Goal: Information Seeking & Learning: Learn about a topic

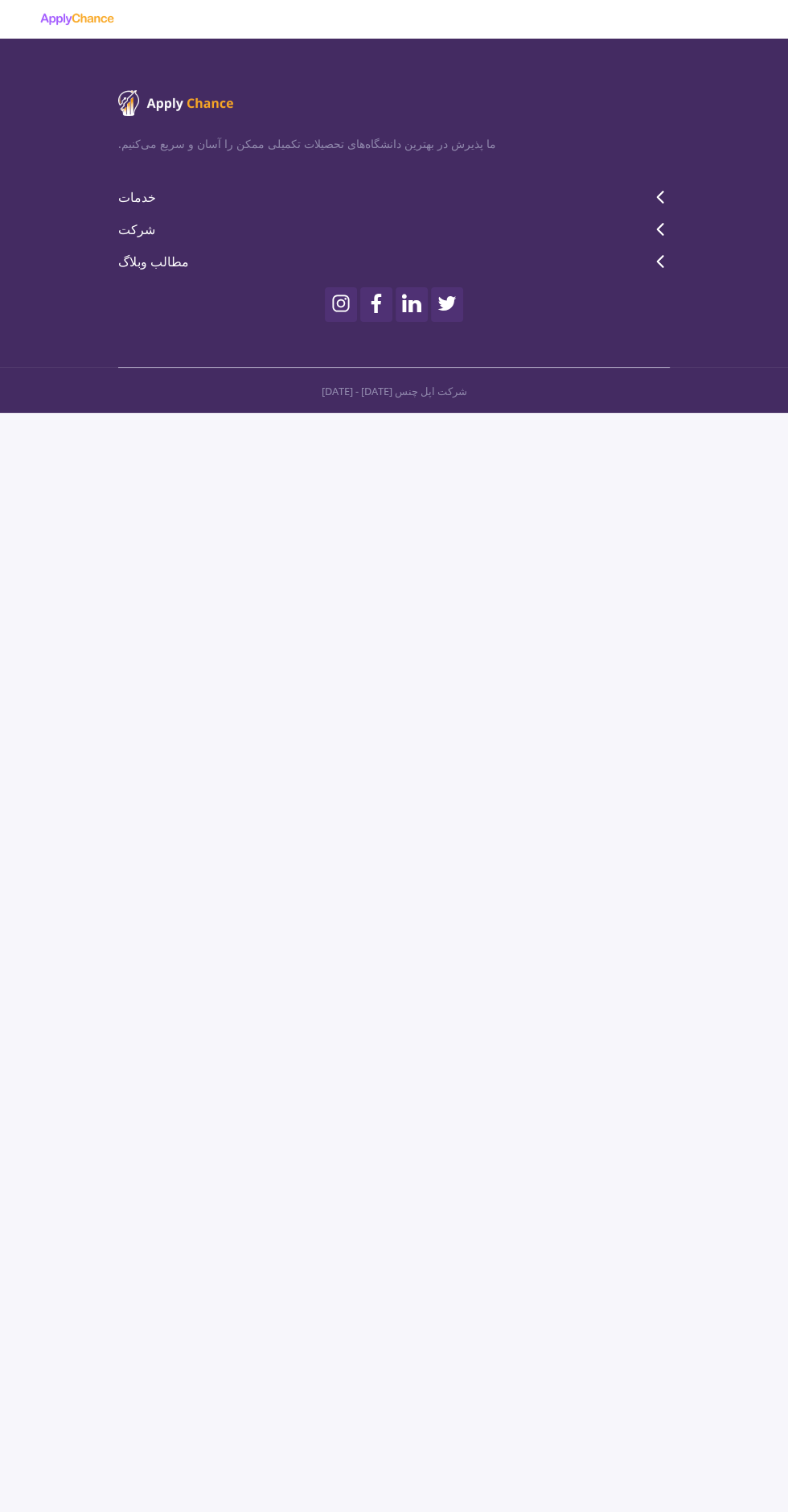
click at [149, 200] on font "خدمات" at bounding box center [136, 197] width 38 height 18
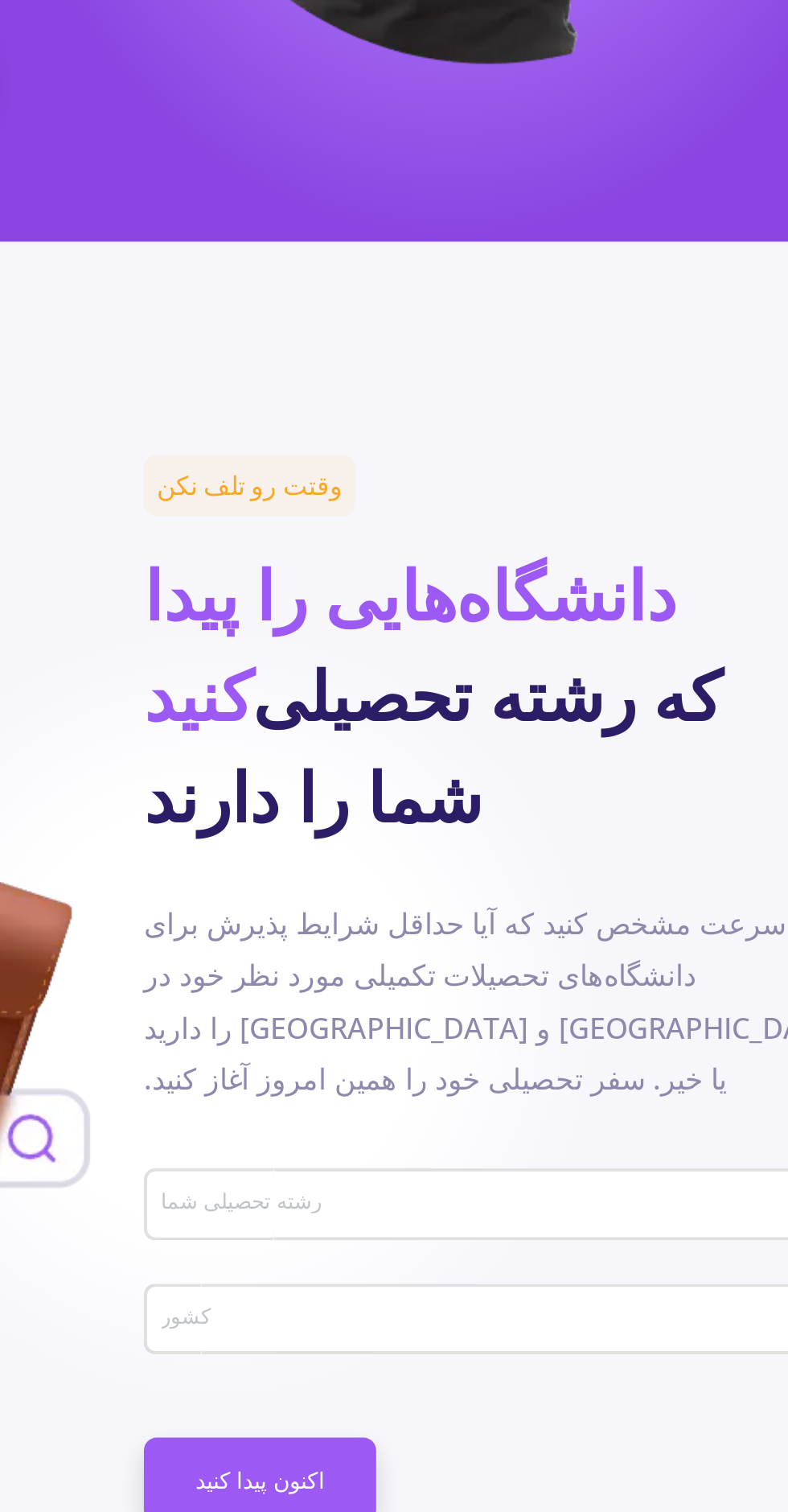
click at [444, 1102] on input "رشته تحصیلی شما" at bounding box center [573, 1109] width 343 height 15
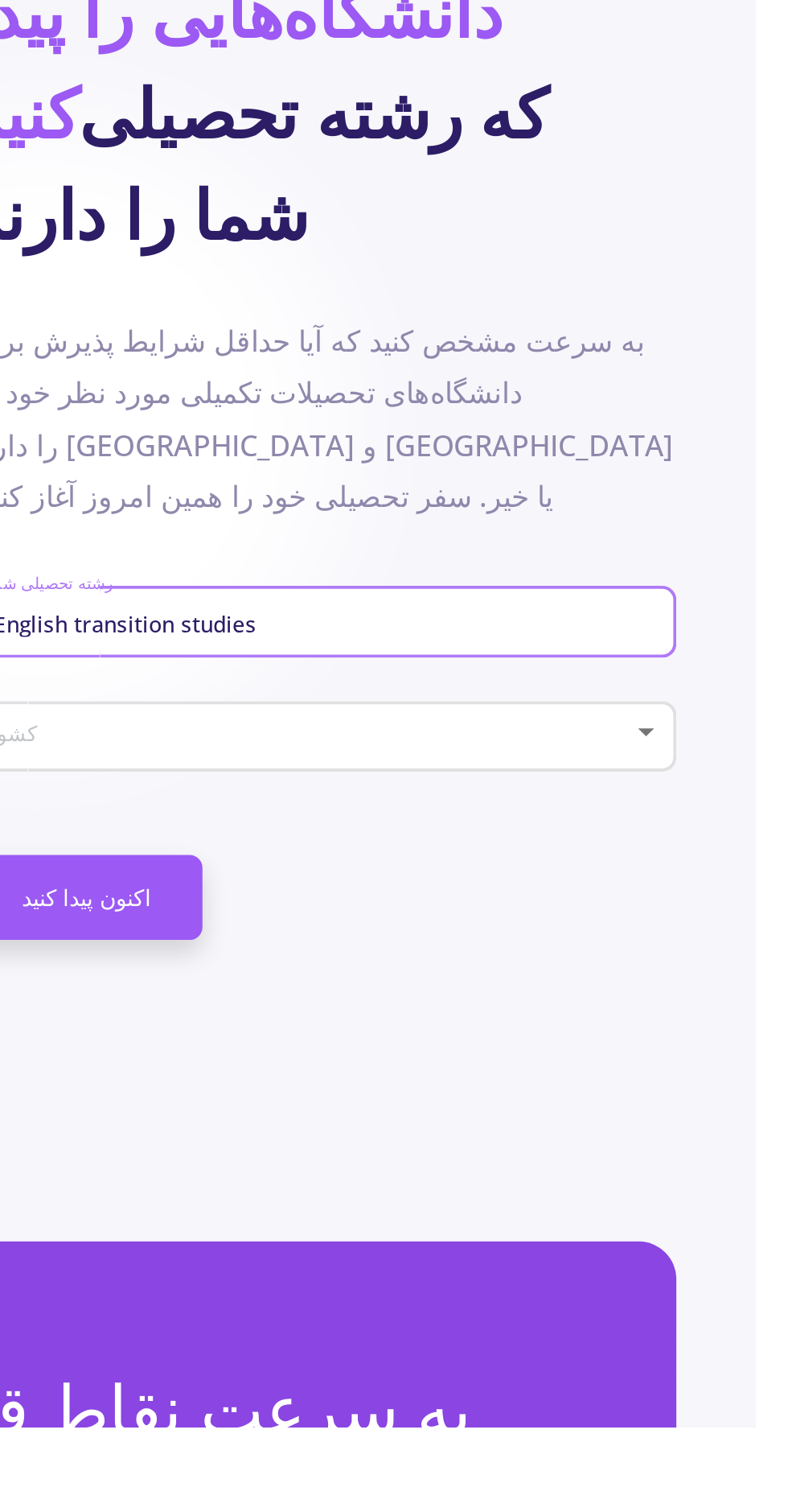
type input "English transition studies"
click at [723, 1161] on span at bounding box center [566, 1166] width 321 height 11
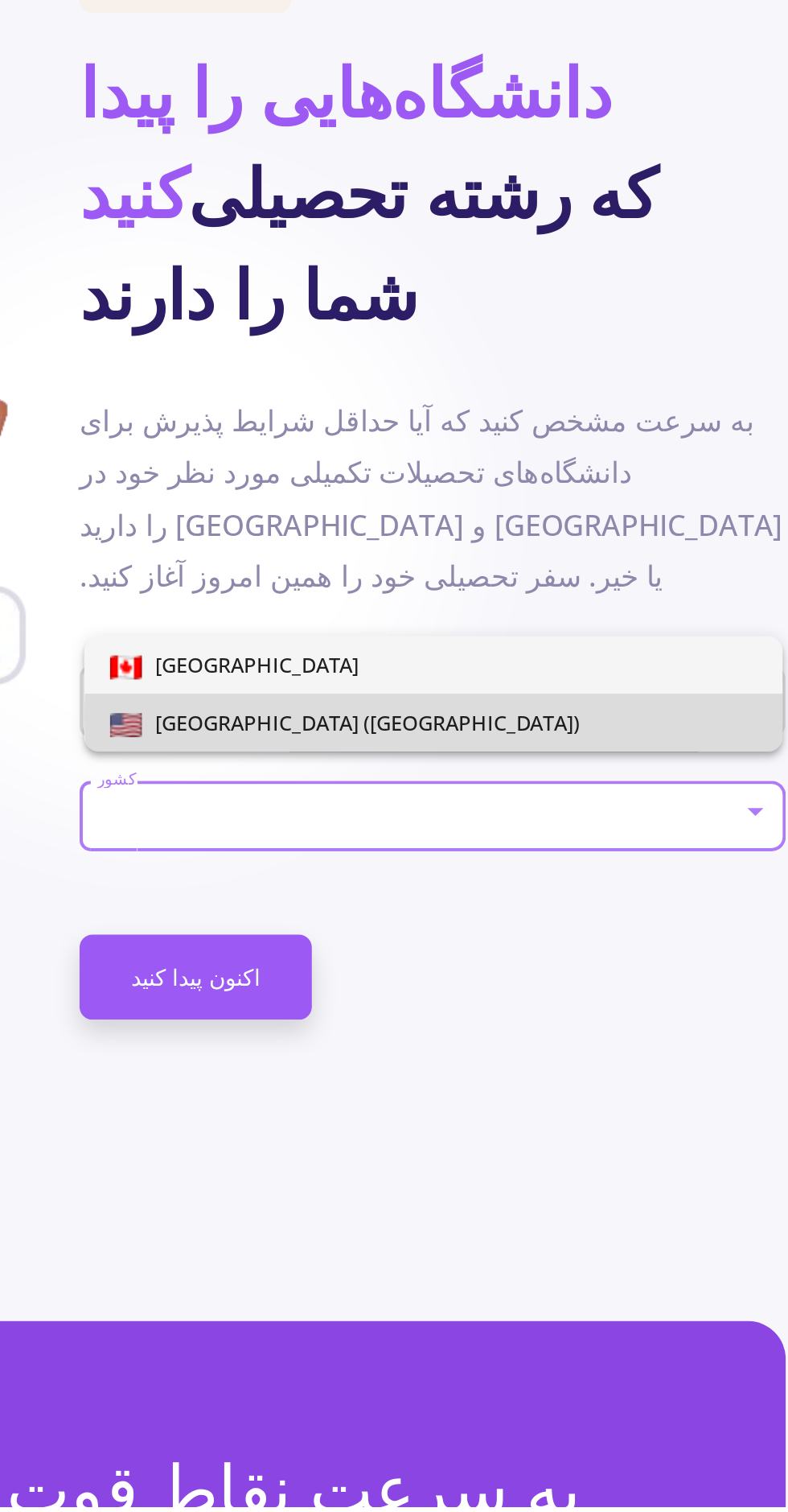
click at [660, 1115] on span "[GEOGRAPHIC_DATA] ([GEOGRAPHIC_DATA])" at bounding box center [572, 1119] width 325 height 29
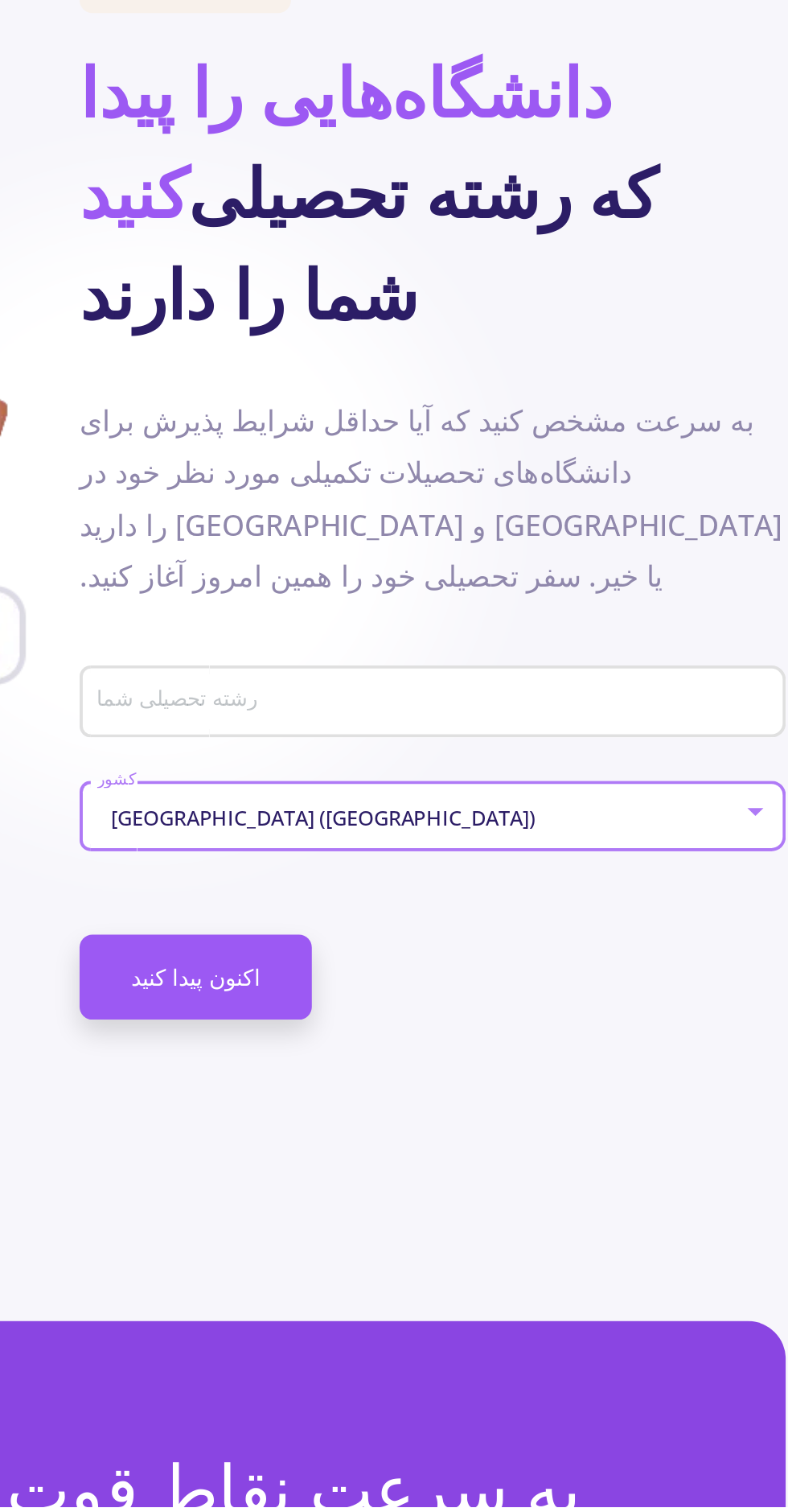
click at [710, 1102] on input "رشته تحصیلی شما" at bounding box center [573, 1109] width 343 height 15
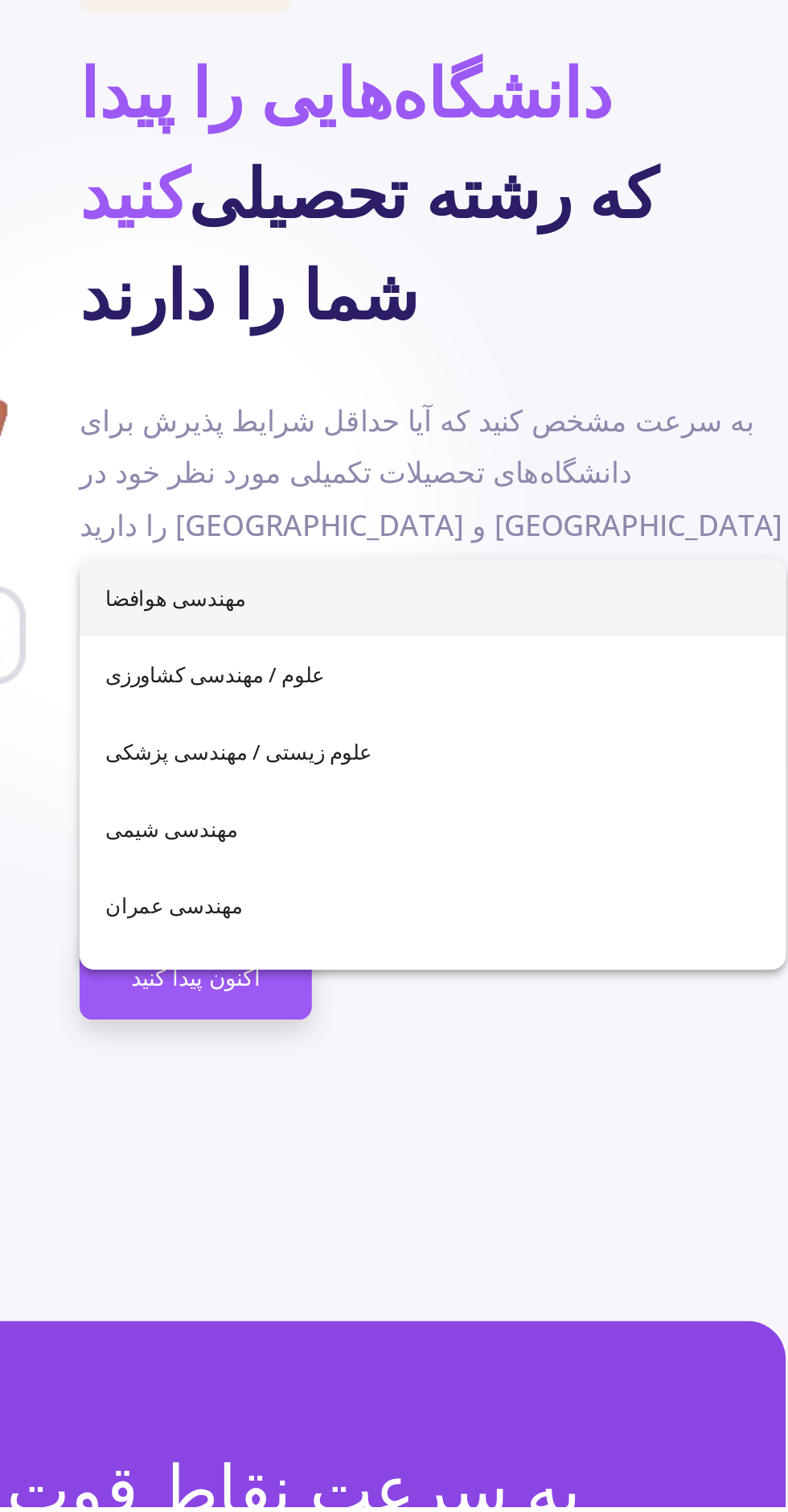
scroll to position [167, 0]
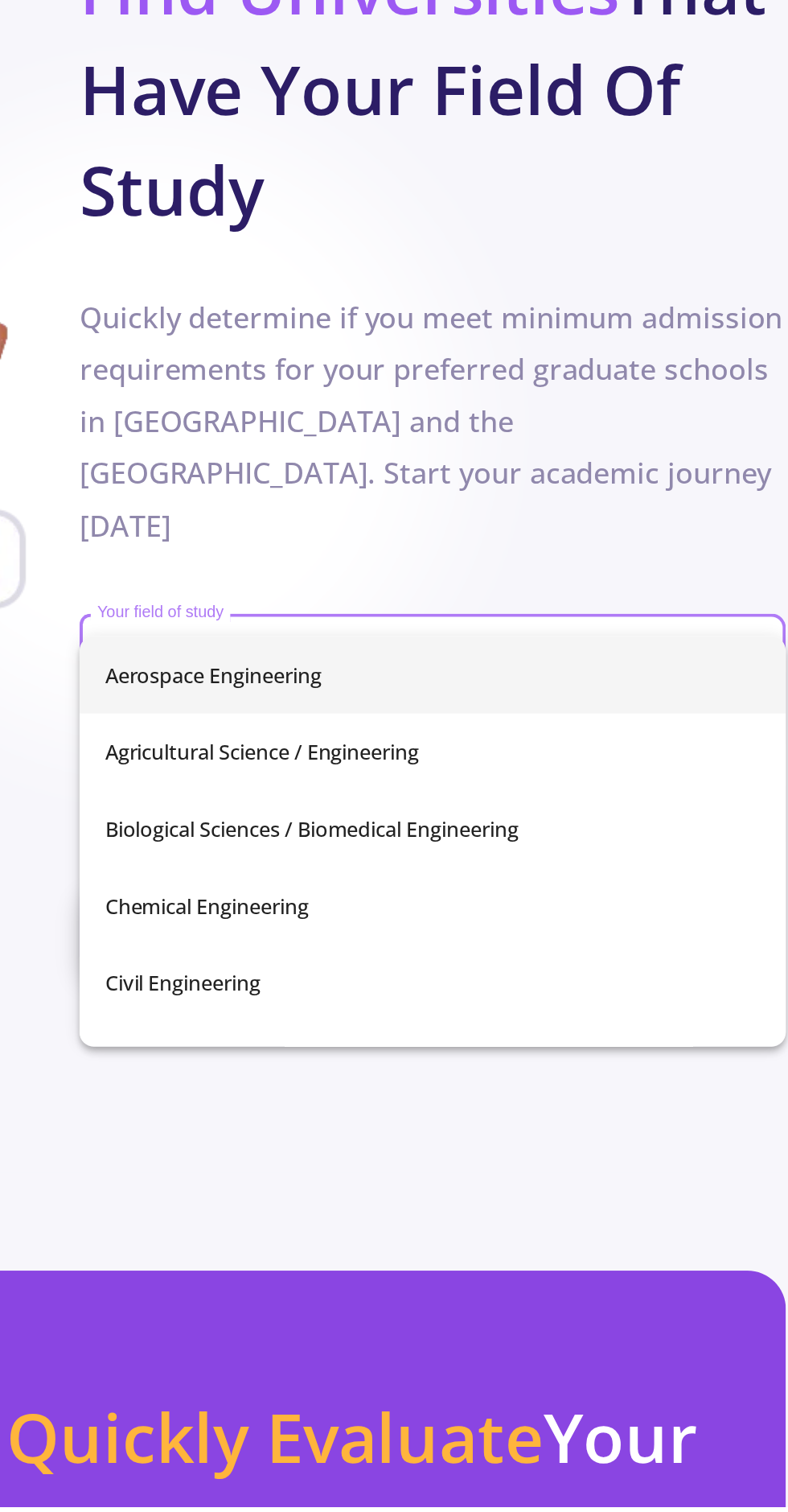
click at [576, 1076] on input "En" at bounding box center [573, 1083] width 343 height 15
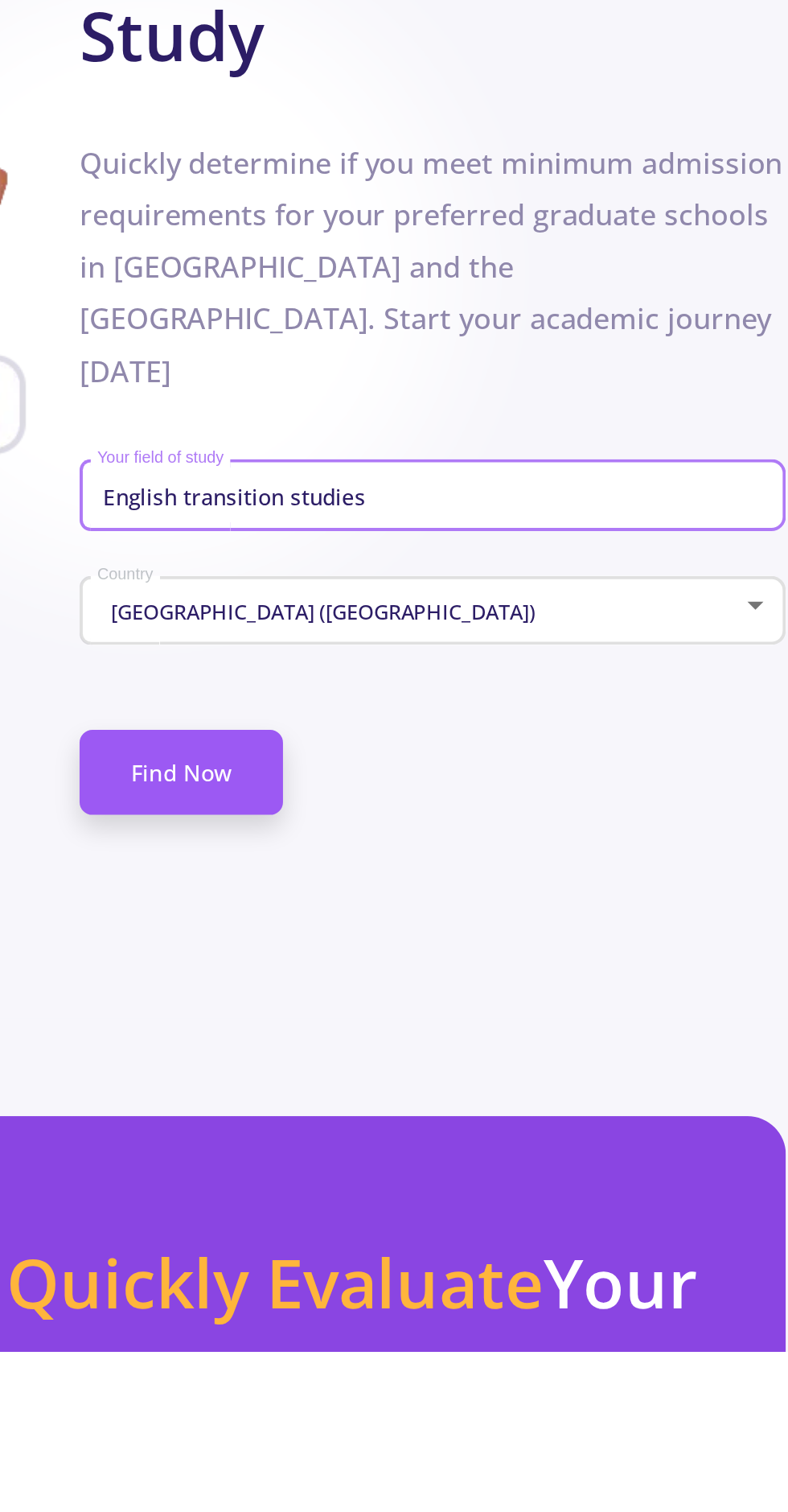
type input "English transition studies"
click at [417, 1199] on link "Find Now" at bounding box center [445, 1220] width 103 height 43
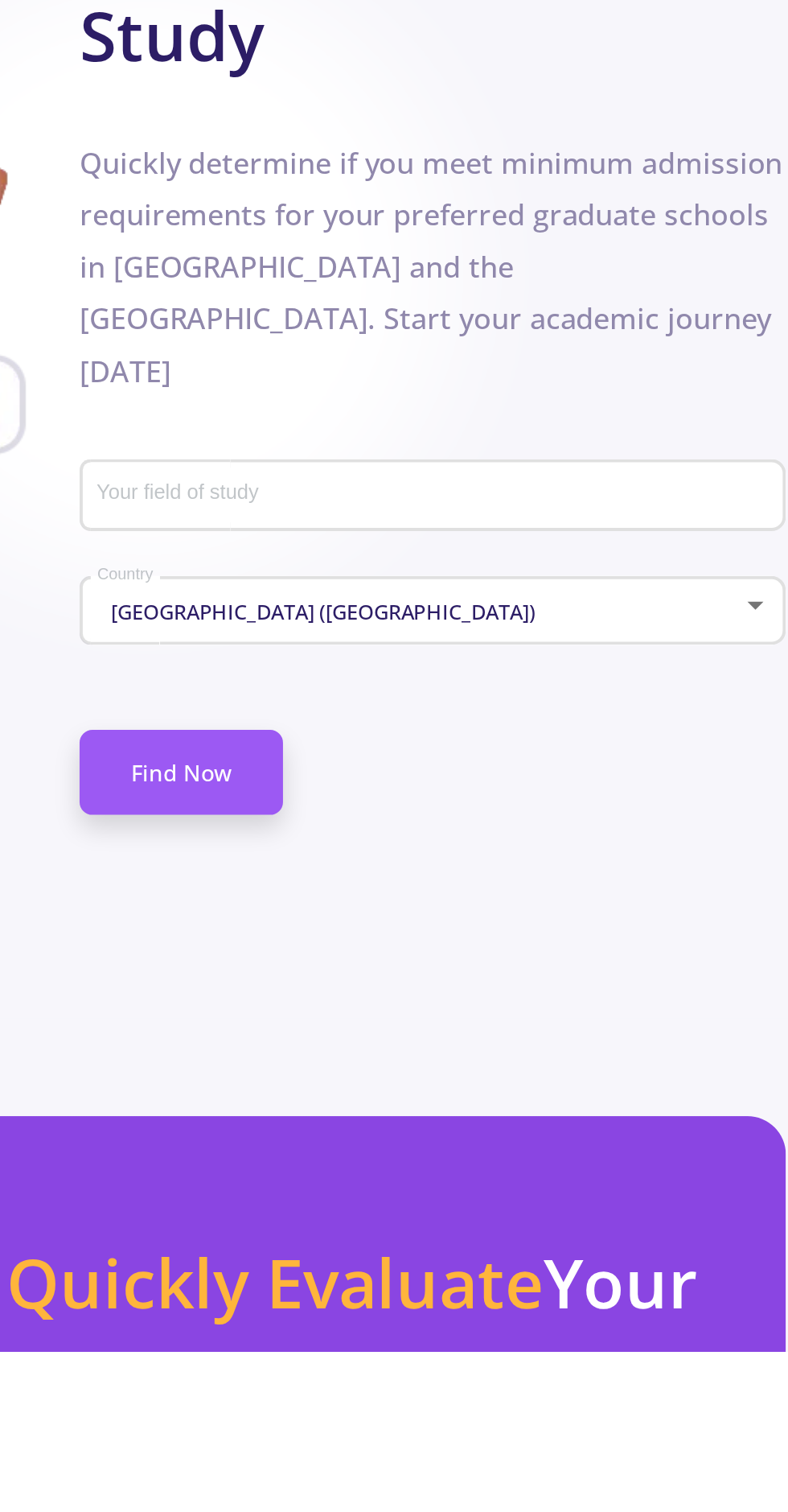
scroll to position [166, 0]
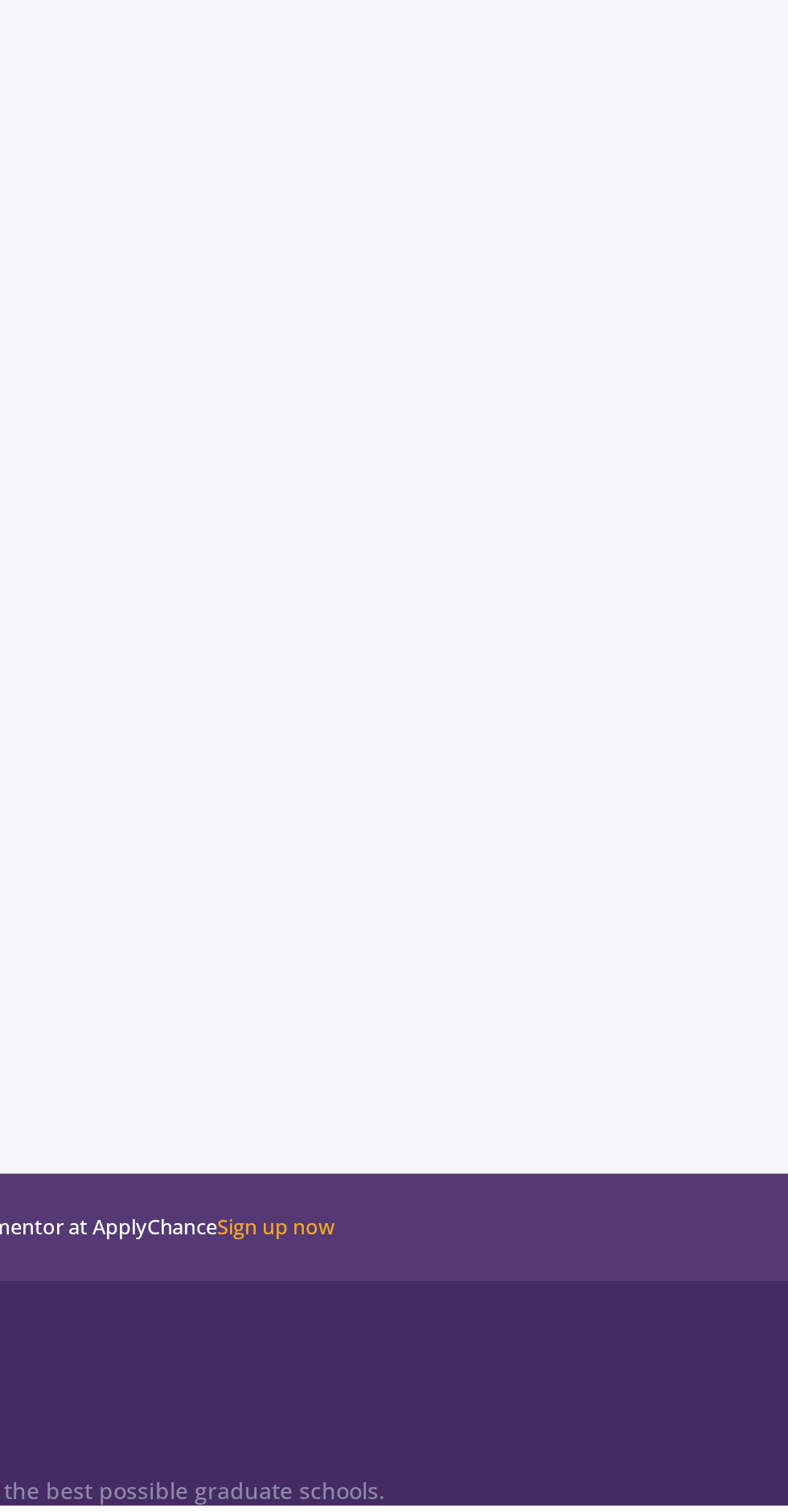
scroll to position [166, 0]
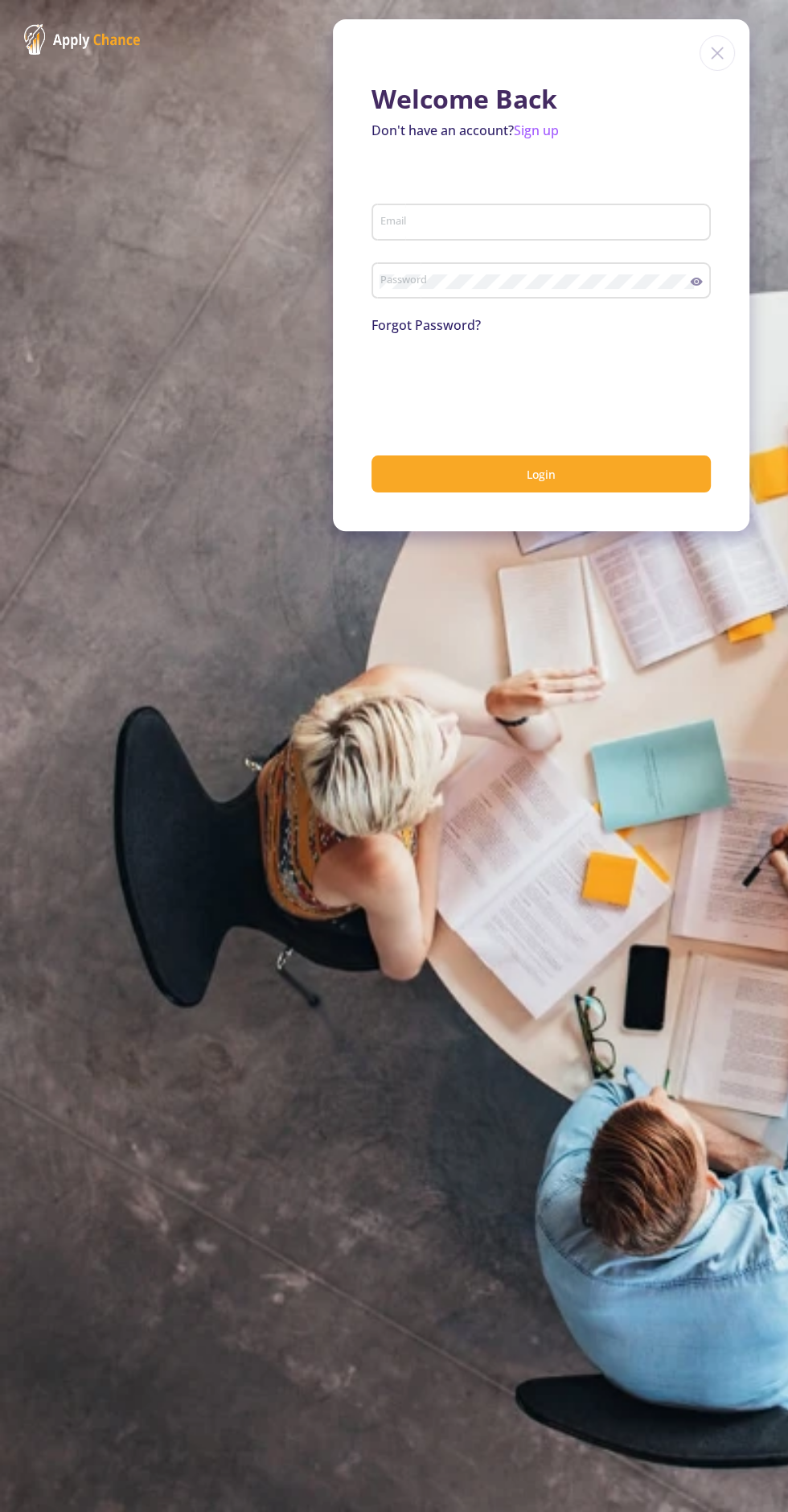
click at [545, 130] on link "Sign up" at bounding box center [537, 130] width 45 height 18
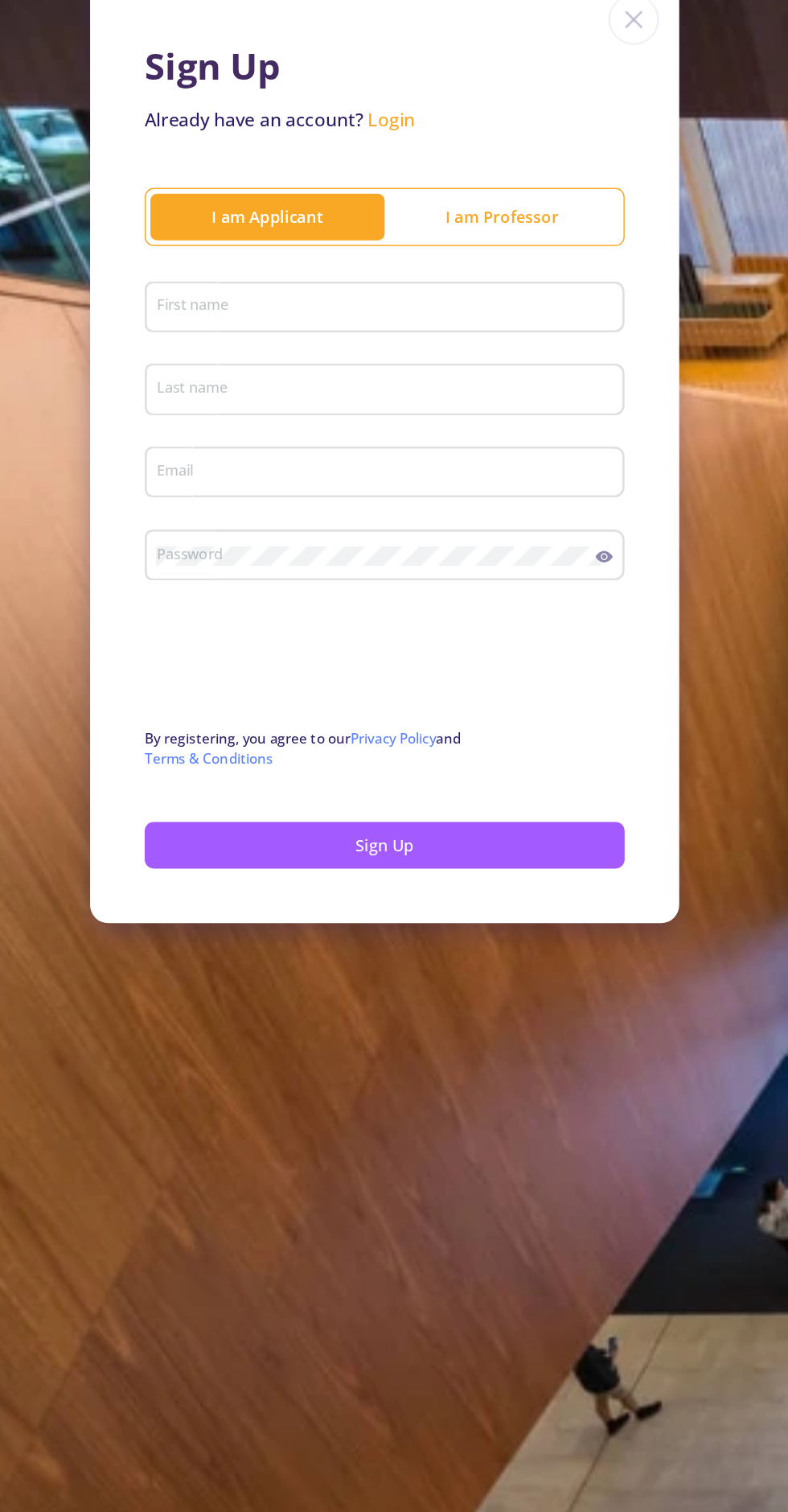
click at [594, 298] on input "First name" at bounding box center [505, 295] width 328 height 15
type input "Melika"
click at [643, 351] on input "Last name" at bounding box center [505, 352] width 328 height 15
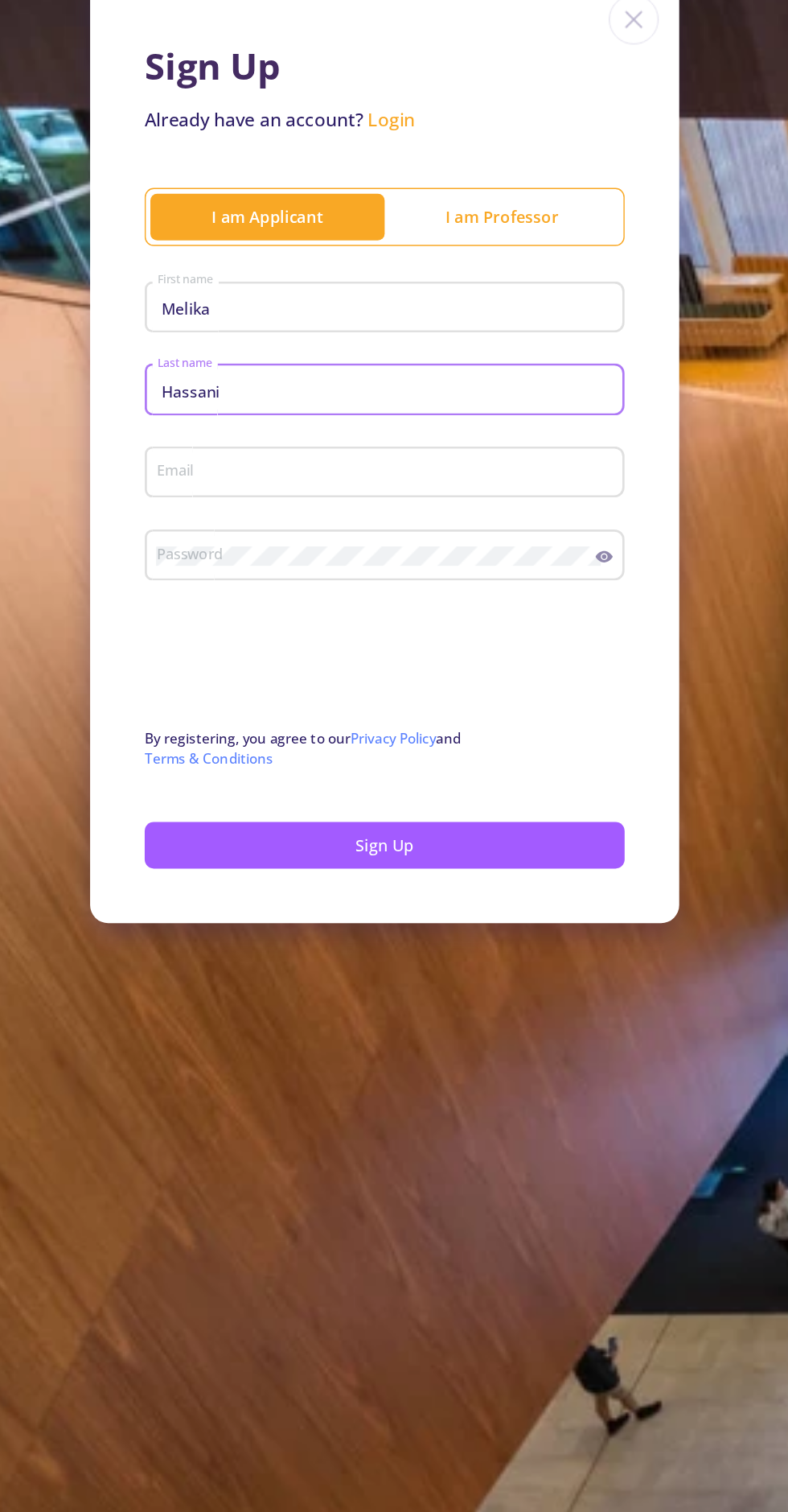
type input "Hassani"
click at [625, 405] on input "Email" at bounding box center [505, 411] width 328 height 15
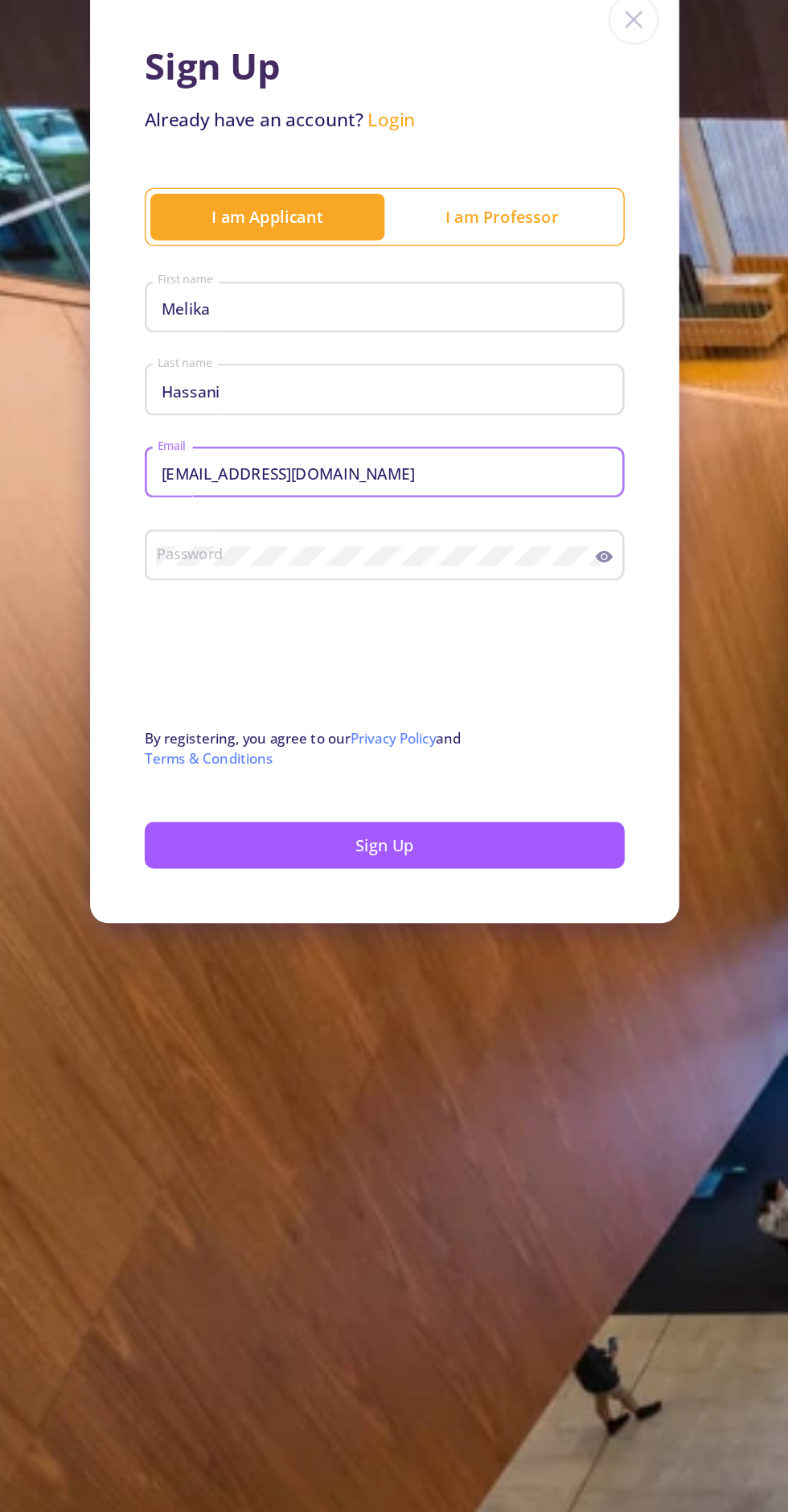
type input "[EMAIL_ADDRESS][DOMAIN_NAME]"
click at [658, 472] on circle at bounding box center [658, 470] width 3 height 3
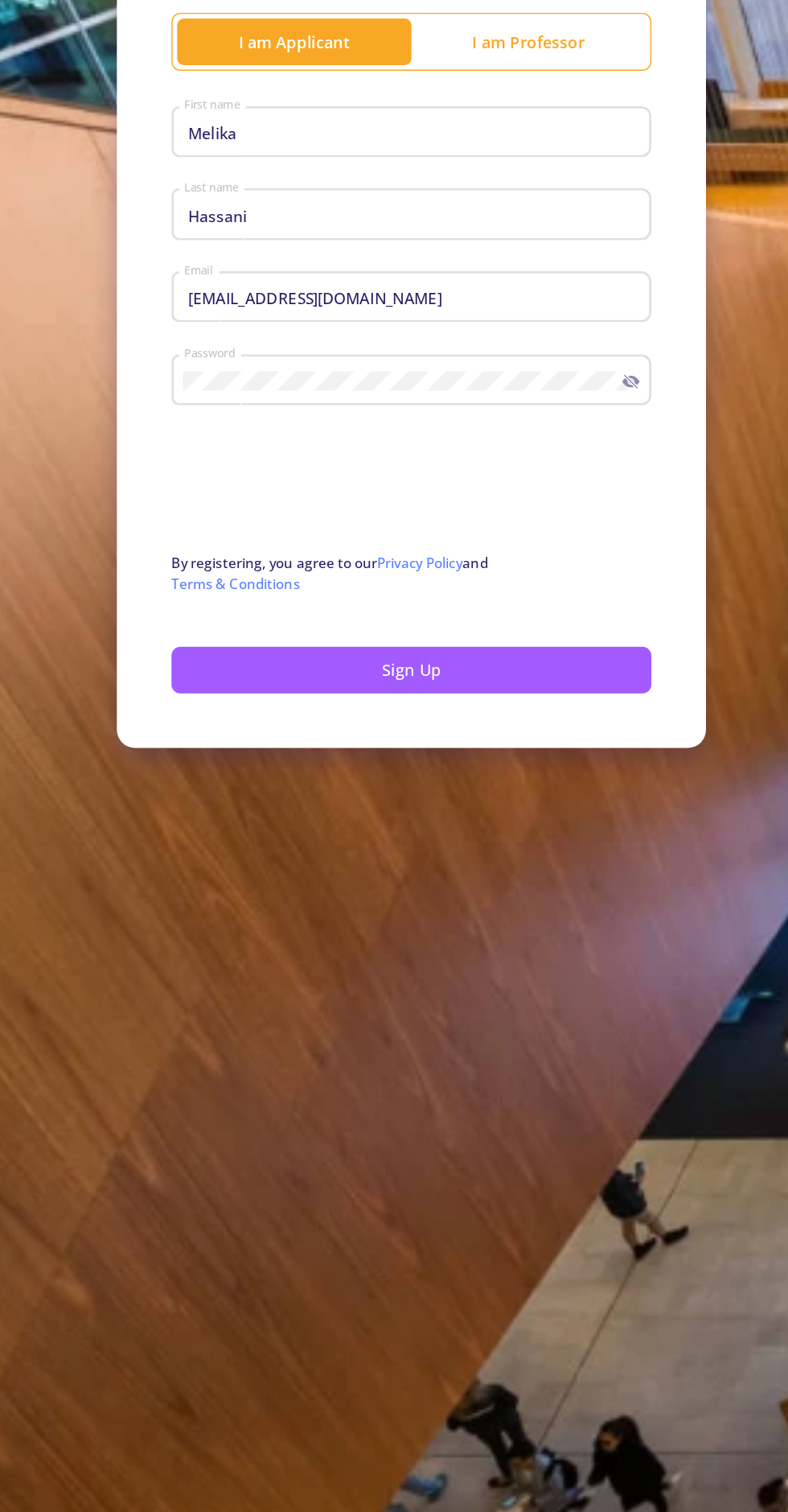
click at [622, 679] on button "Sign Up" at bounding box center [502, 674] width 339 height 33
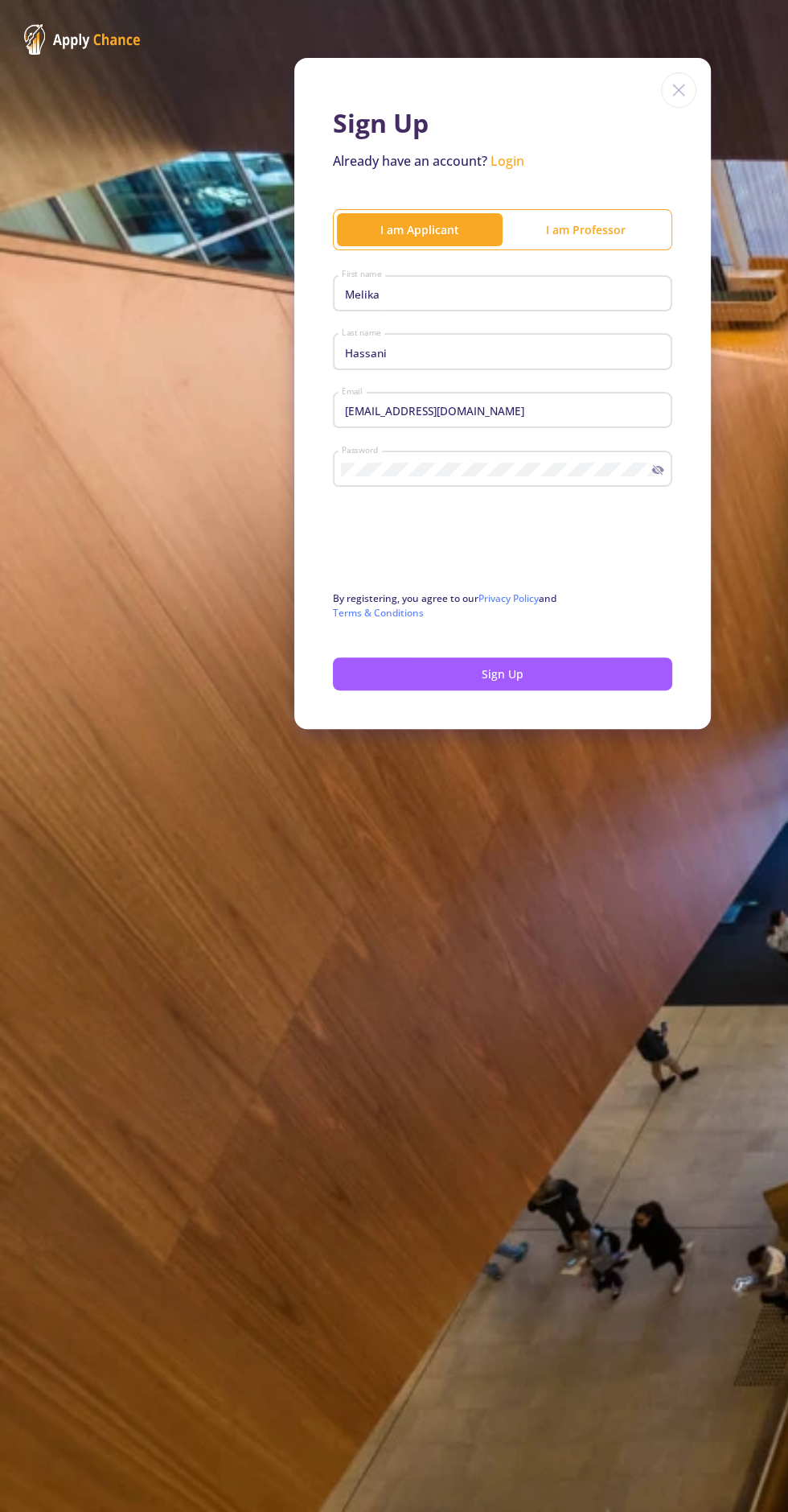
click at [622, 677] on button "Sign Up" at bounding box center [502, 674] width 339 height 33
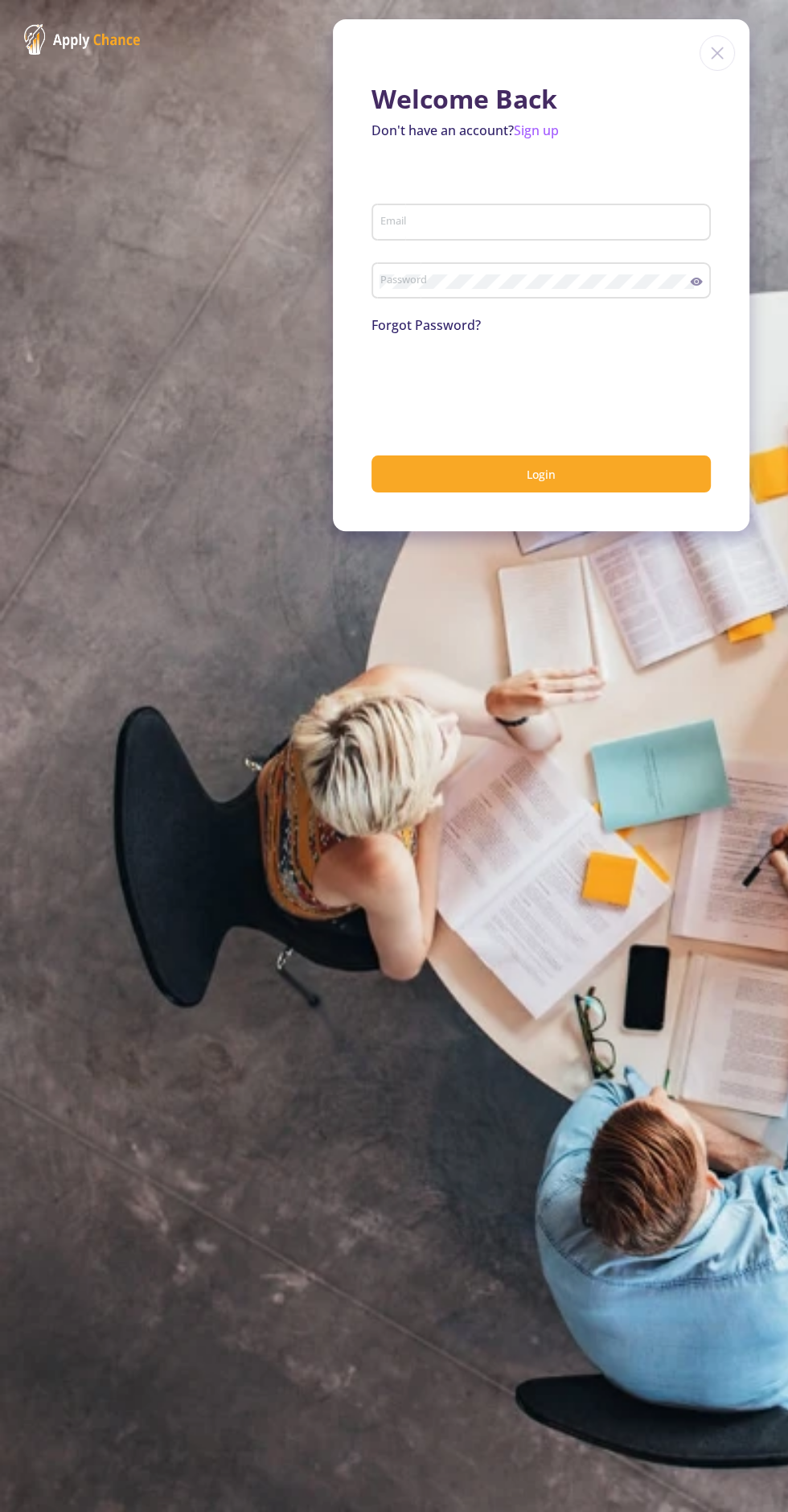
click at [529, 219] on input "Email" at bounding box center [543, 223] width 328 height 15
type input "[EMAIL_ADDRESS][DOMAIN_NAME]"
click at [702, 277] on icon at bounding box center [697, 282] width 13 height 13
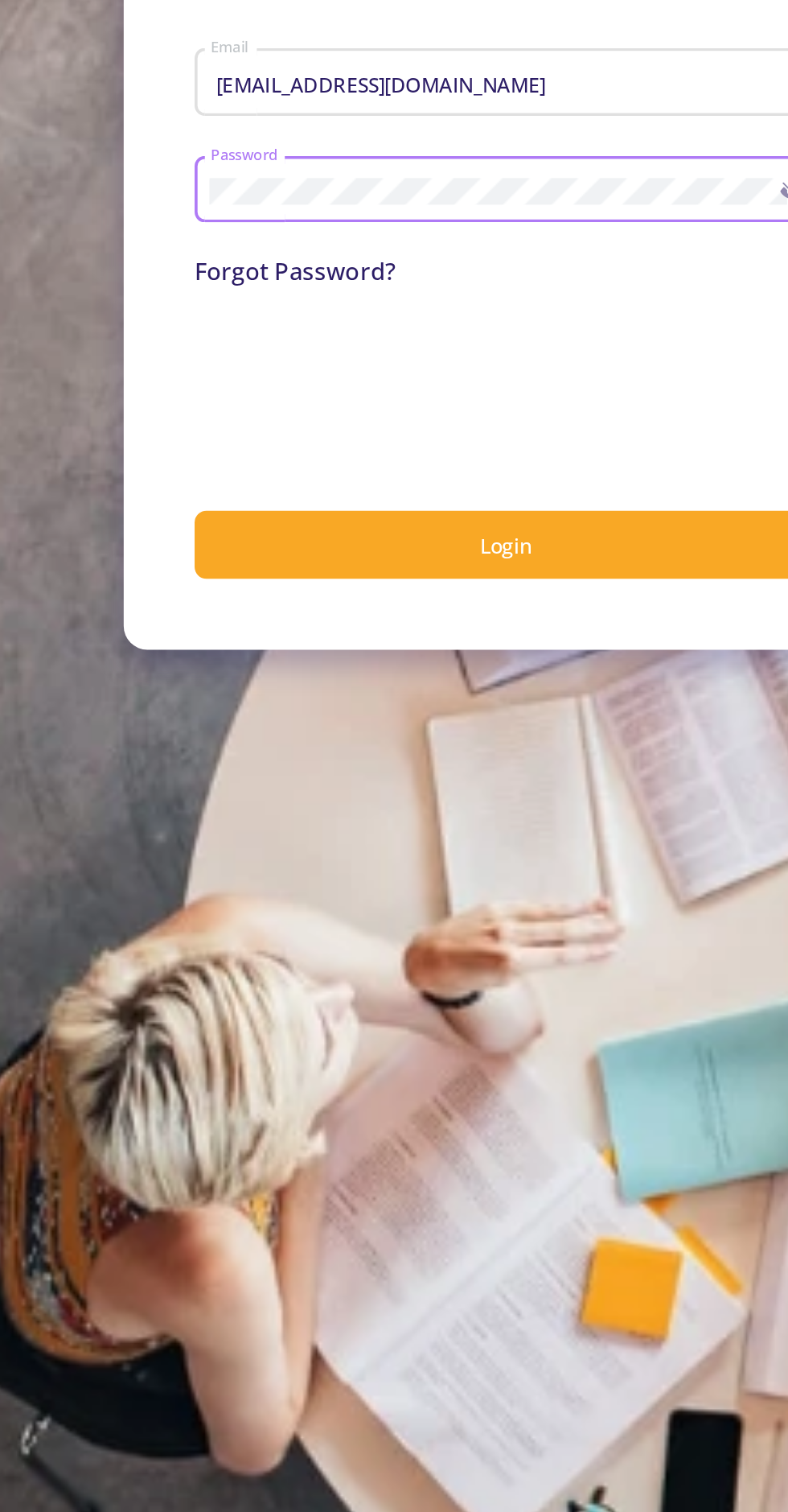
click at [590, 486] on button "Login" at bounding box center [541, 474] width 339 height 38
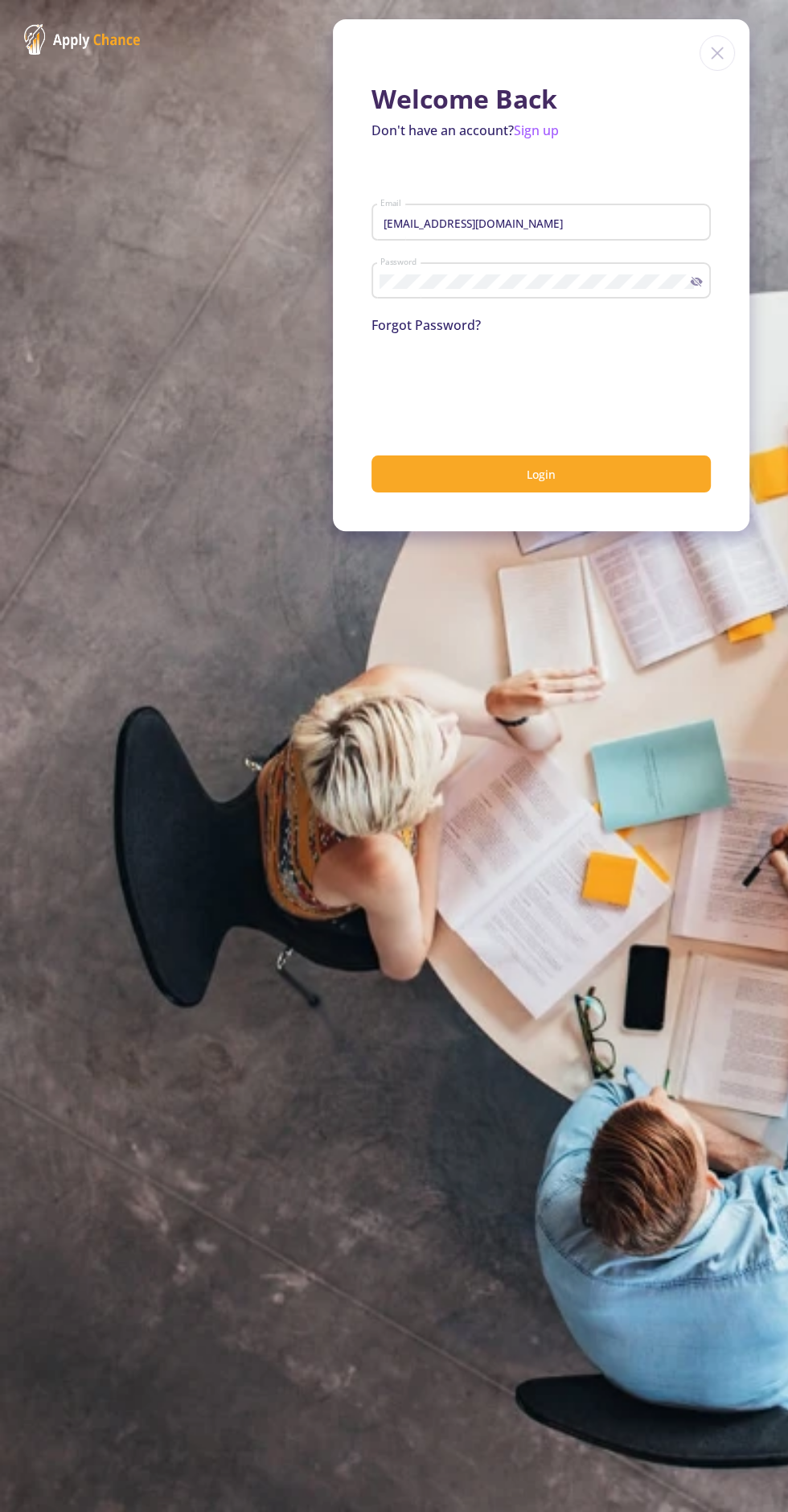
click at [623, 490] on button "Login" at bounding box center [541, 474] width 339 height 38
click at [633, 462] on button "Login" at bounding box center [541, 474] width 339 height 38
click at [640, 486] on button "Login" at bounding box center [541, 474] width 339 height 38
click at [715, 47] on img at bounding box center [718, 53] width 36 height 36
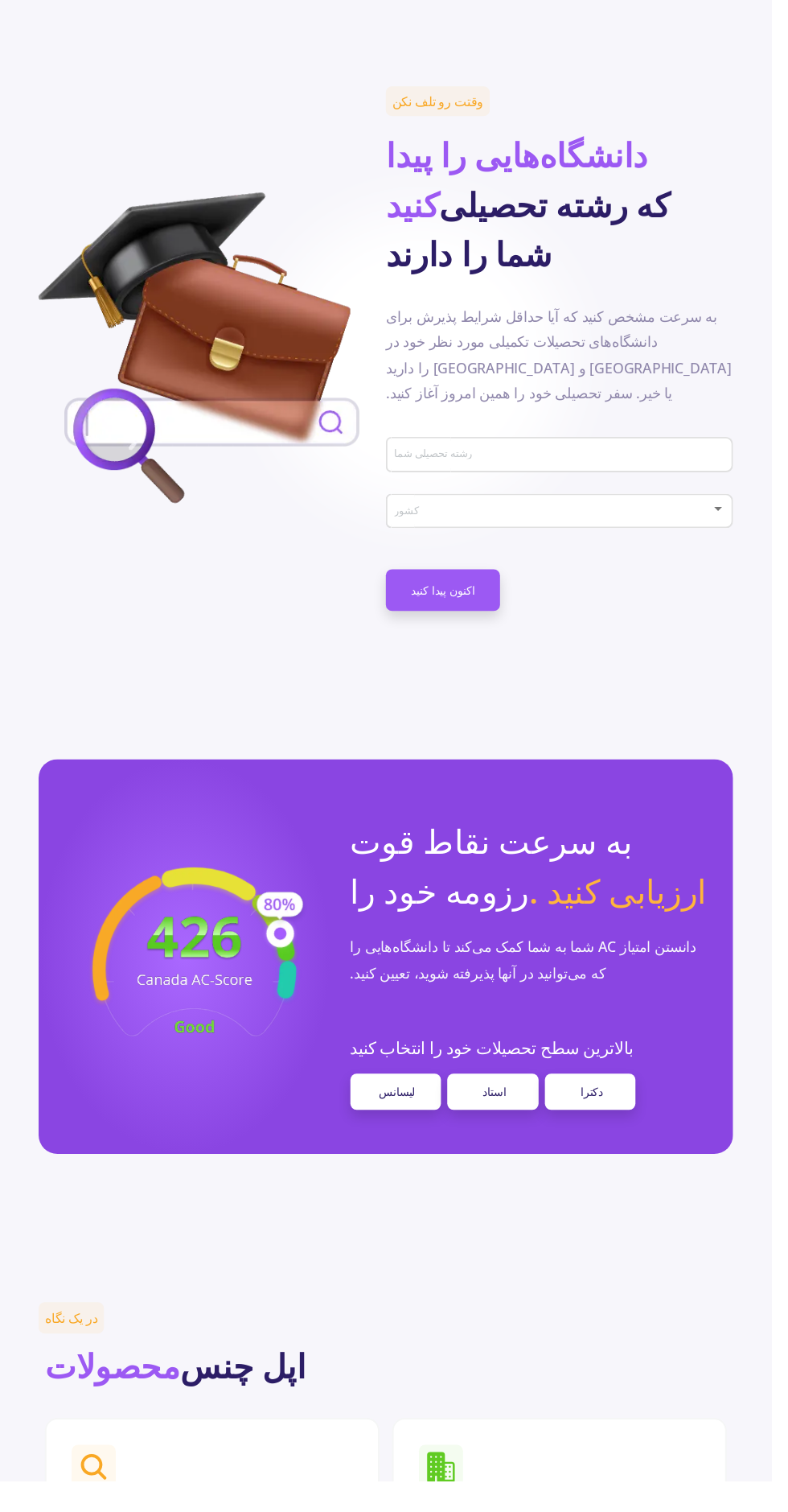
scroll to position [644, 0]
click at [396, 1107] on font "لیسانس" at bounding box center [405, 1114] width 37 height 15
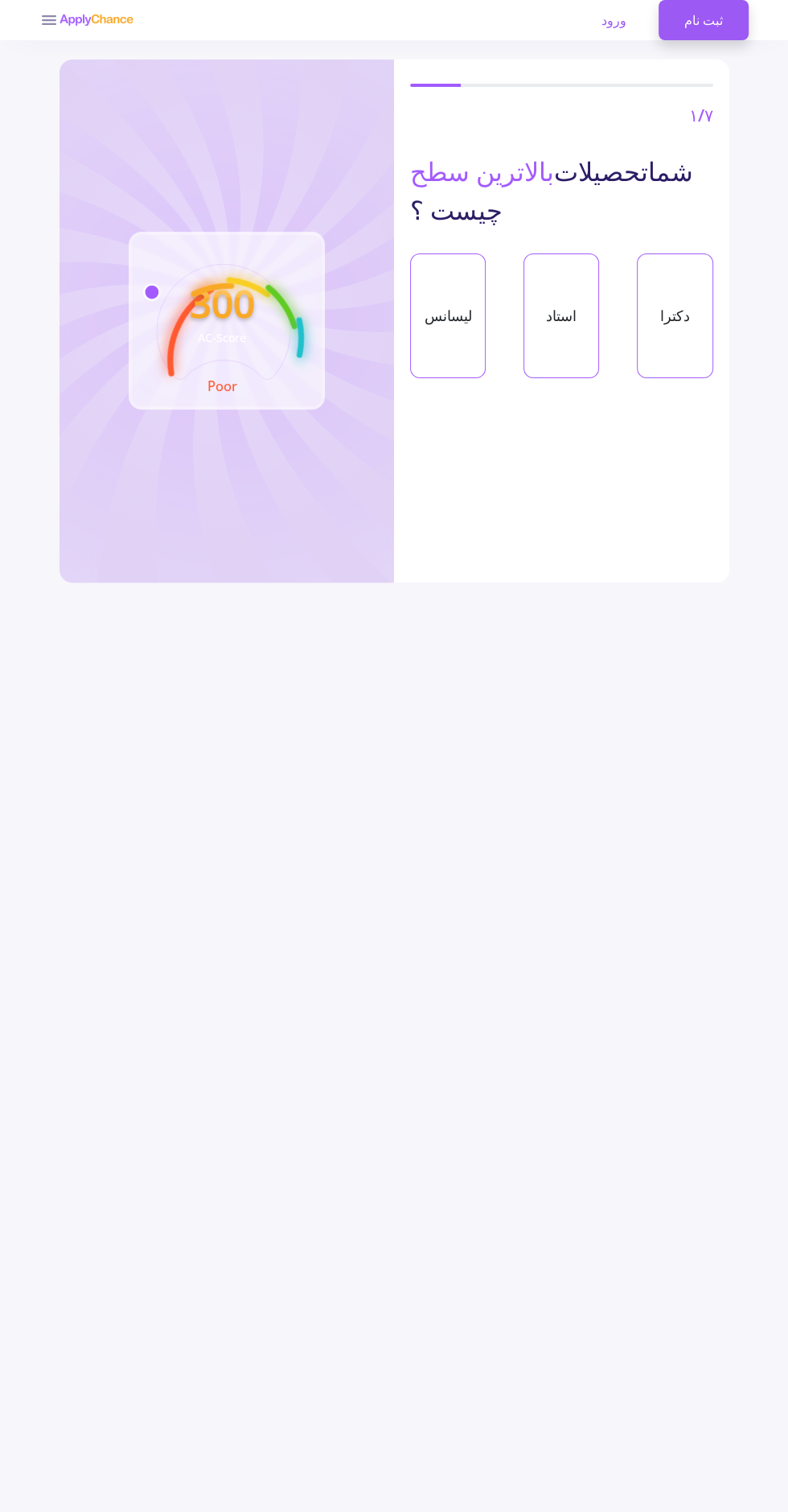
click at [432, 351] on div "لیسانس" at bounding box center [448, 316] width 76 height 124
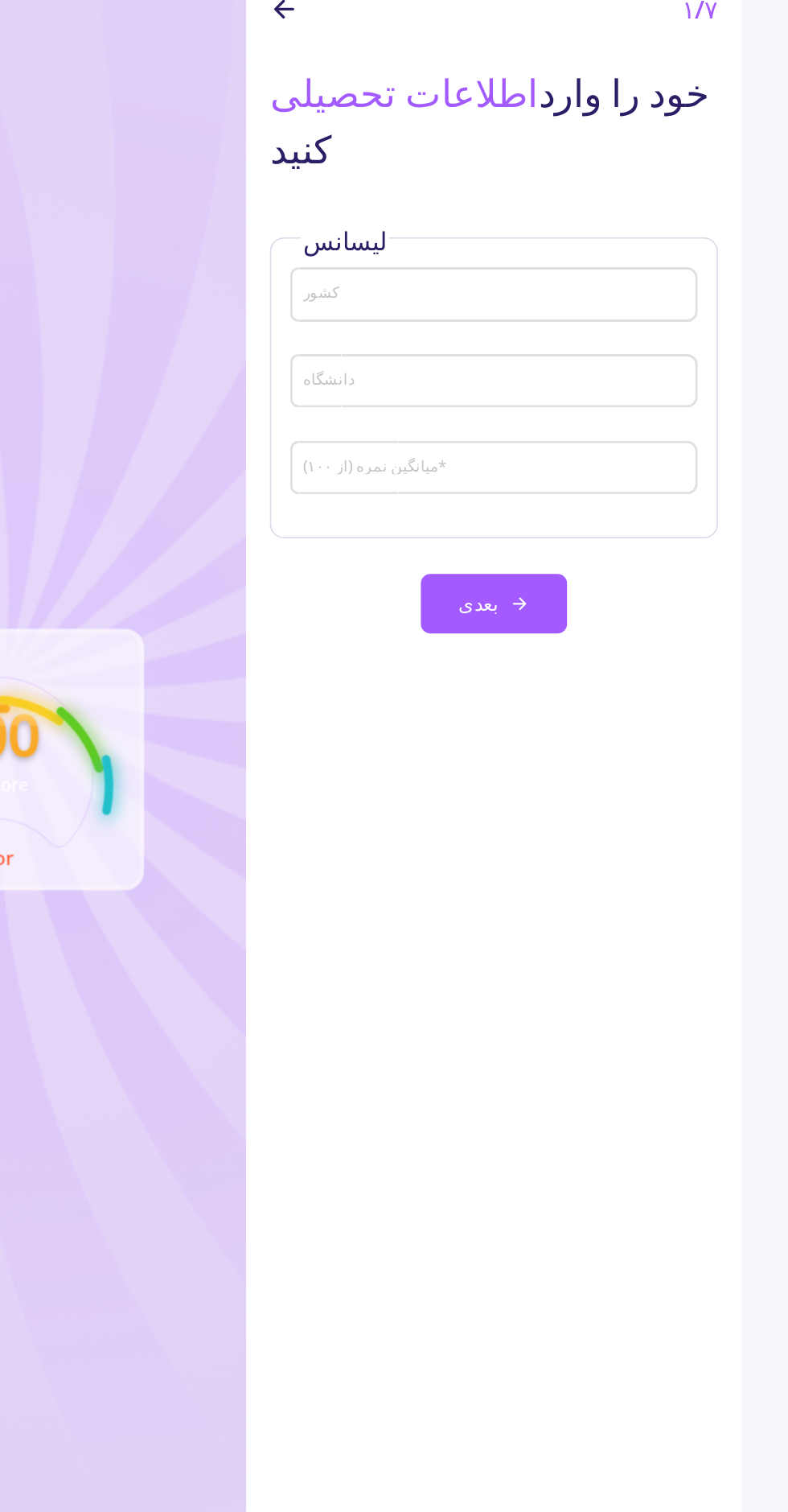
click at [612, 302] on div "کشور" at bounding box center [562, 305] width 260 height 42
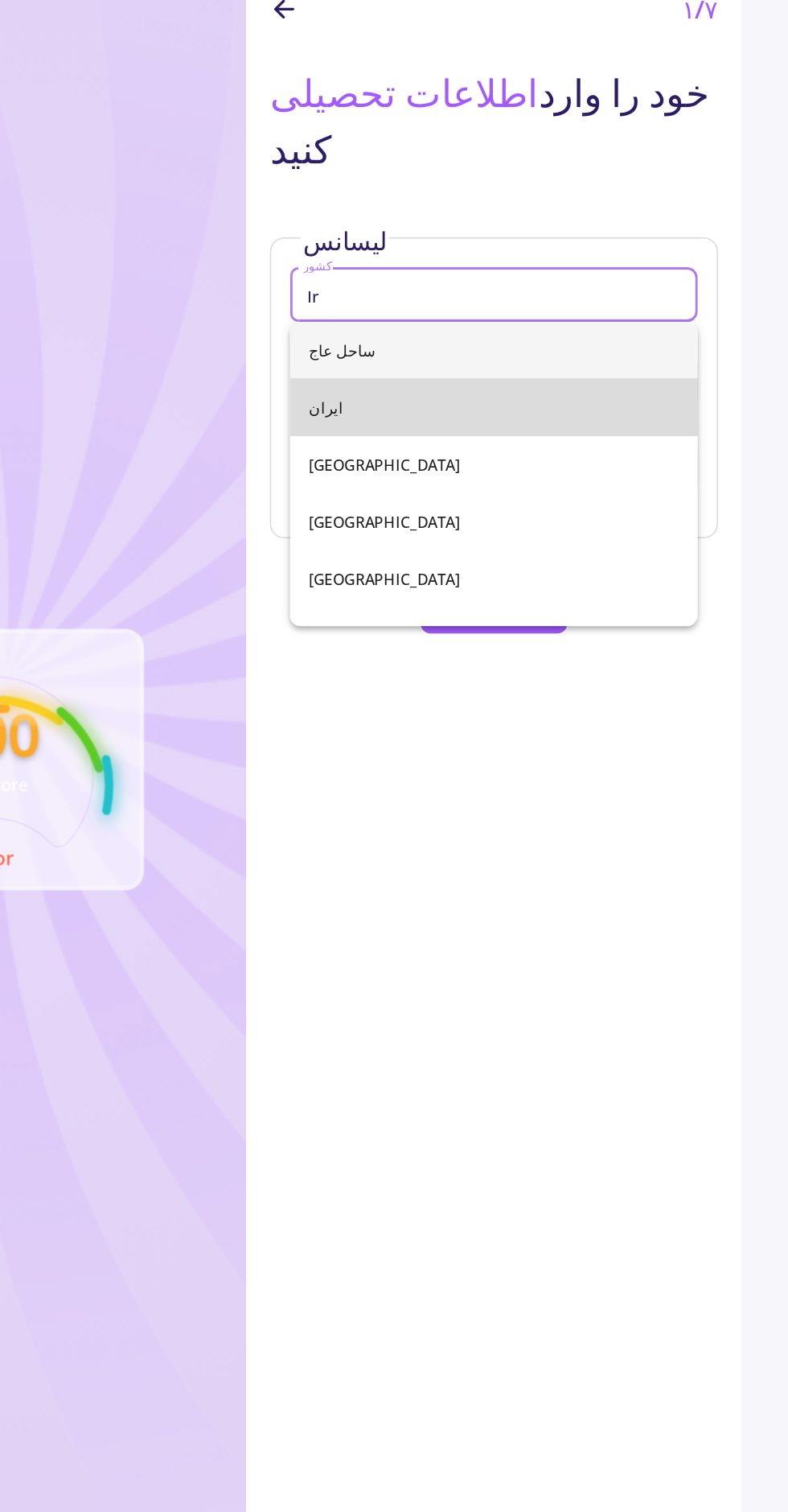
click at [605, 383] on span "ایران" at bounding box center [562, 384] width 250 height 39
type input "[GEOGRAPHIC_DATA]"
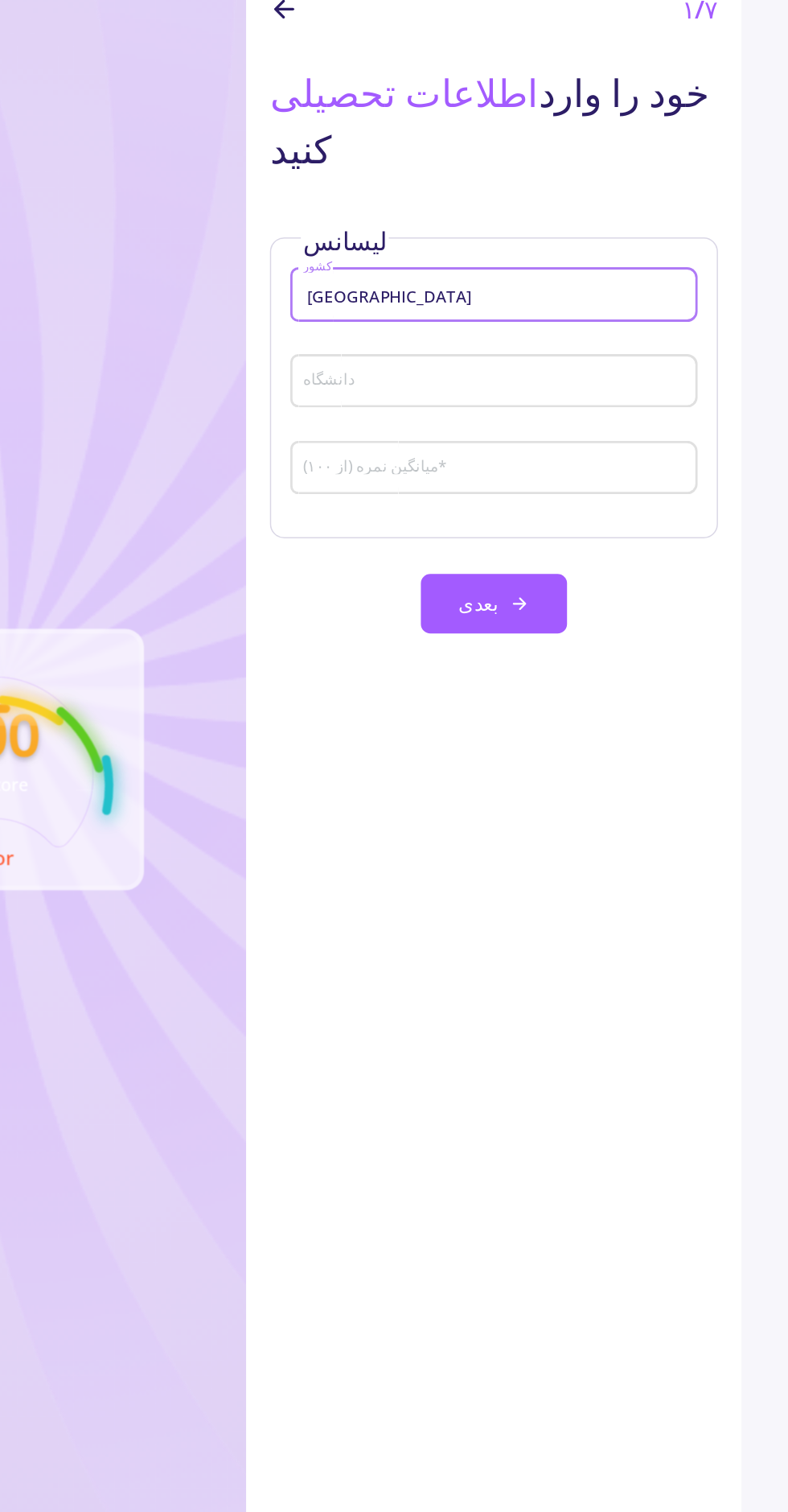
click at [647, 371] on input "دانشگاه" at bounding box center [564, 368] width 264 height 15
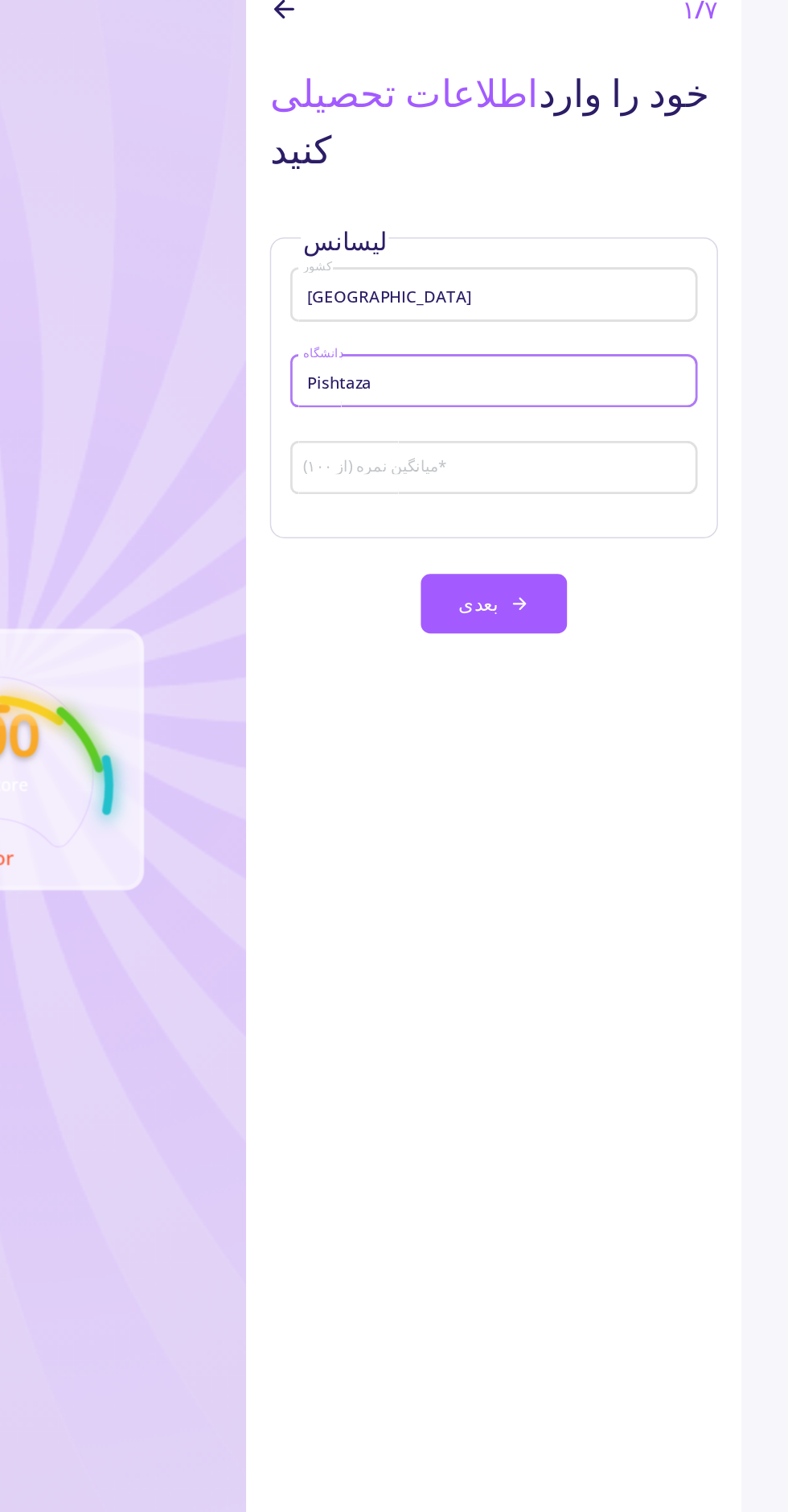
type input "Pishtaza"
type input "P"
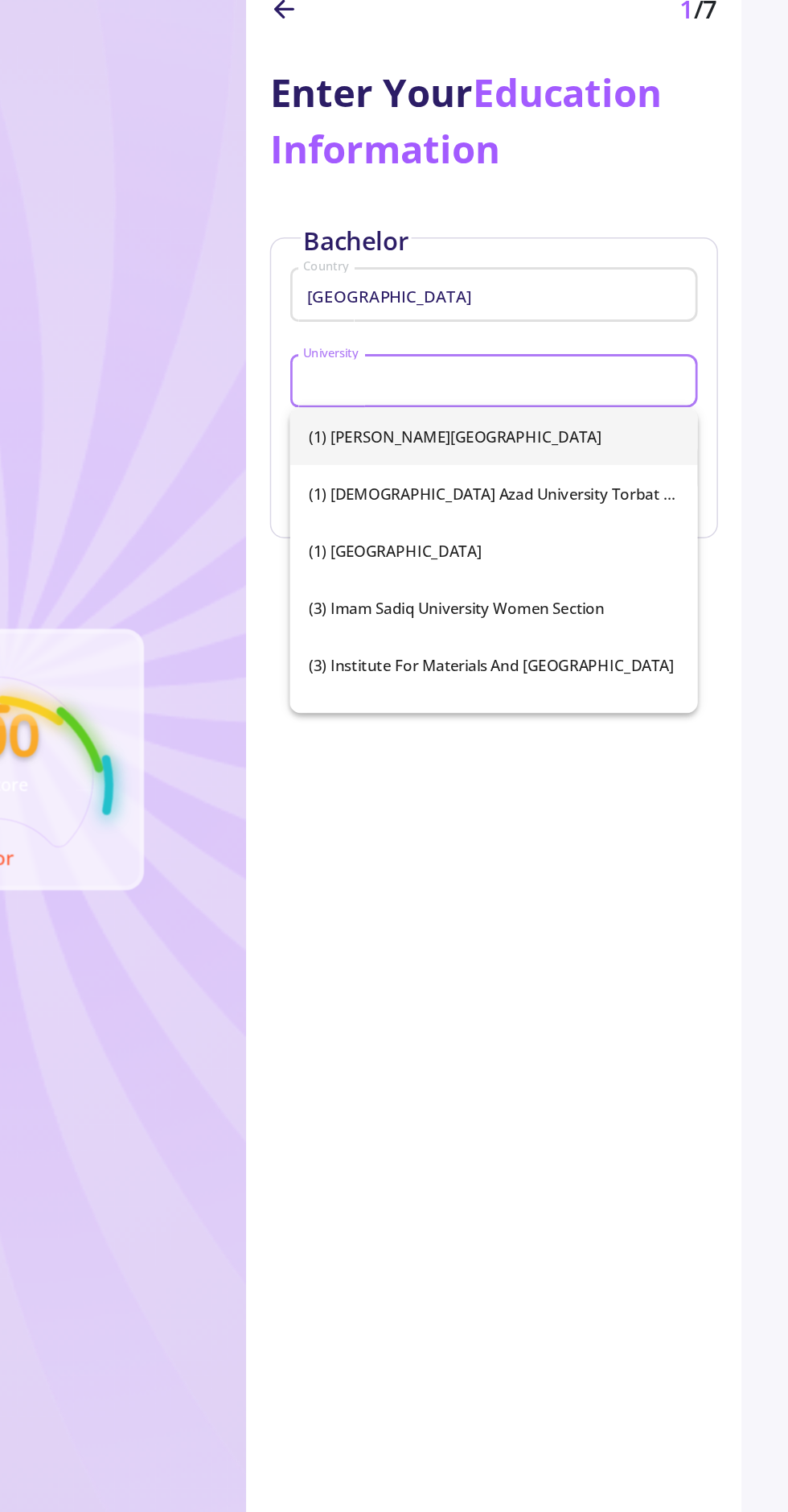
click at [574, 368] on input "University" at bounding box center [564, 368] width 264 height 15
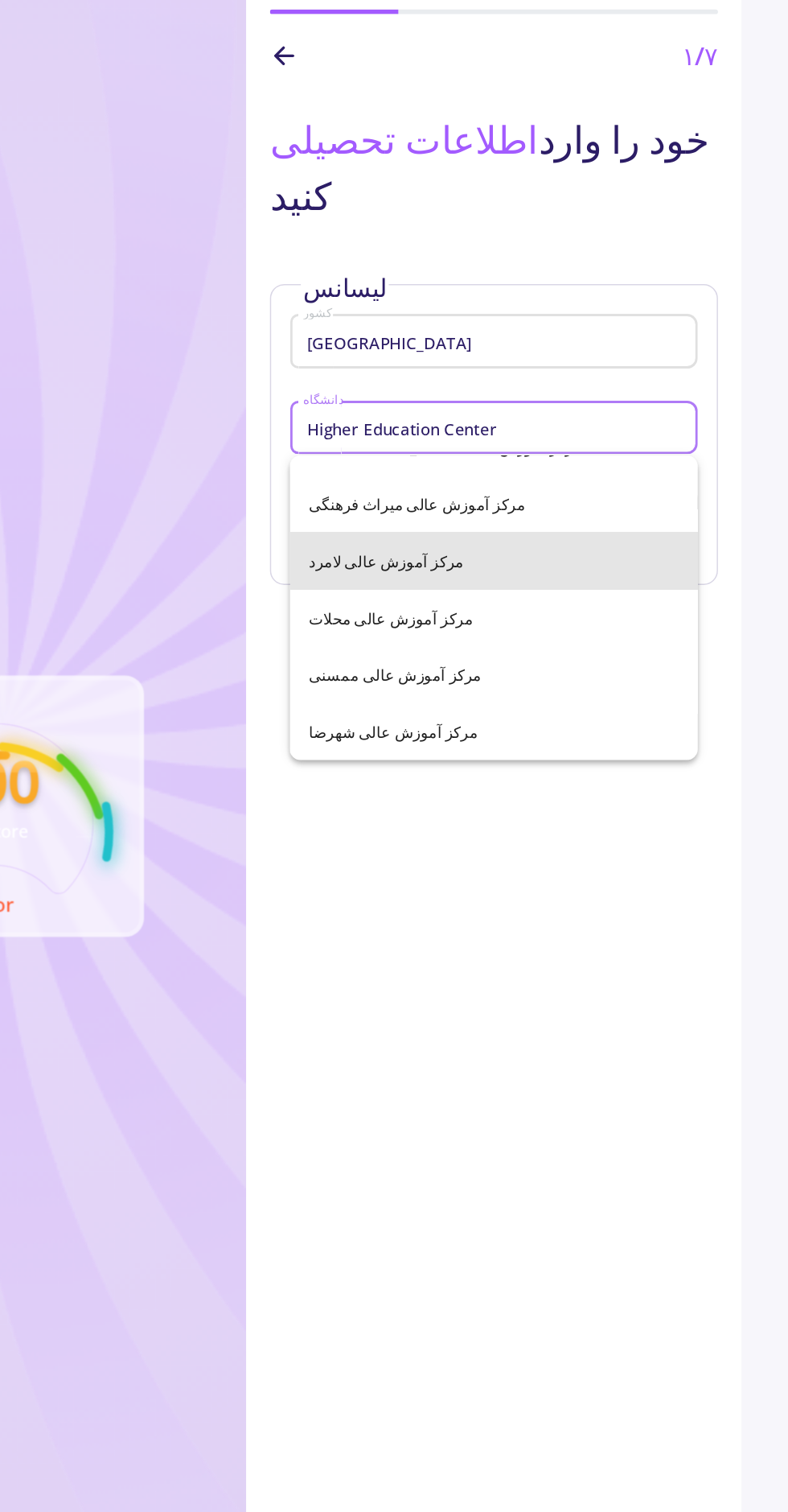
scroll to position [103, 0]
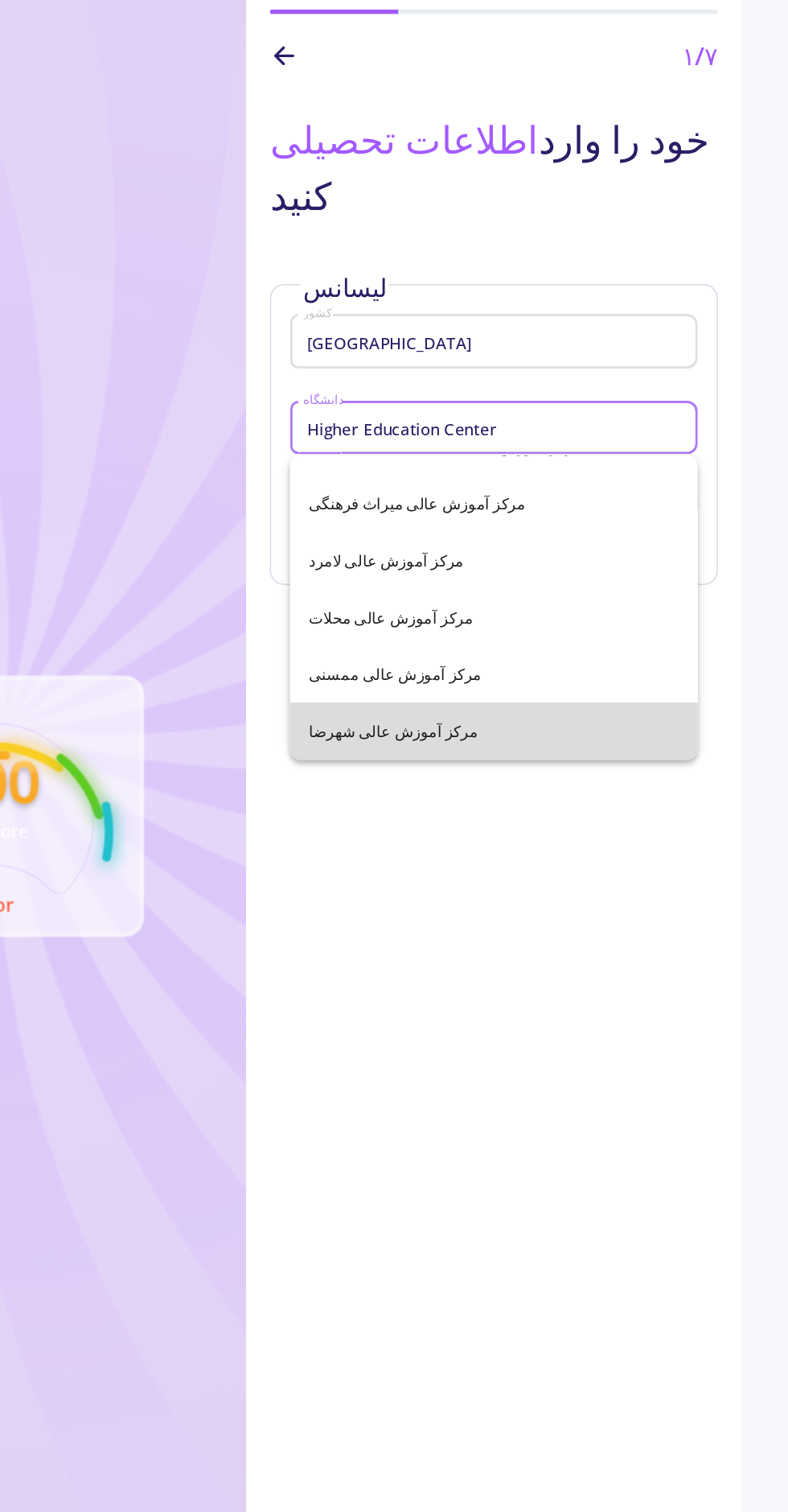
click at [610, 578] on span "مرکز آموزش عالی شهرضا" at bounding box center [562, 572] width 250 height 39
type input "[GEOGRAPHIC_DATA]"
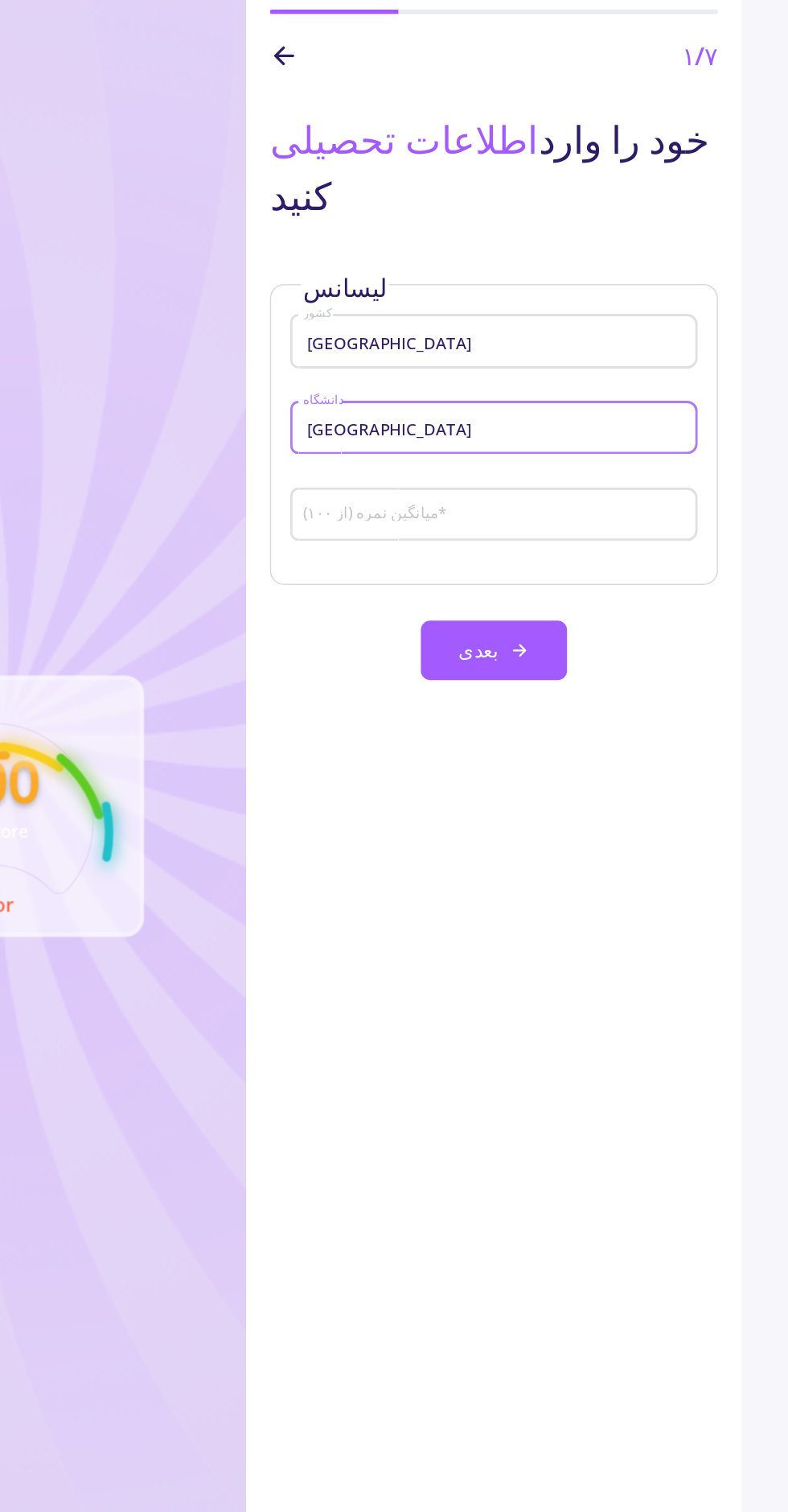
click at [659, 427] on input "میانگین نمره (از ۱۰۰) *" at bounding box center [564, 426] width 264 height 15
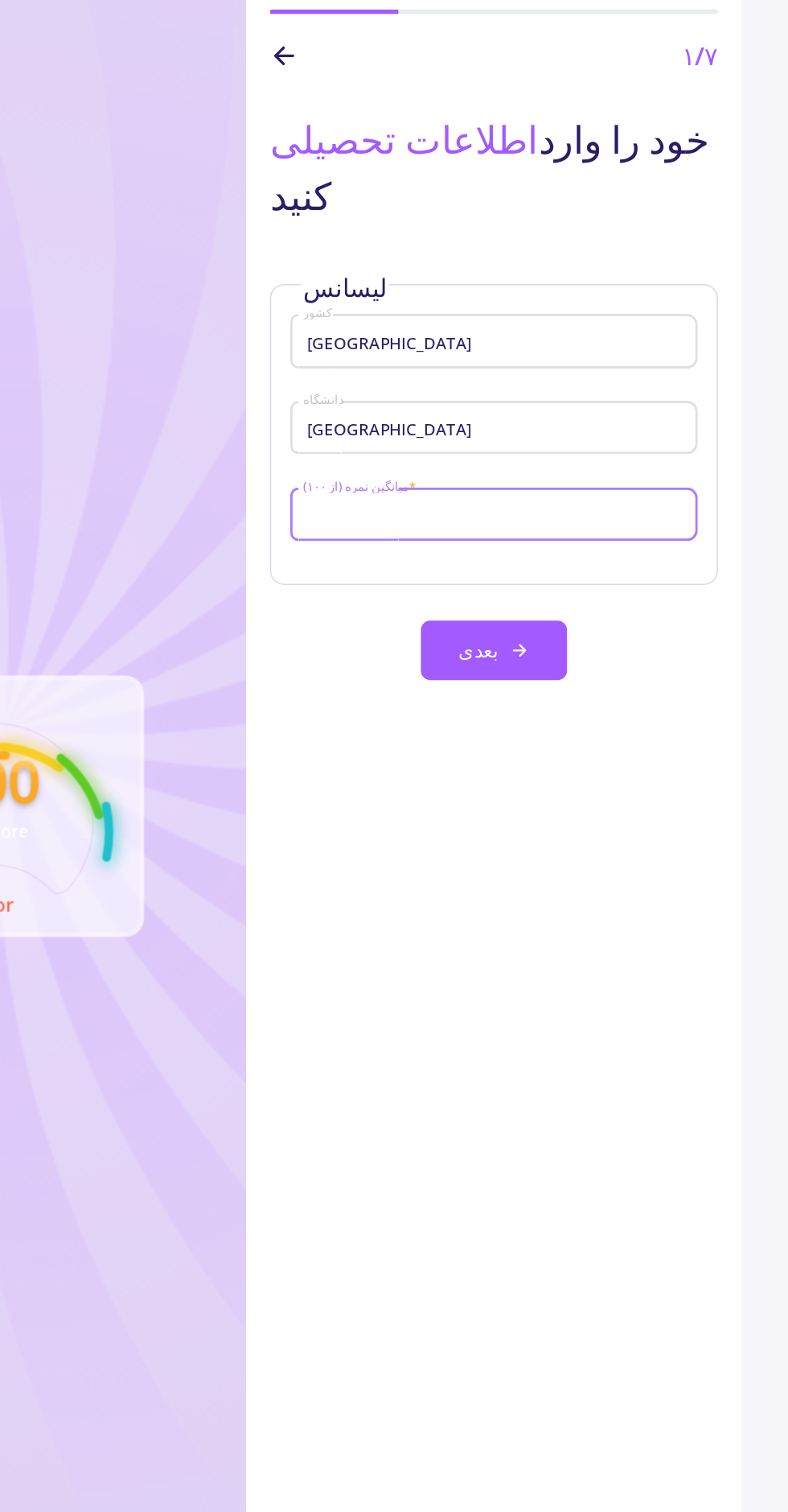
type input "1"
type input "70"
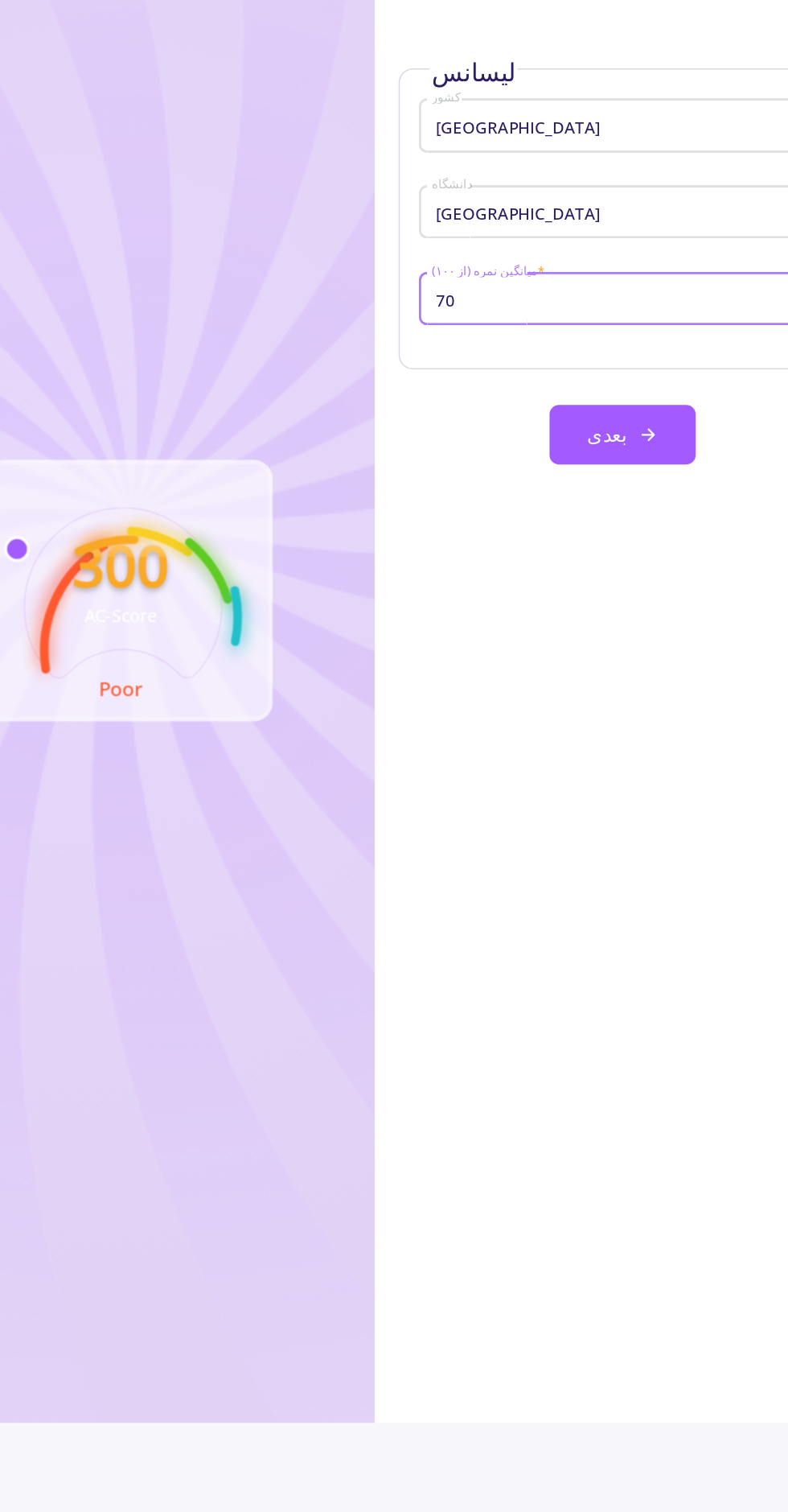
click at [572, 519] on icon at bounding box center [579, 518] width 13 height 13
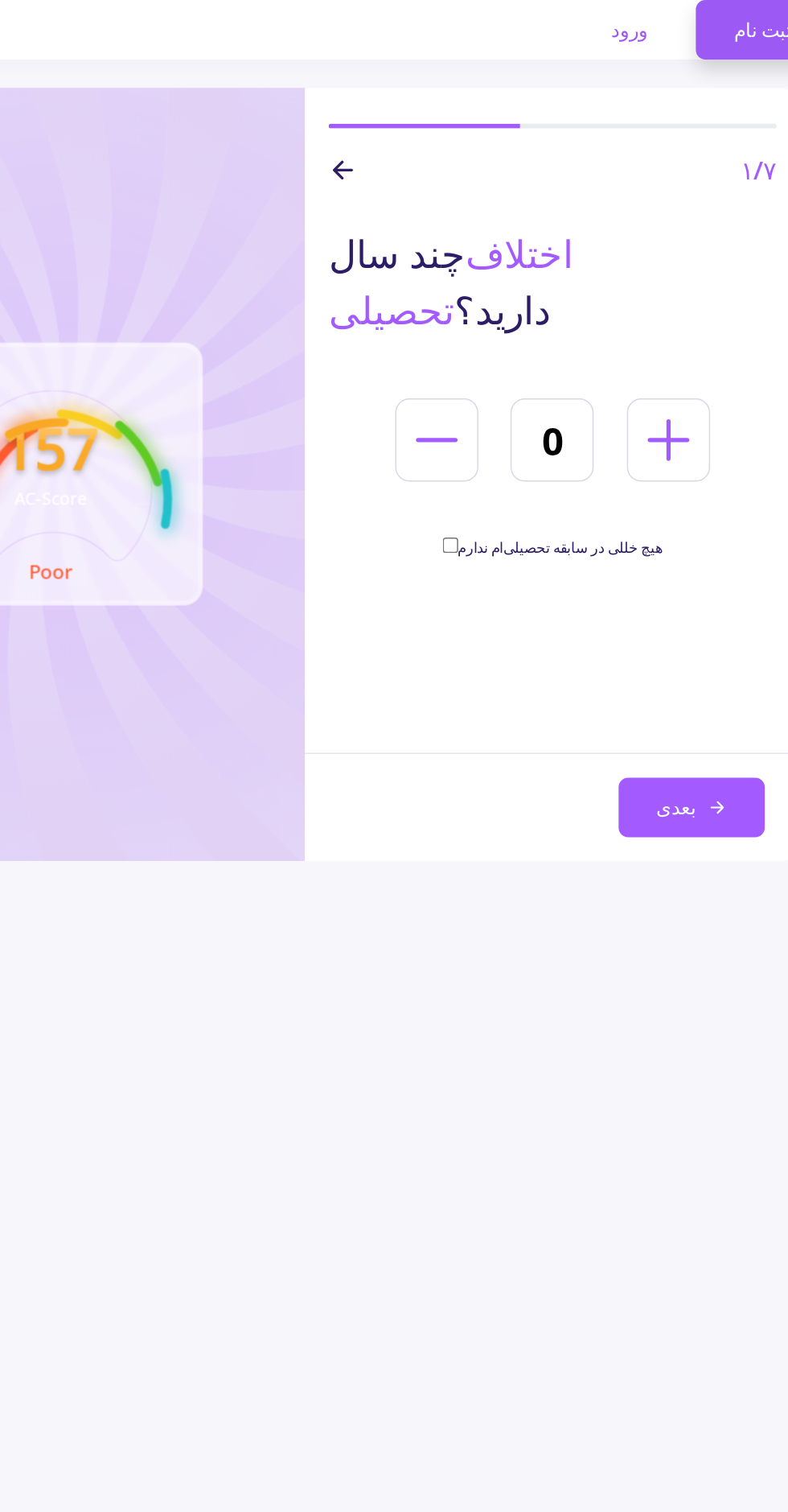
click at [498, 368] on input "هیچ خللی در سابقه تحصیلی‌ام ندارم" at bounding box center [492, 368] width 10 height 10
checkbox input "true"
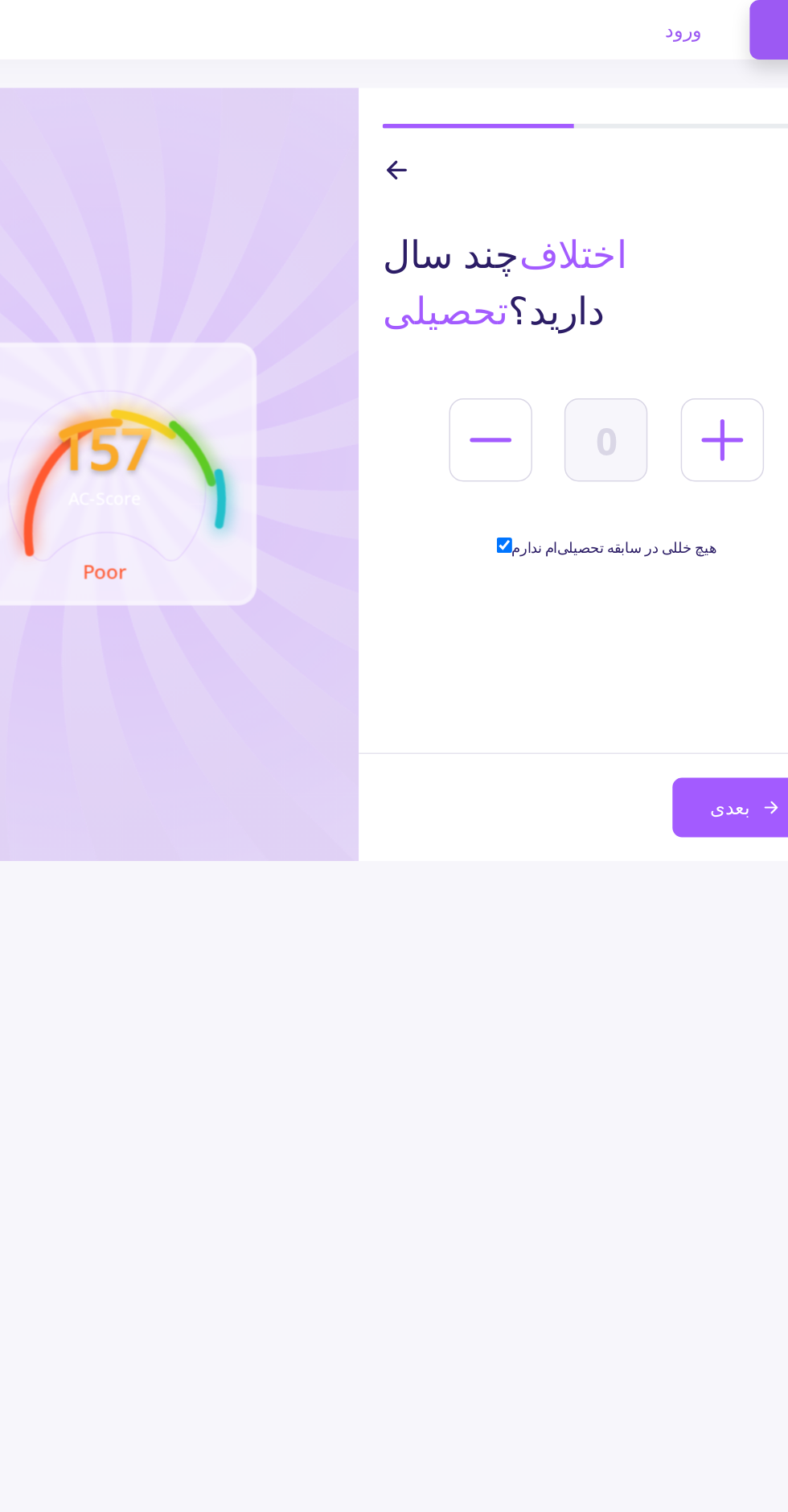
click at [654, 549] on font "بعدی" at bounding box center [645, 546] width 27 height 18
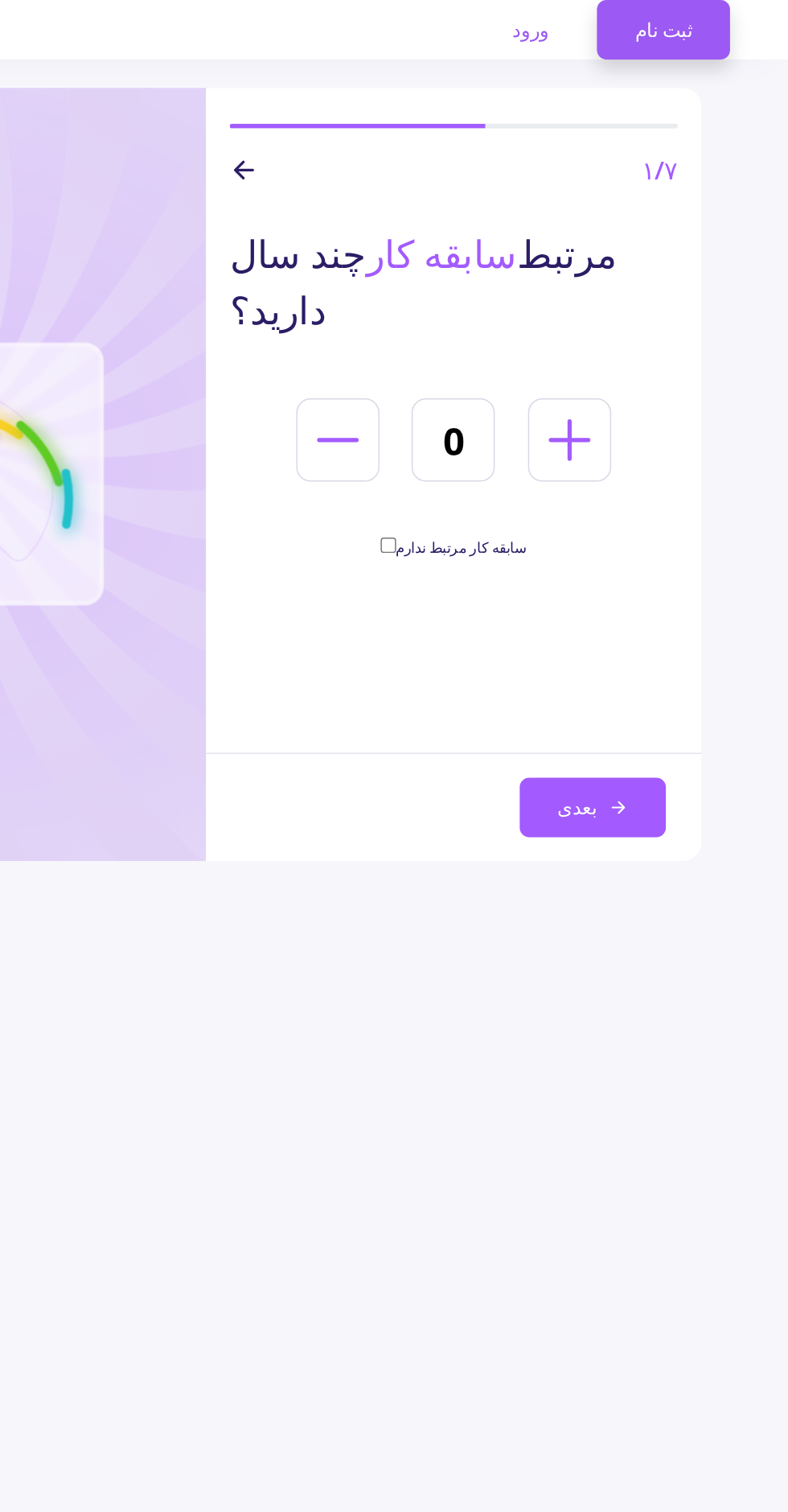
scroll to position [0, 0]
click at [640, 285] on line at bounding box center [640, 298] width 0 height 26
type input "1"
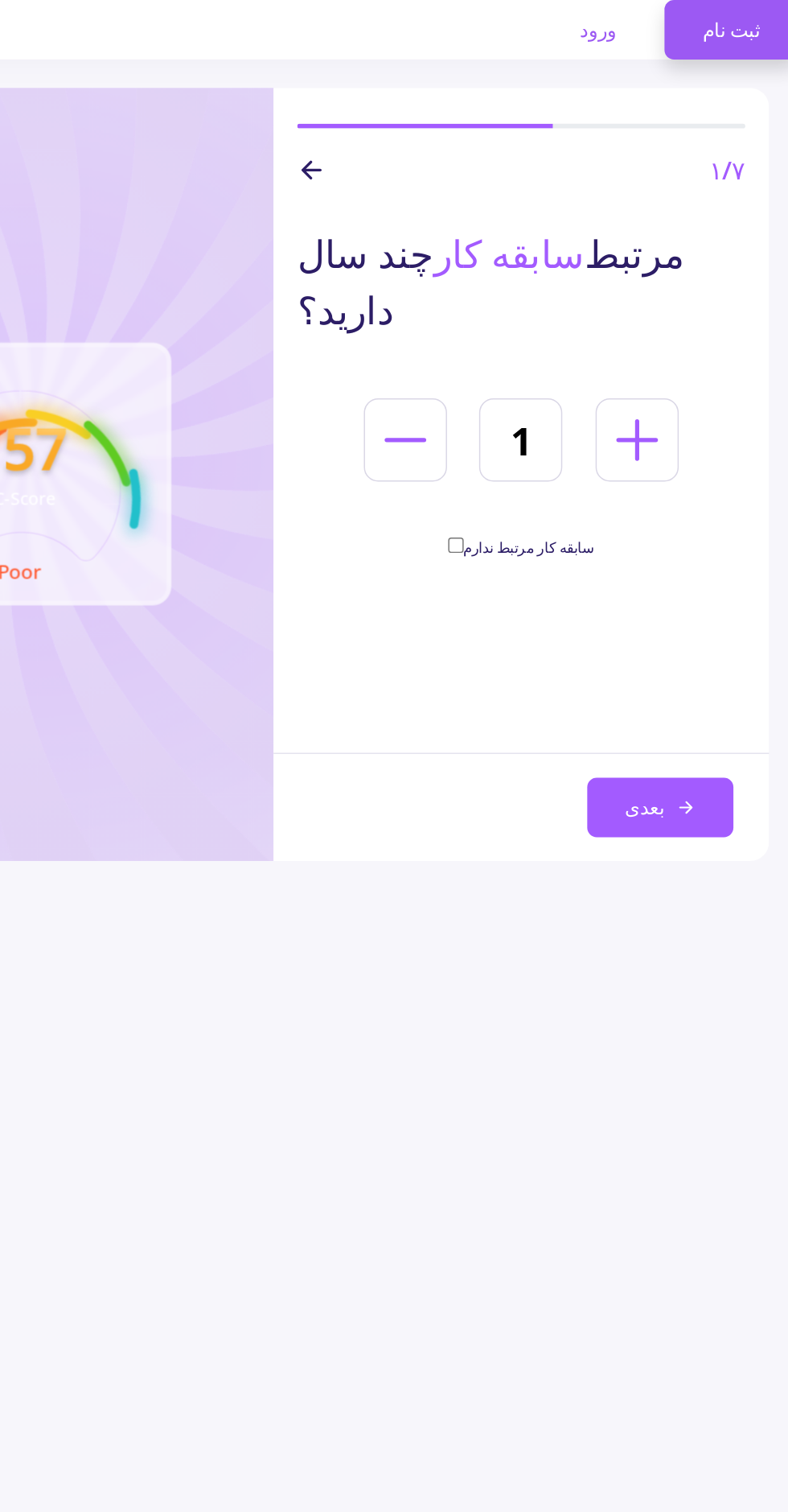
click at [669, 541] on icon at bounding box center [673, 546] width 13 height 13
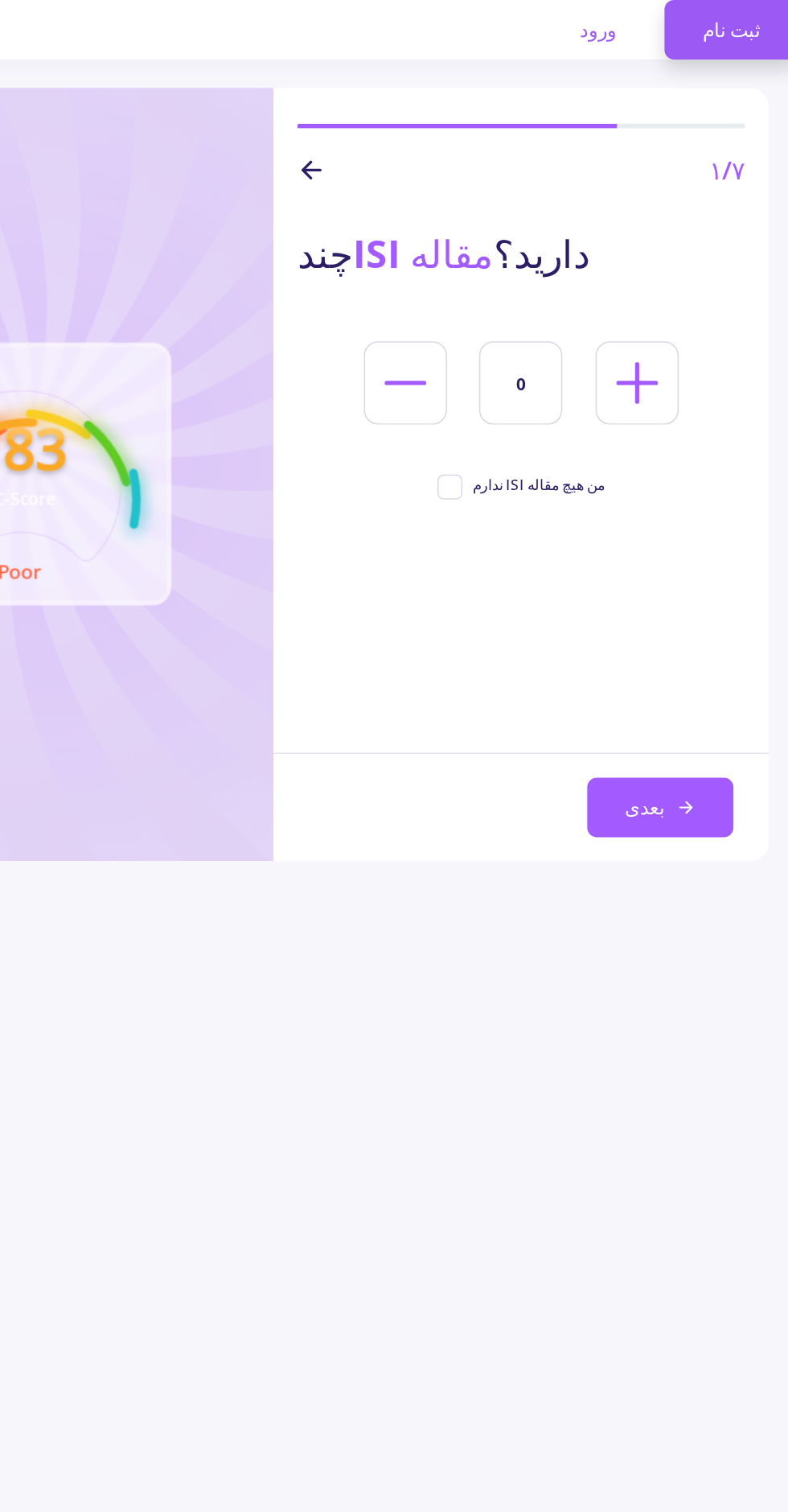
click at [521, 326] on span "من هیچ مقاله ISI ندارم" at bounding box center [562, 328] width 113 height 15
click at [516, 326] on input "من هیچ مقاله ISI ندارم" at bounding box center [510, 326] width 10 height 10
checkbox input "true"
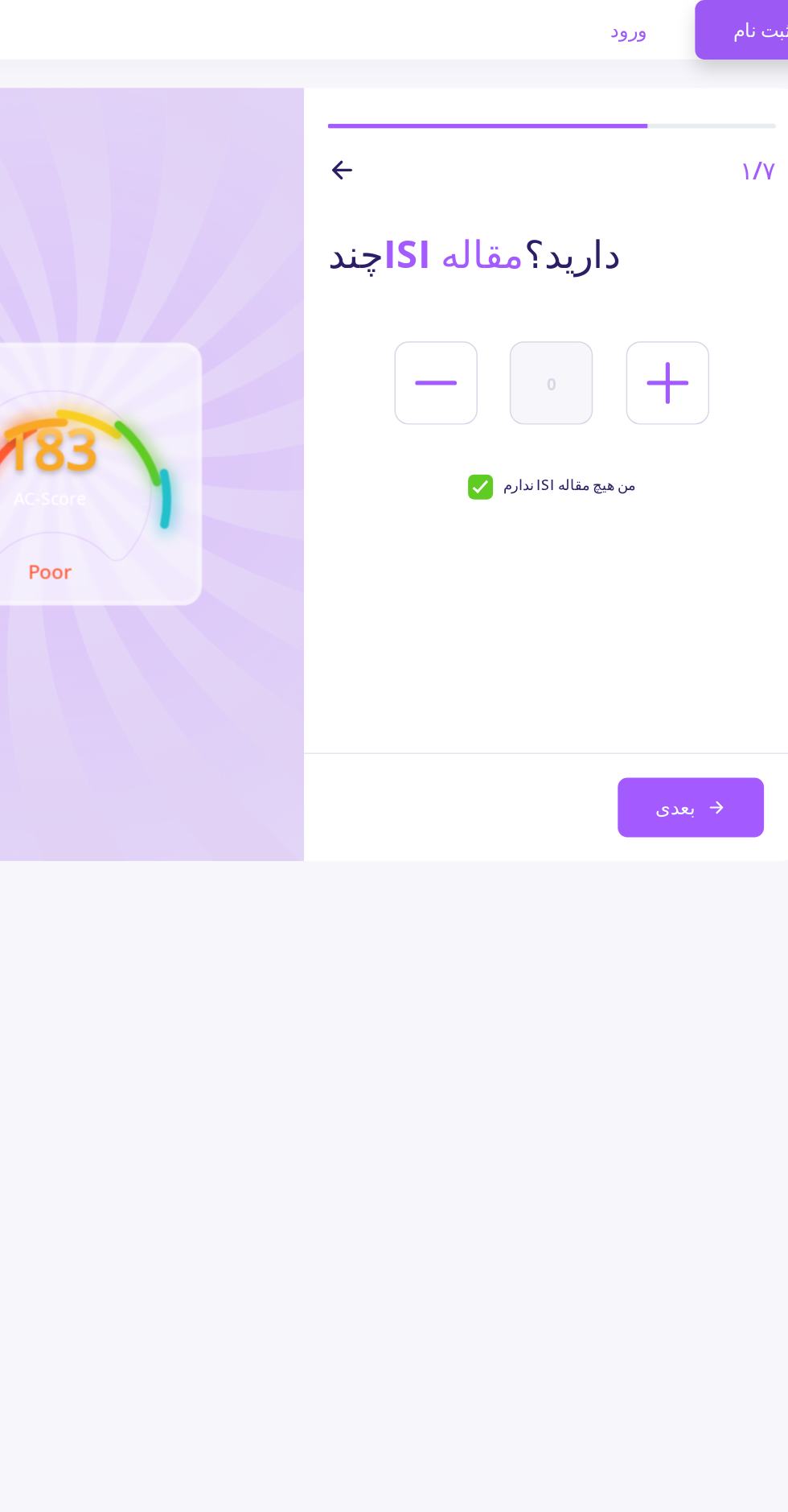
click at [655, 552] on font "بعدی" at bounding box center [645, 546] width 27 height 18
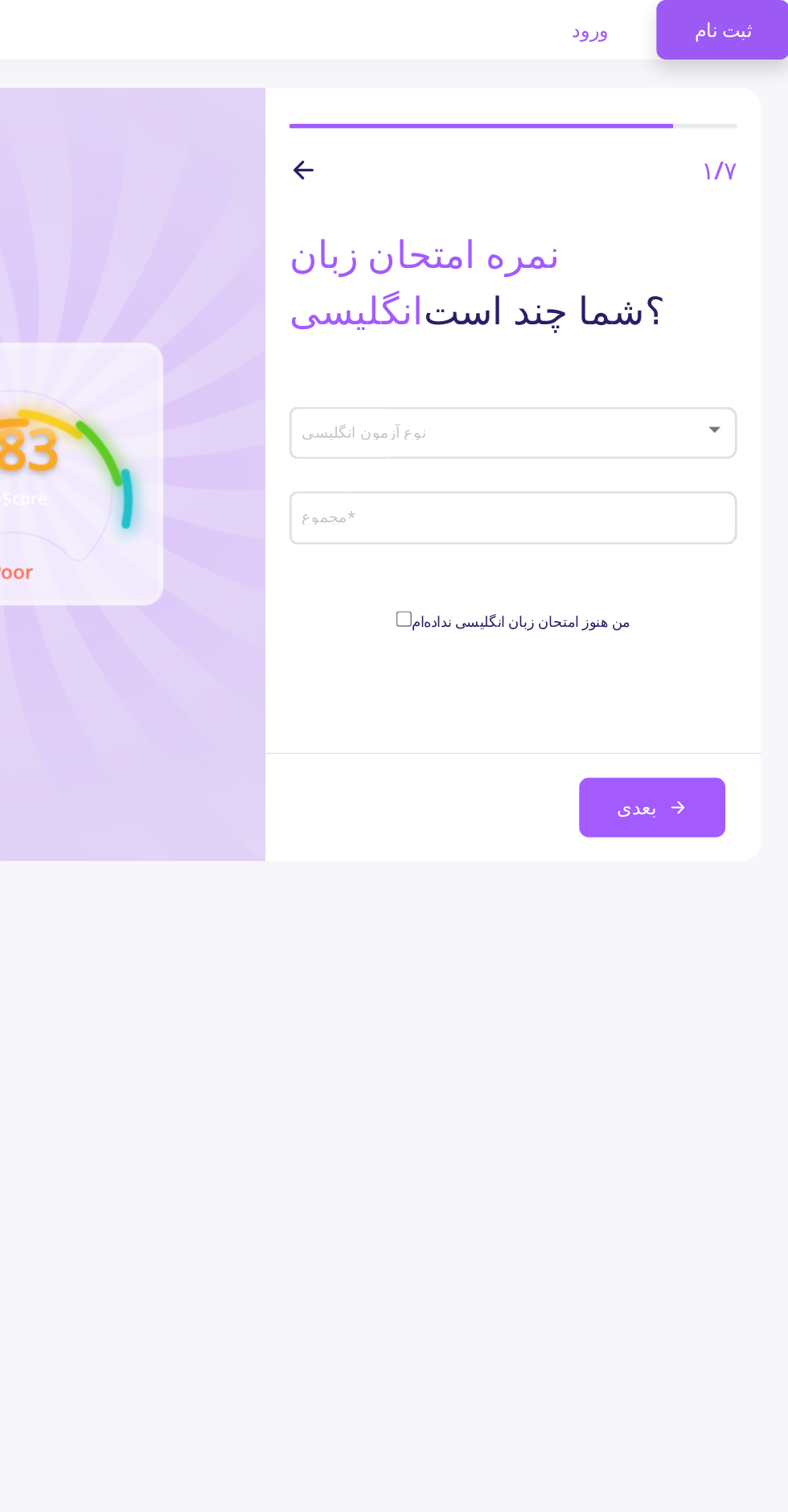
click at [689, 294] on span at bounding box center [556, 293] width 269 height 11
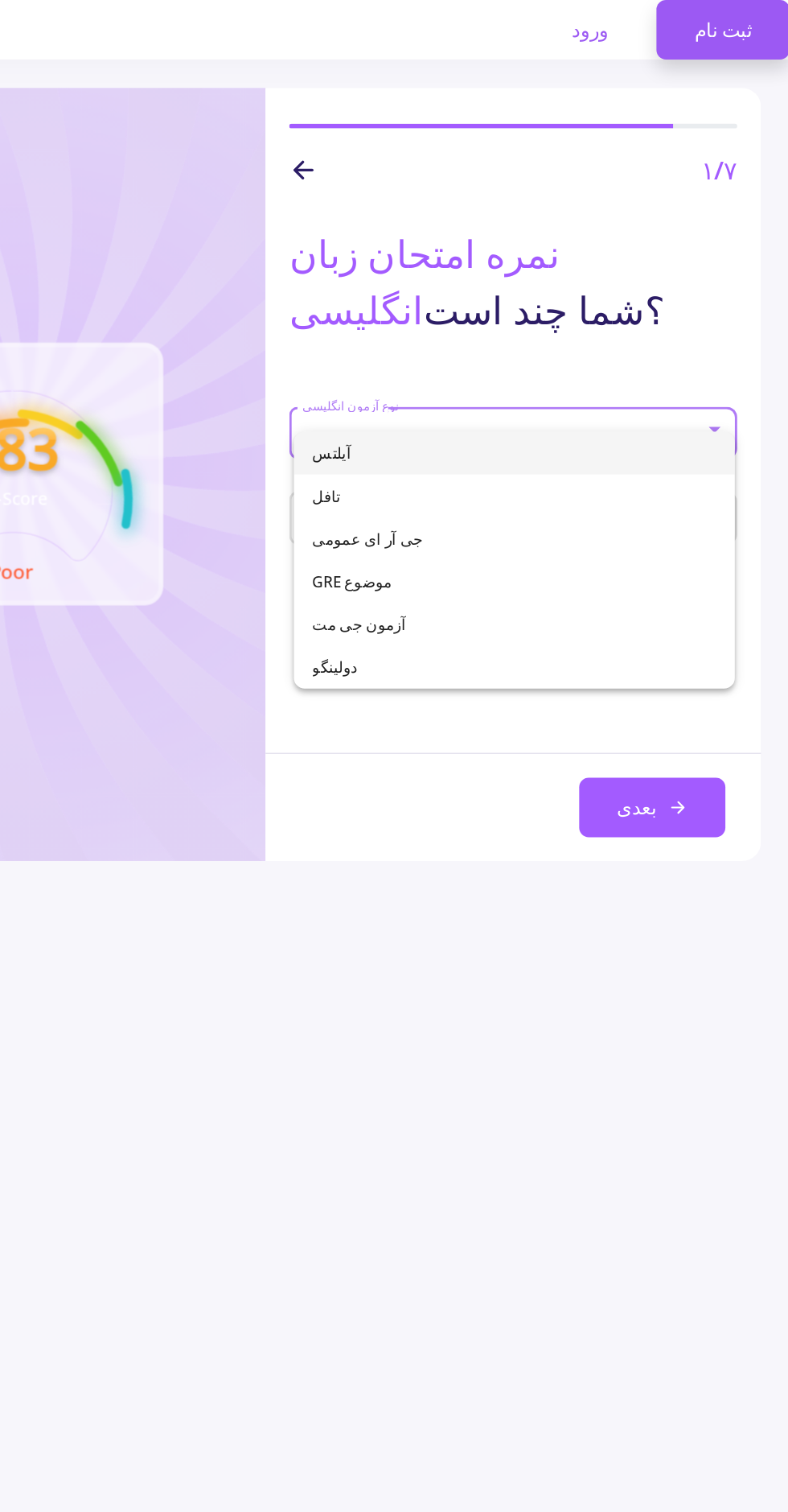
click at [643, 301] on span "آیلتس" at bounding box center [563, 307] width 273 height 29
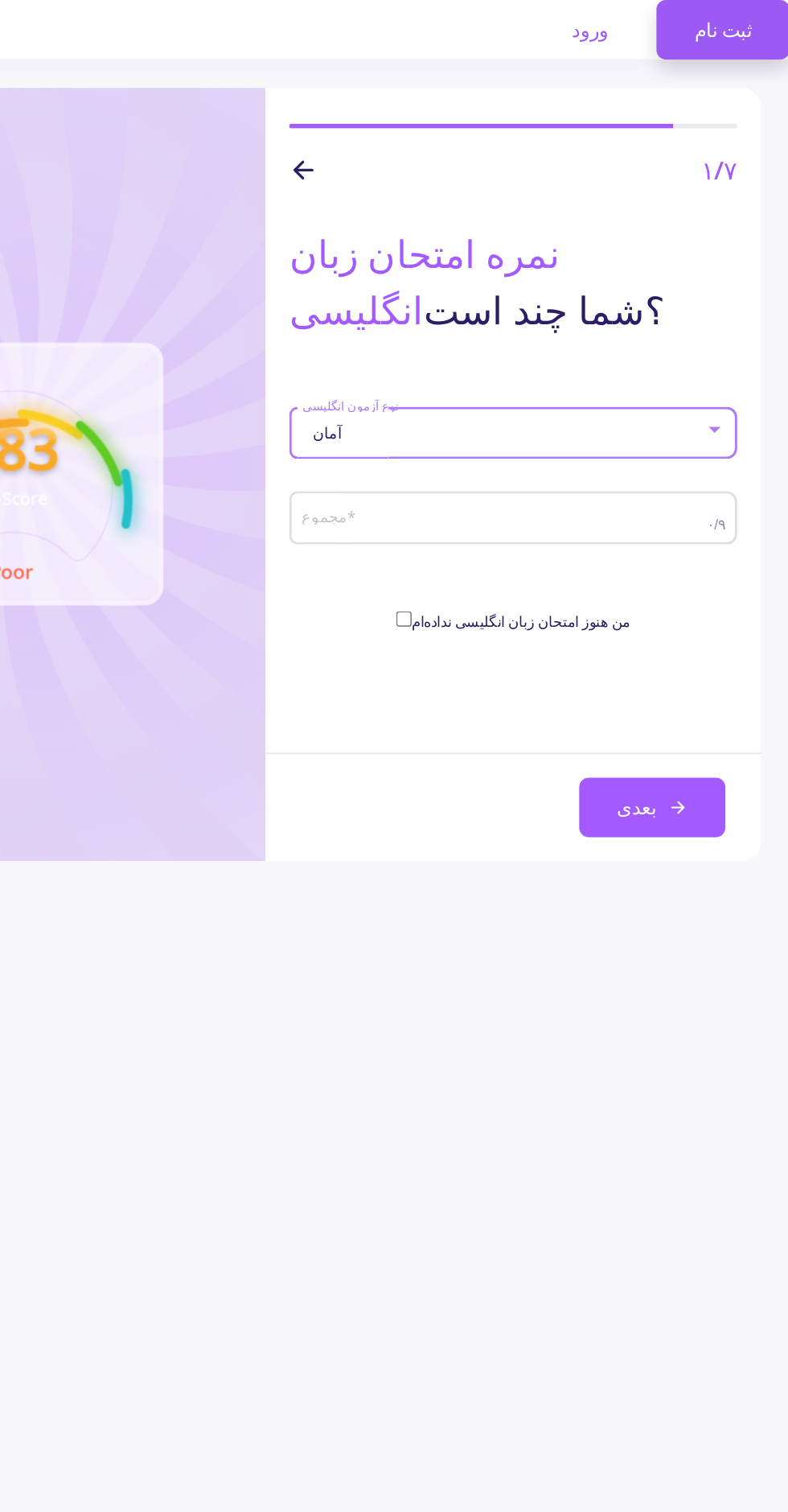
click at [637, 348] on input "مجموع *" at bounding box center [558, 351] width 279 height 15
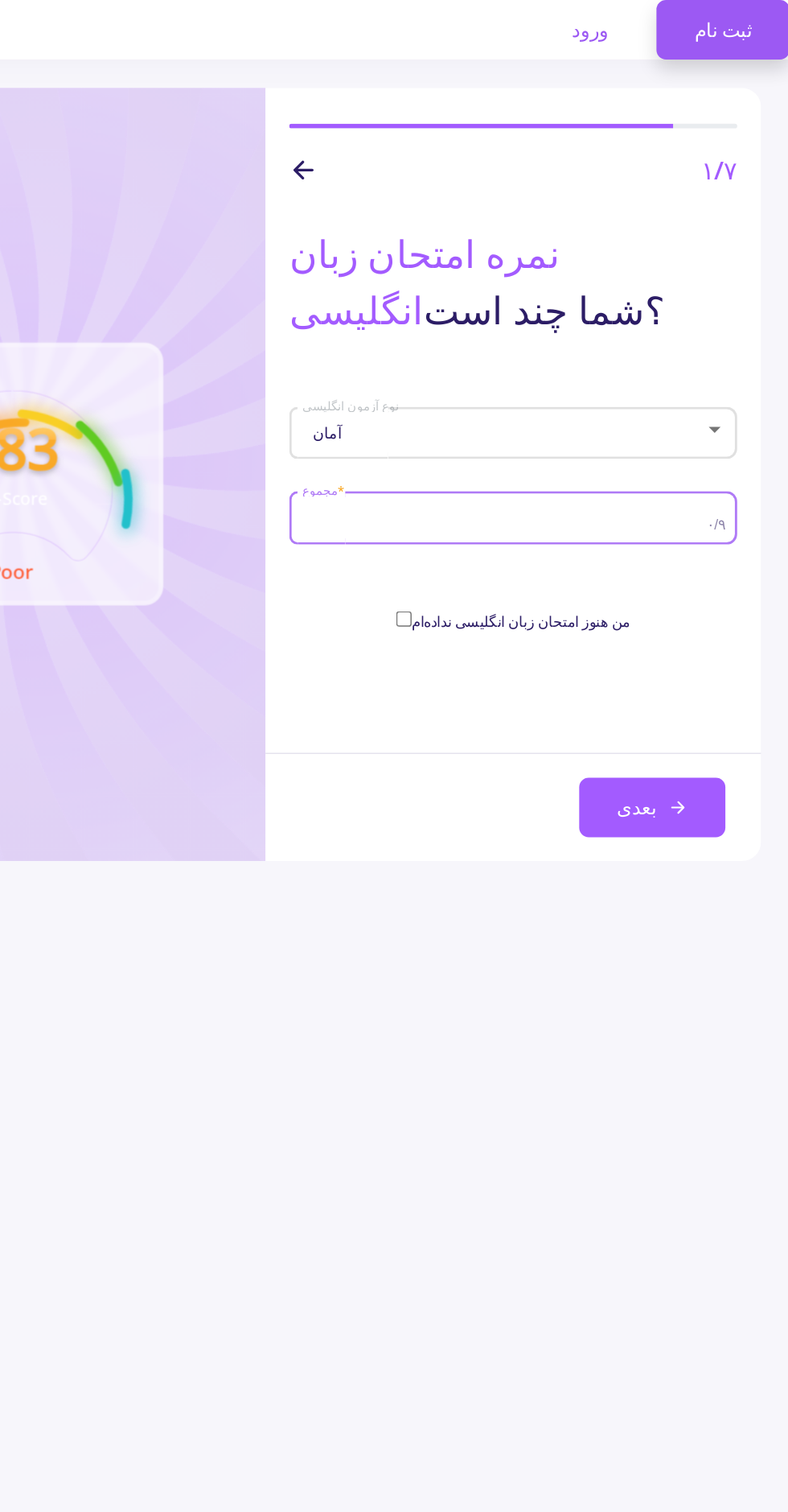
type input "8"
click at [673, 543] on polyline at bounding box center [675, 545] width 4 height 7
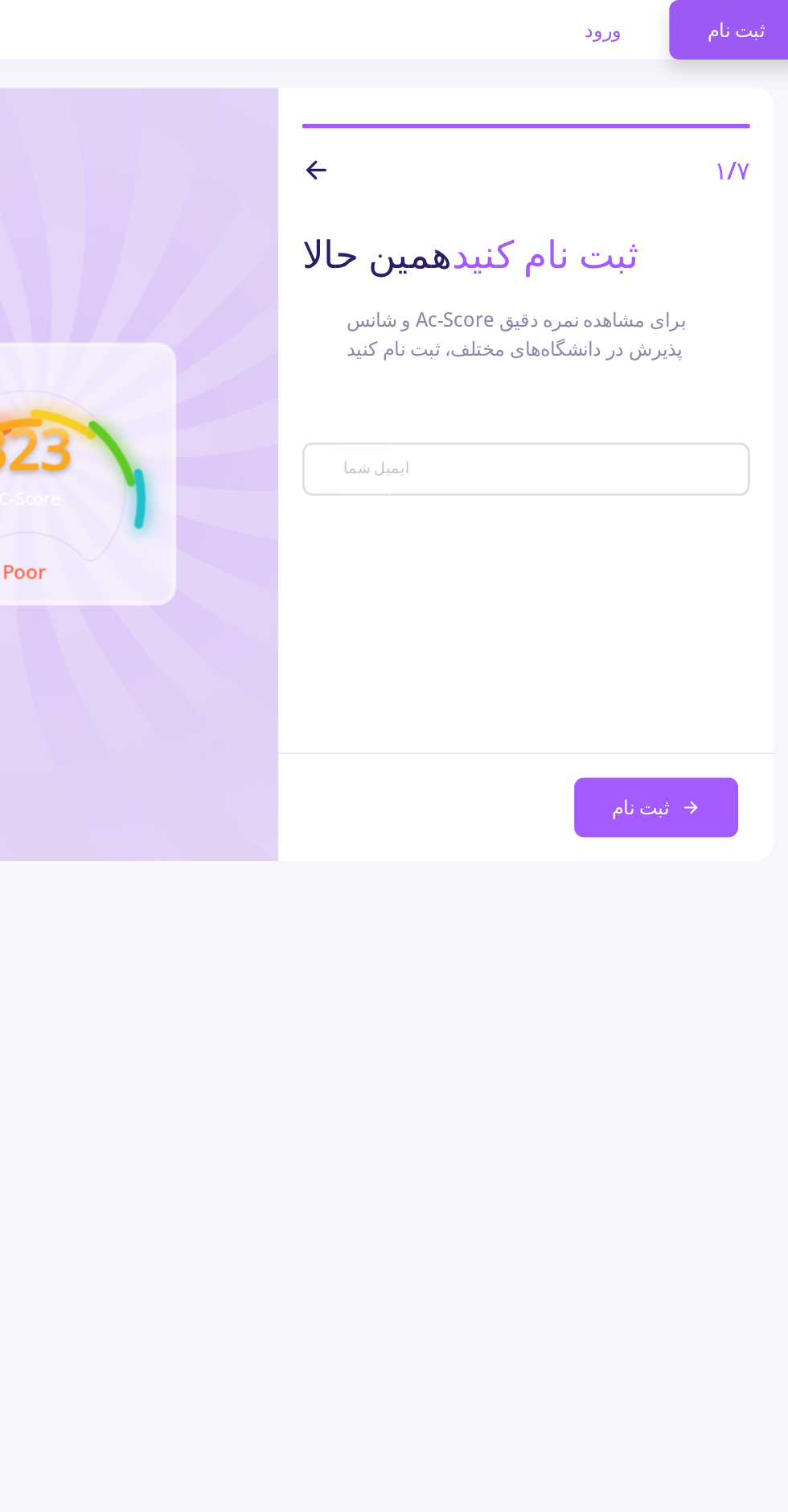
click at [677, 321] on input "ایمیل شما" at bounding box center [573, 319] width 272 height 15
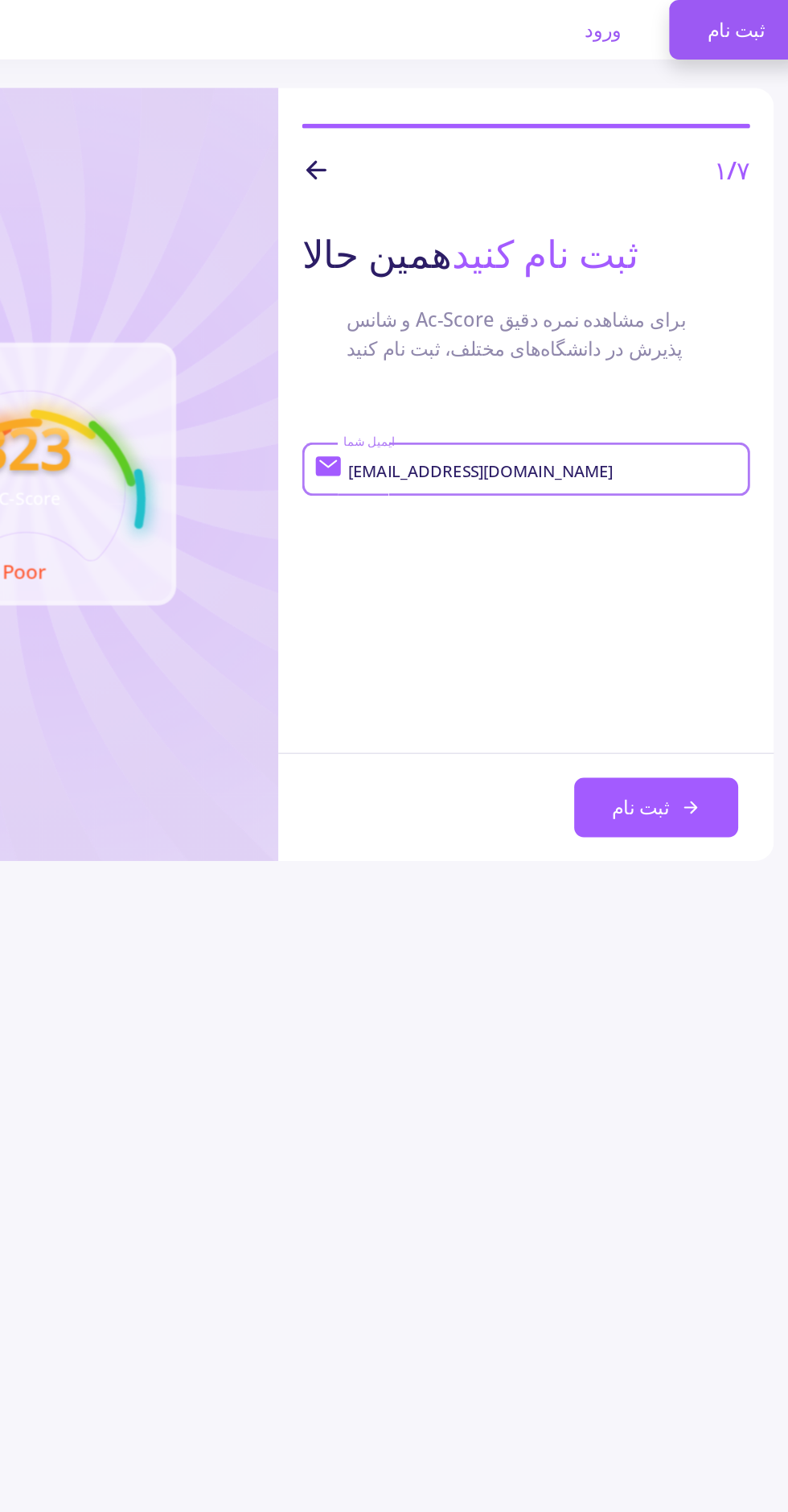
type input "[EMAIL_ADDRESS][DOMAIN_NAME]"
click at [685, 538] on button "ثبت نام" at bounding box center [649, 547] width 111 height 40
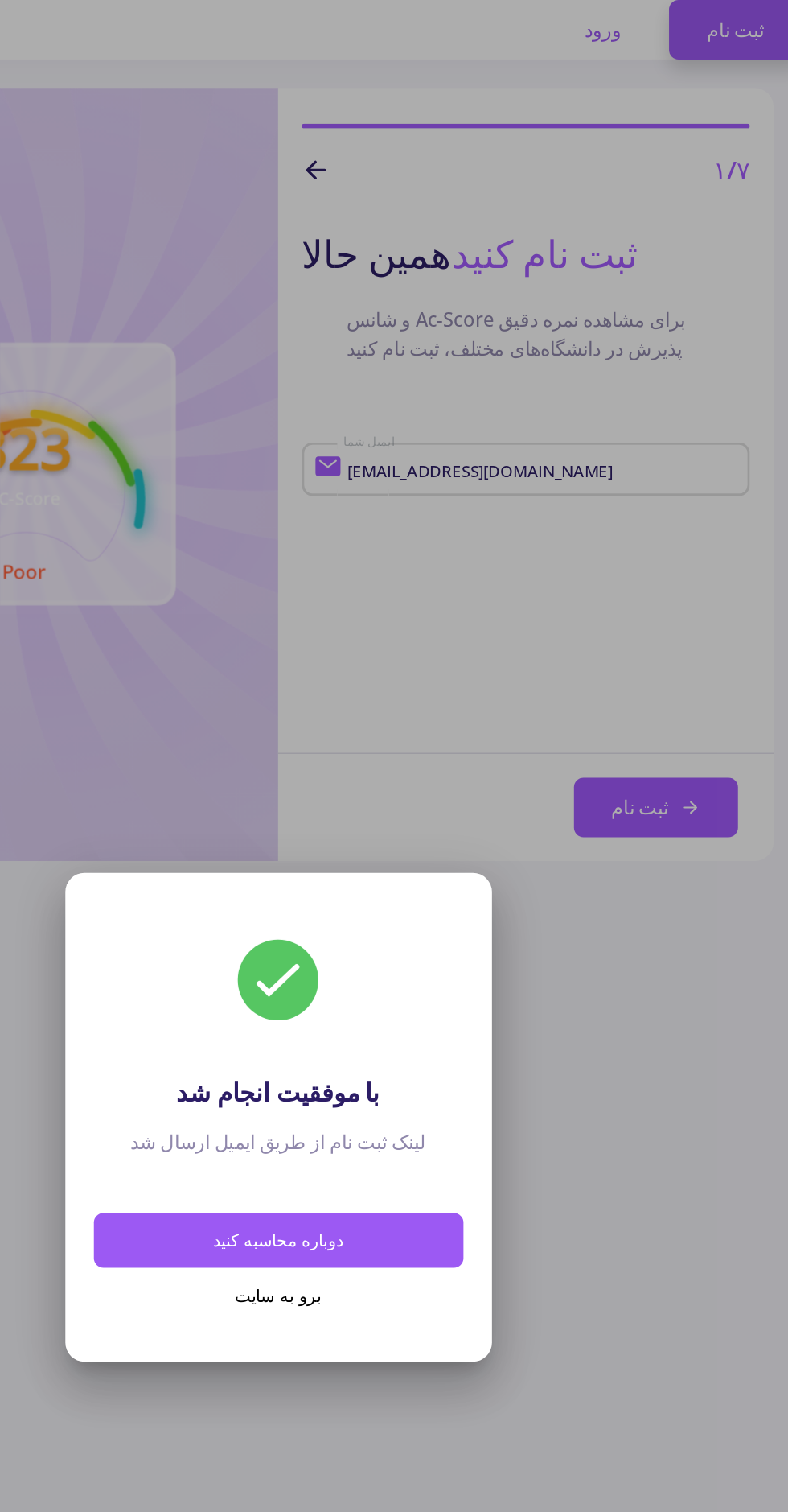
click at [316, 844] on button "دوباره محاسبه کنید" at bounding box center [395, 839] width 250 height 38
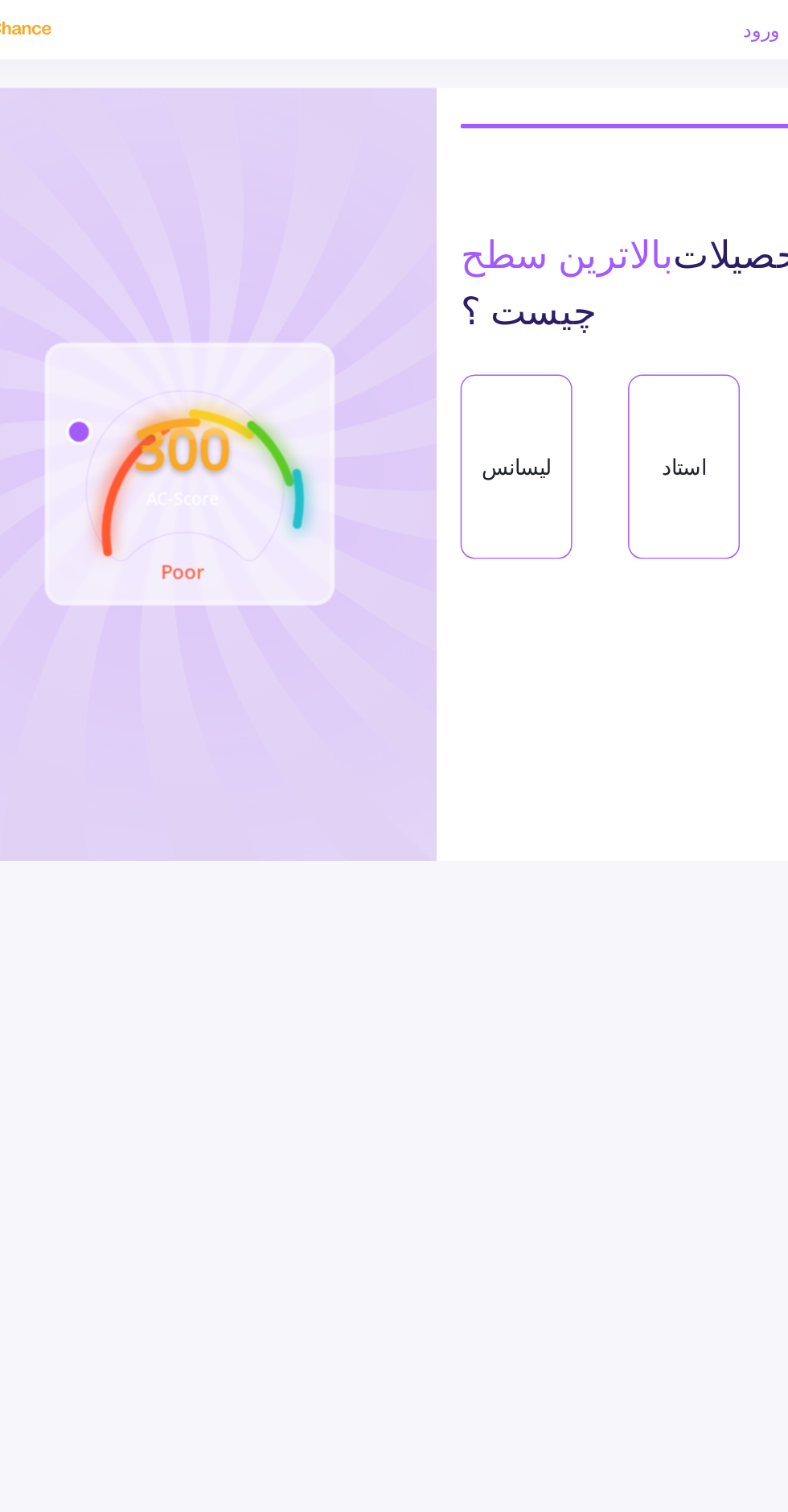
click at [549, 353] on div "استاد" at bounding box center [562, 316] width 76 height 124
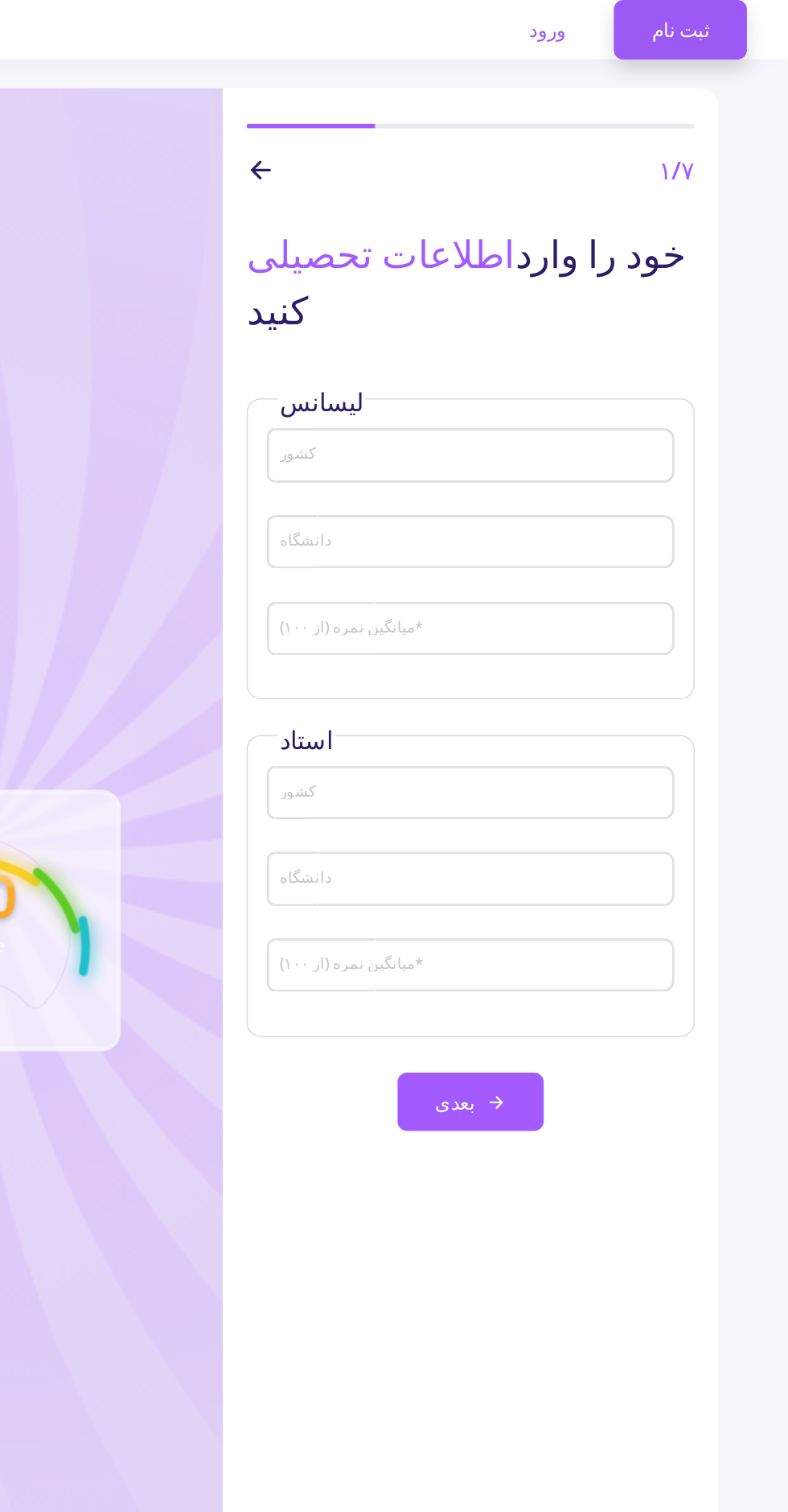
click at [660, 305] on input "کشور" at bounding box center [564, 309] width 264 height 15
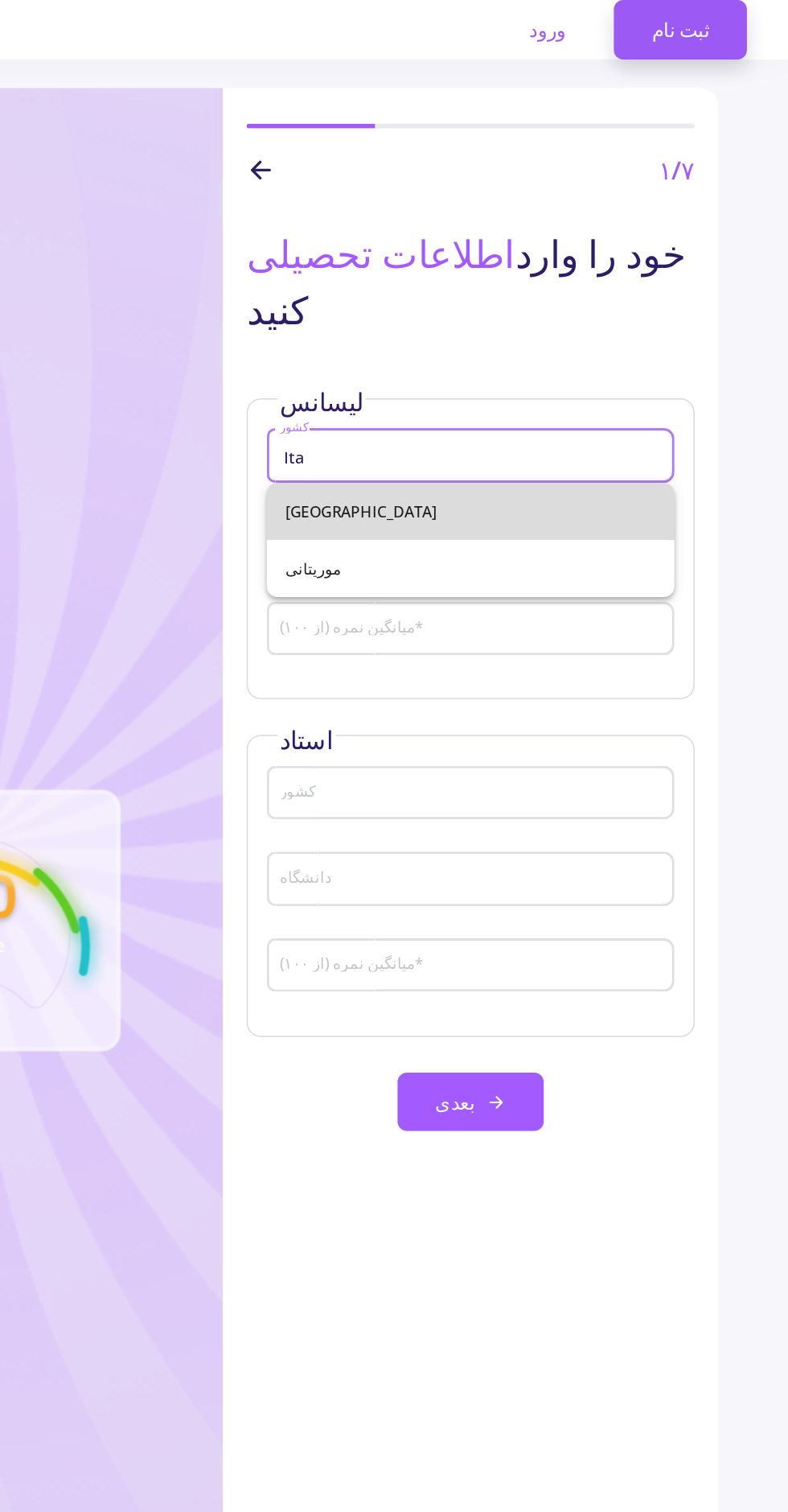
click at [665, 351] on span "[GEOGRAPHIC_DATA]" at bounding box center [562, 346] width 250 height 39
type input "[GEOGRAPHIC_DATA]"
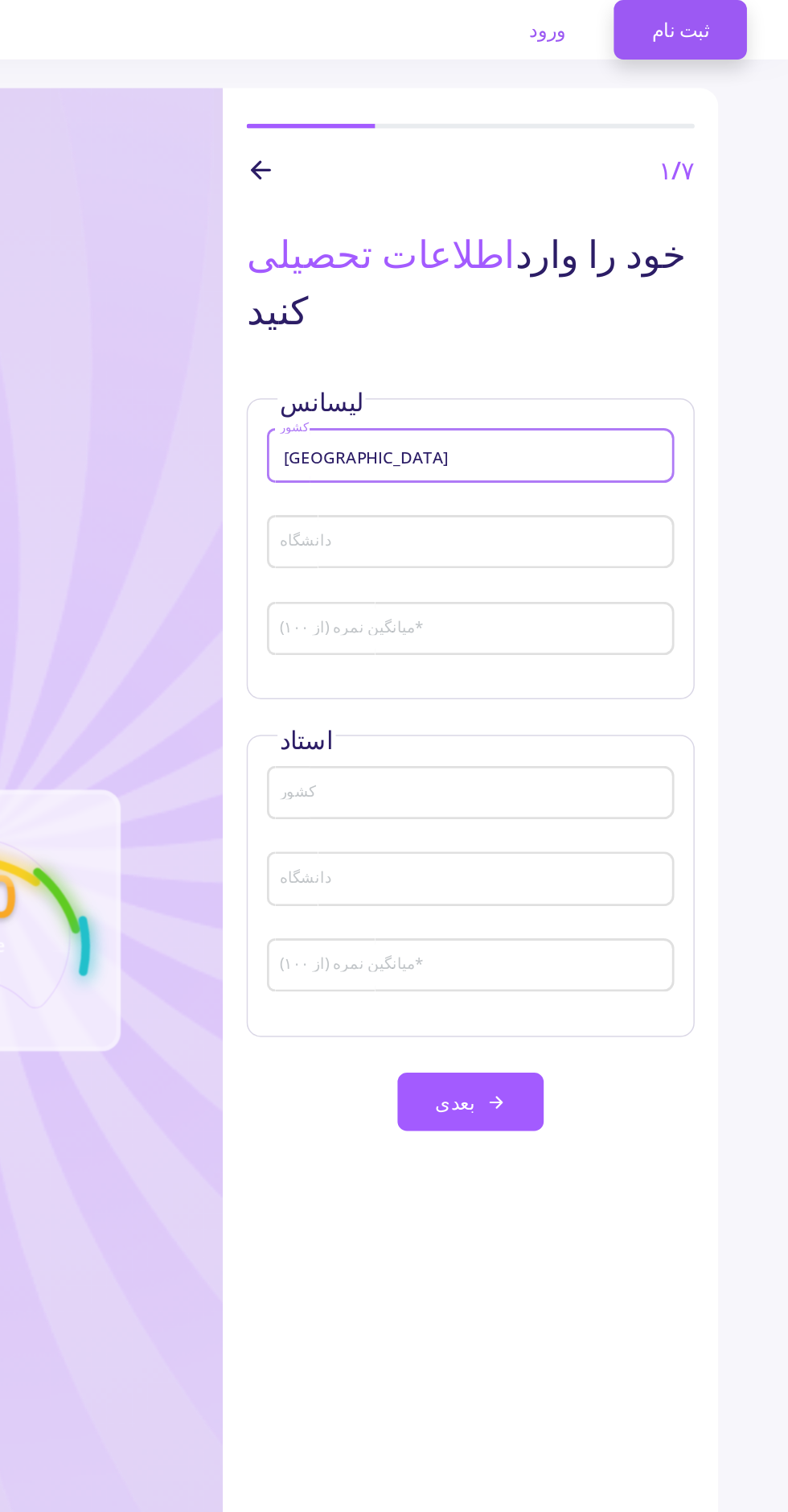
click at [657, 366] on input "دانشگاه" at bounding box center [564, 368] width 264 height 15
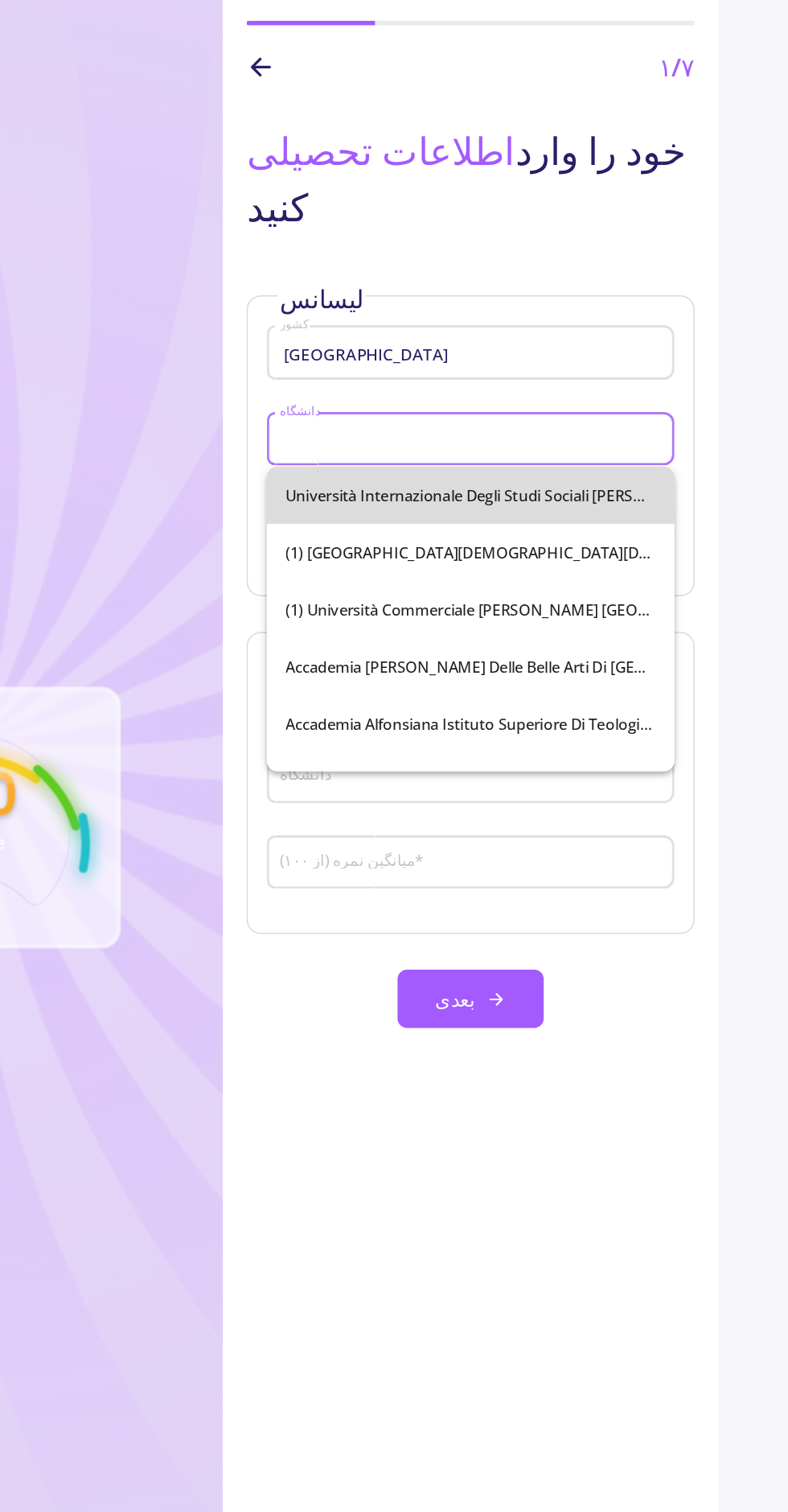
click at [650, 411] on font "(1) لیبرا Università Internazionale degli Studi Sociali [PERSON_NAME]" at bounding box center [598, 405] width 324 height 15
type input "(1) Libera Università Internazionale degli Studi Sociali [PERSON_NAME]"
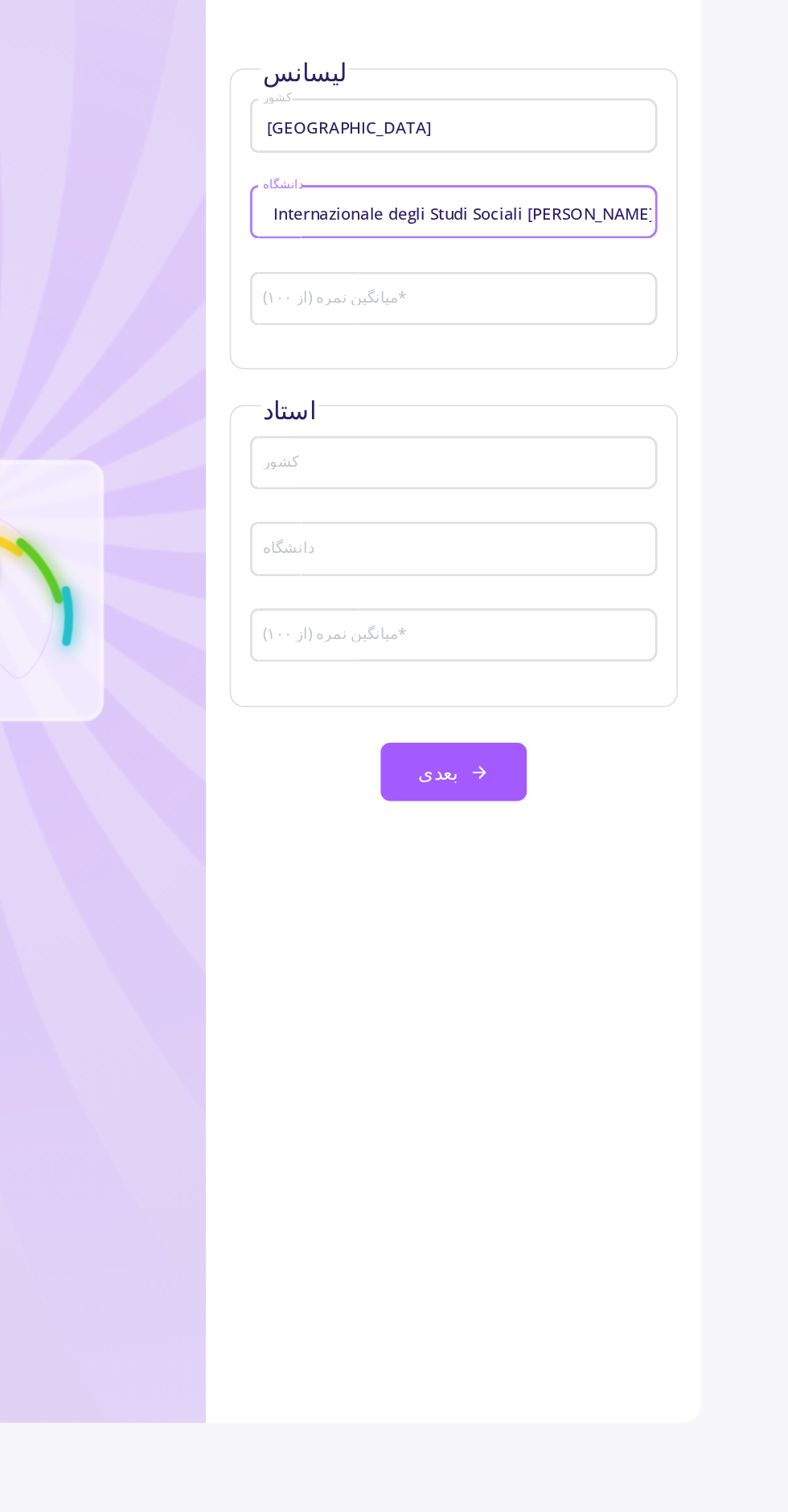
click at [677, 430] on input "میانگین نمره (از ۱۰۰) *" at bounding box center [564, 426] width 264 height 15
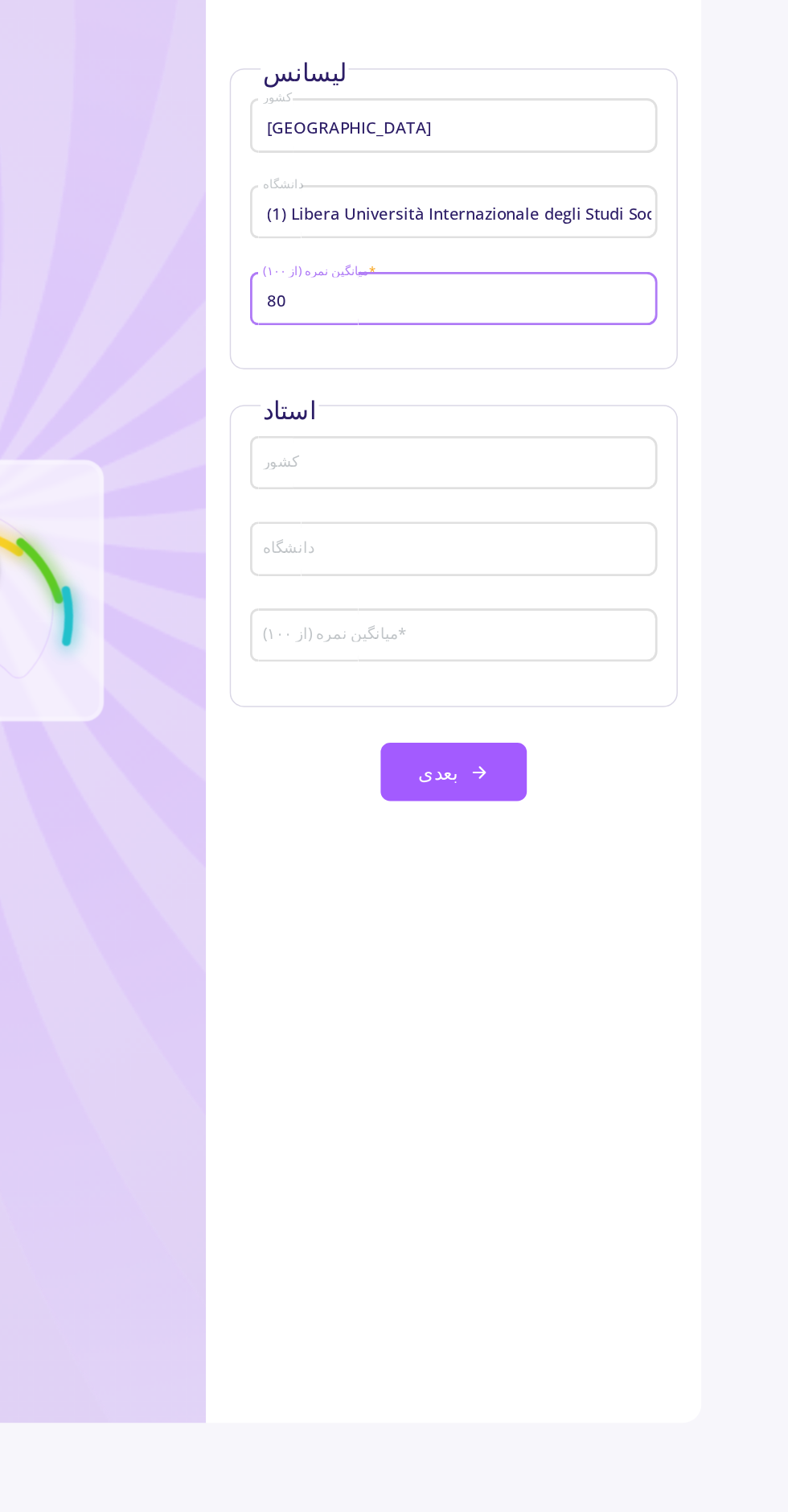
type input "80"
click at [664, 537] on input "کشور" at bounding box center [564, 538] width 264 height 15
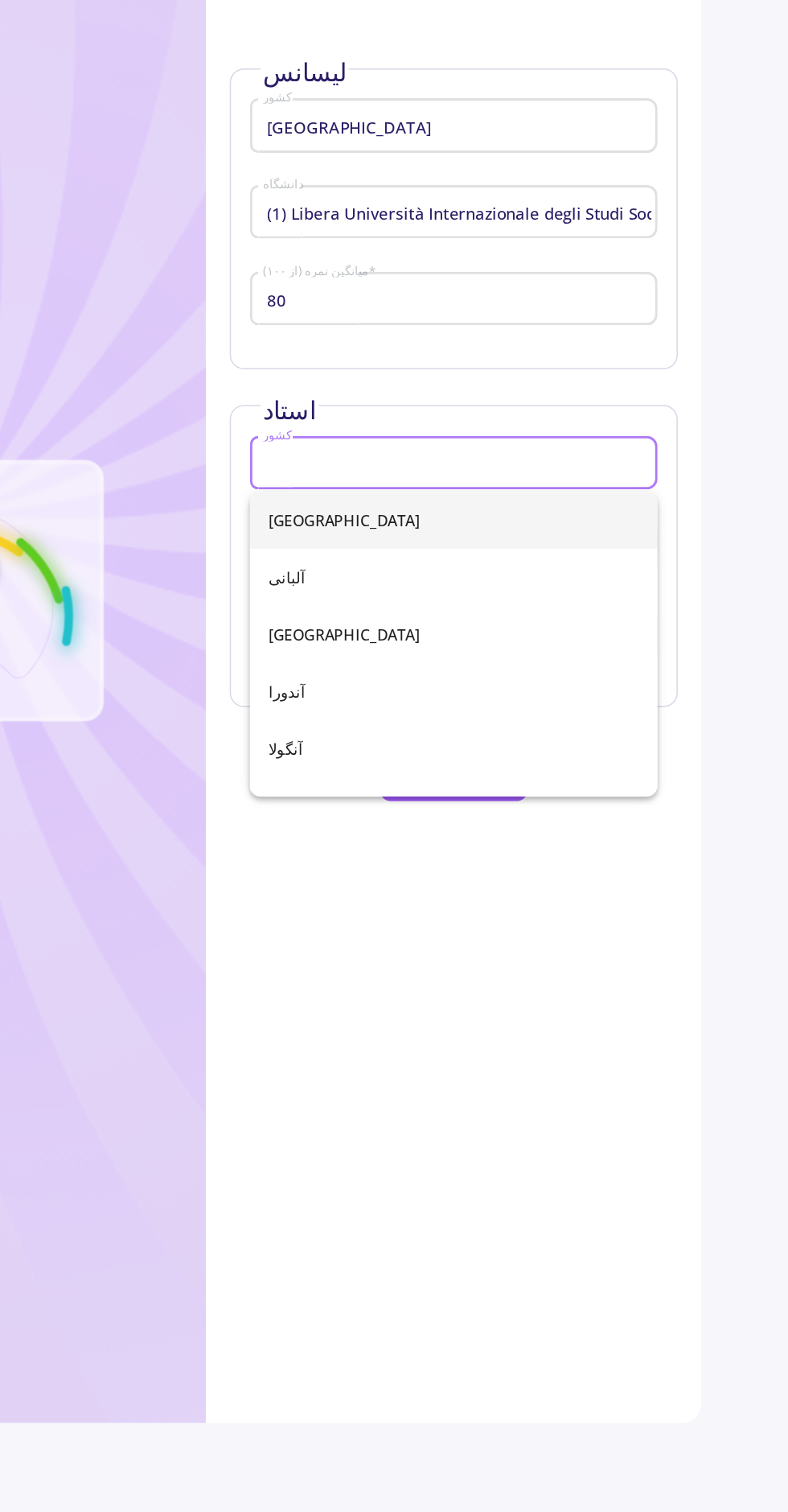
click at [736, 484] on section "300 AC-Score Poor ۱/۷ ​ اطلاعات تحصیلی خود را وارد کنید لیسانس [GEOGRAPHIC_DATA…" at bounding box center [394, 816] width 788 height 1512
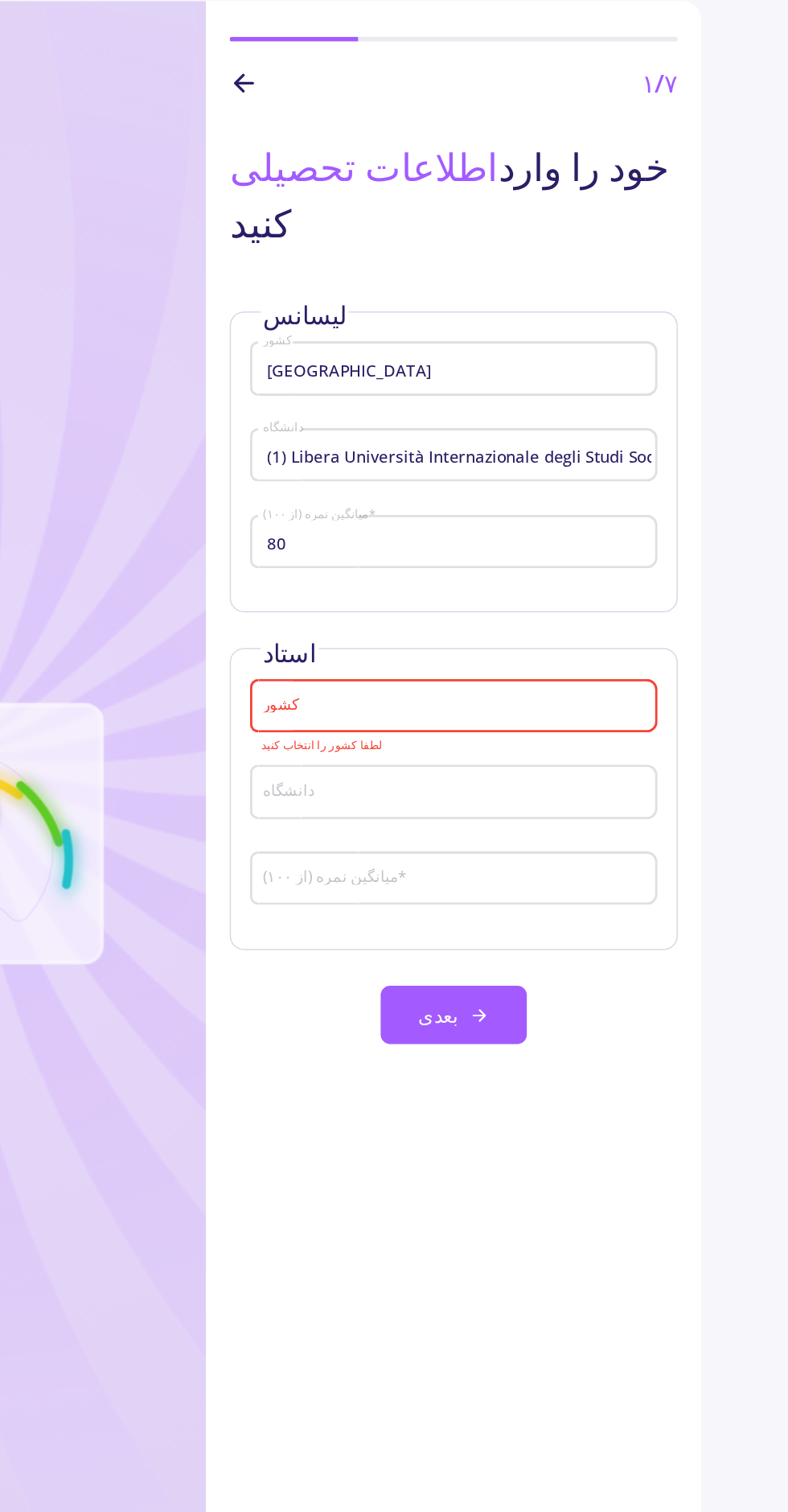
click at [673, 306] on input "[GEOGRAPHIC_DATA]" at bounding box center [564, 309] width 264 height 15
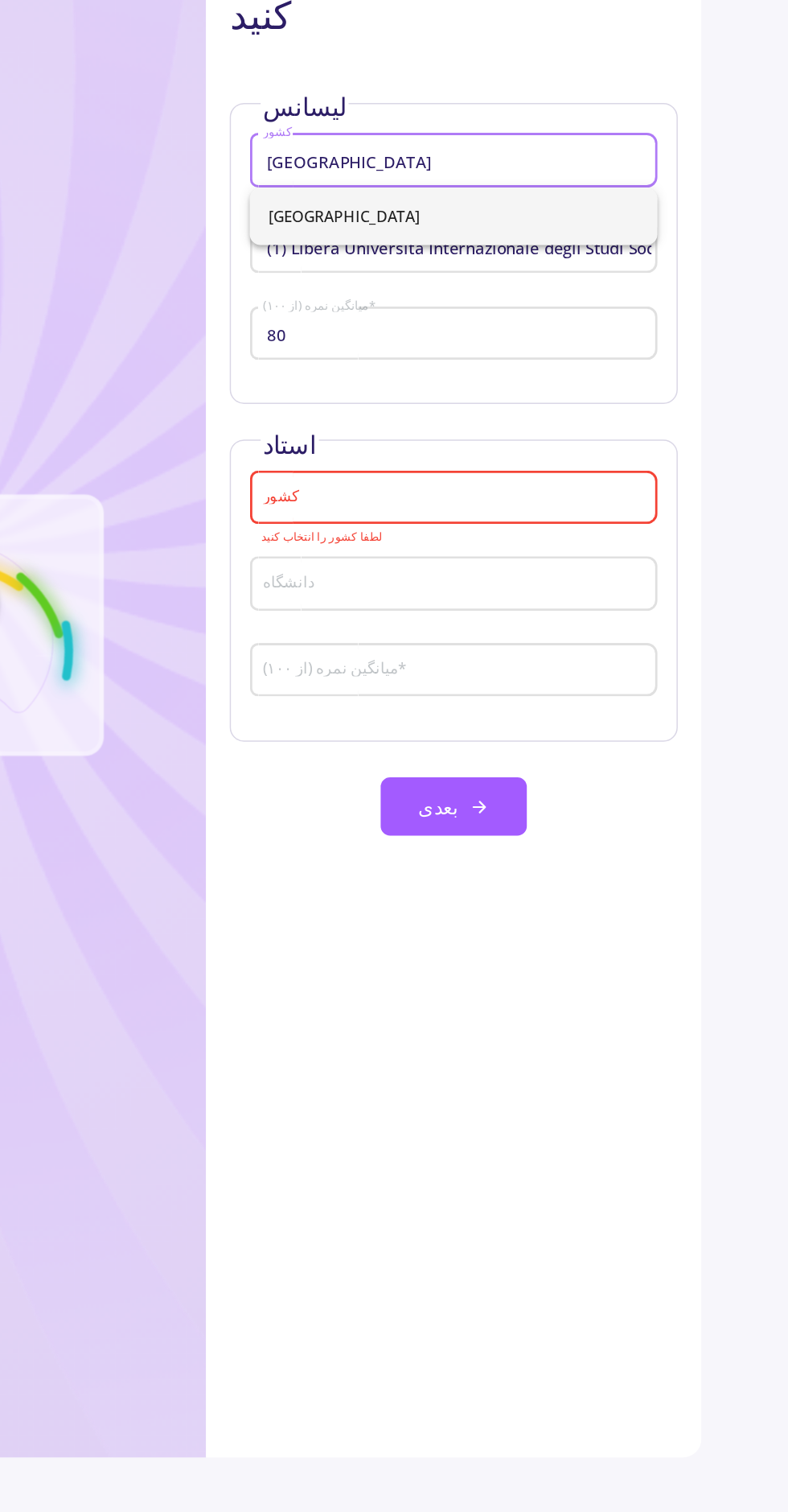
click at [656, 543] on input "کشور" at bounding box center [564, 538] width 264 height 15
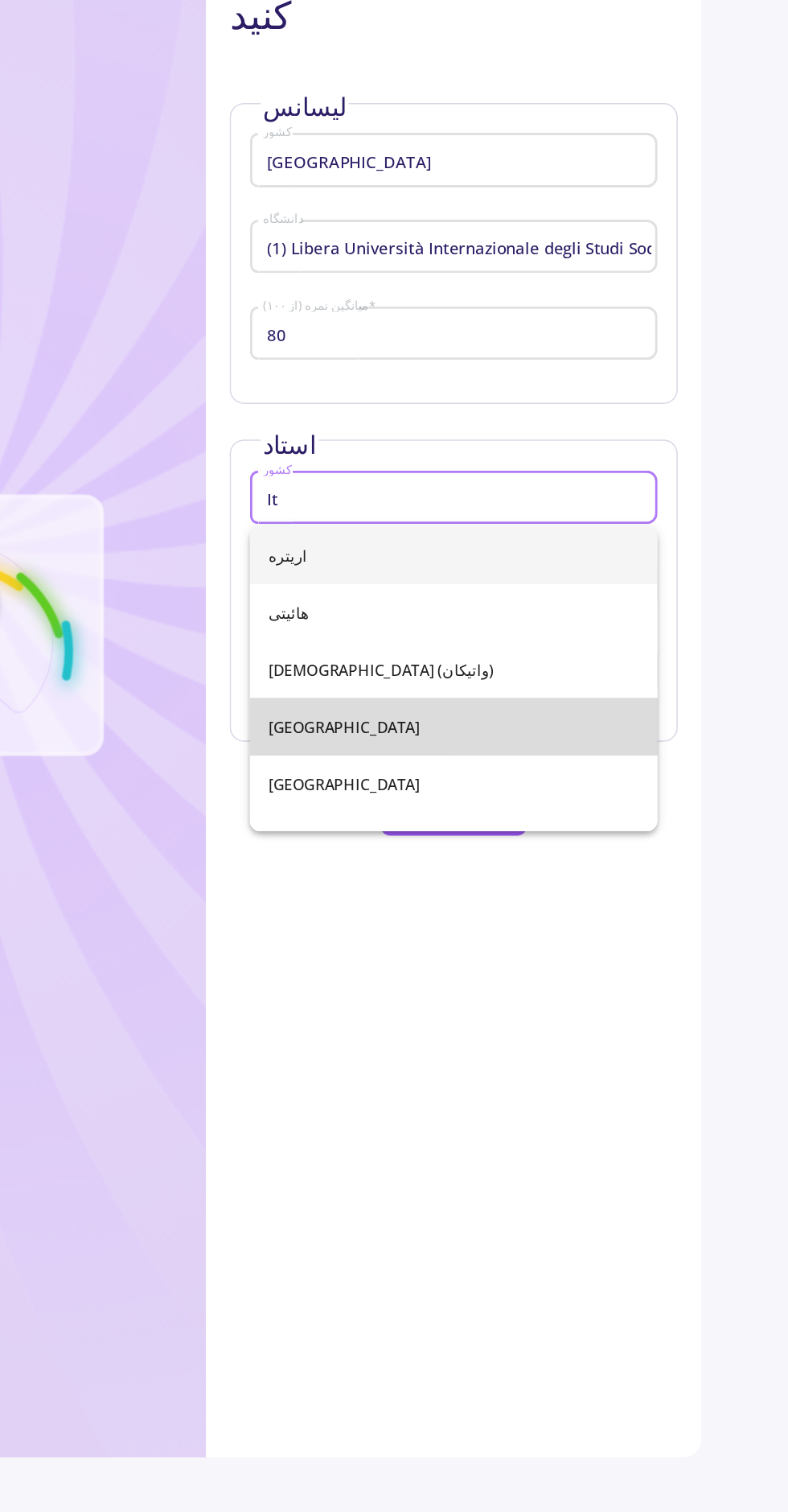
click at [631, 696] on span "[GEOGRAPHIC_DATA]" at bounding box center [562, 691] width 250 height 39
type input "[GEOGRAPHIC_DATA]"
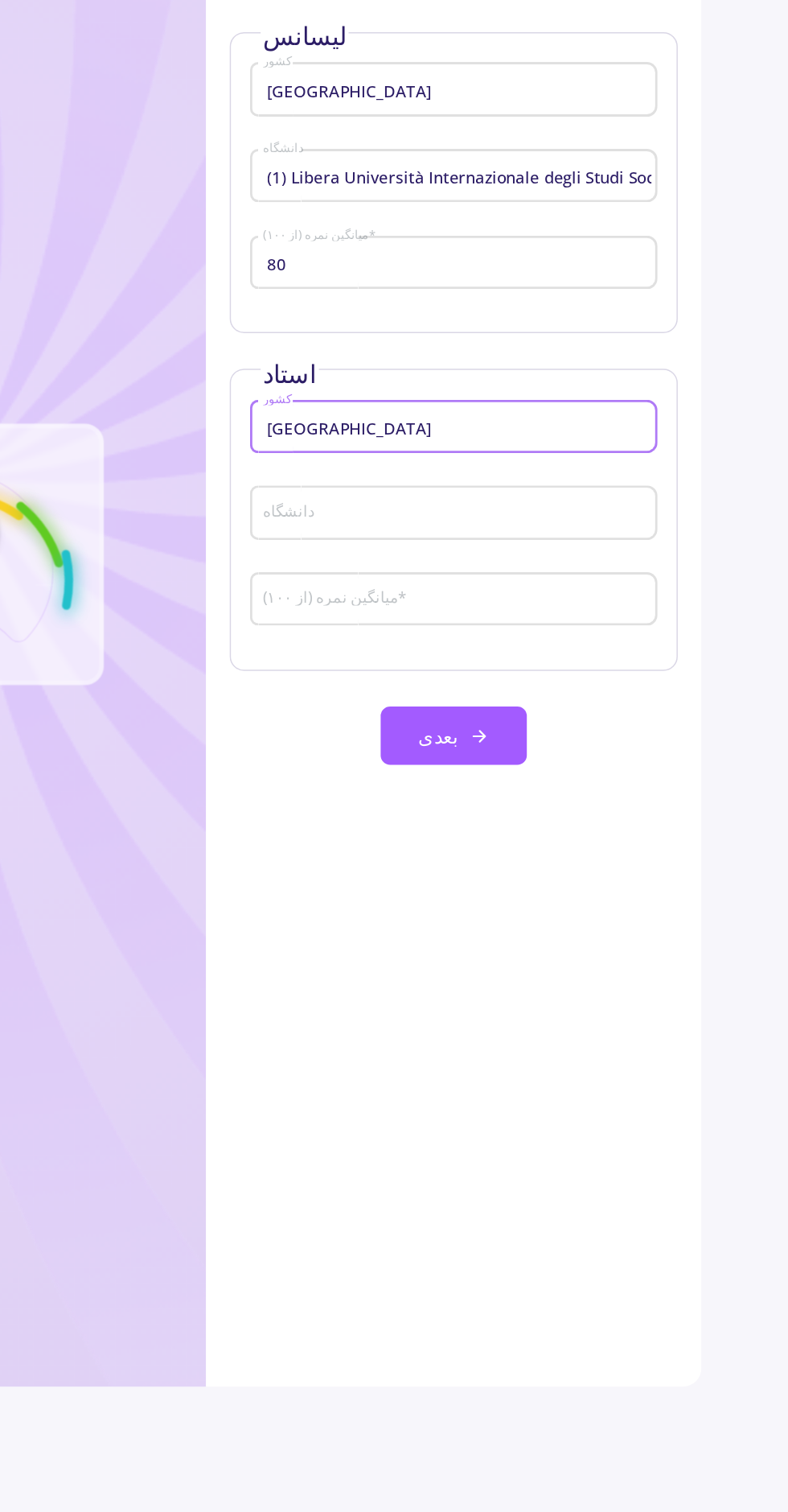
click at [662, 590] on input "دانشگاه" at bounding box center [564, 595] width 264 height 15
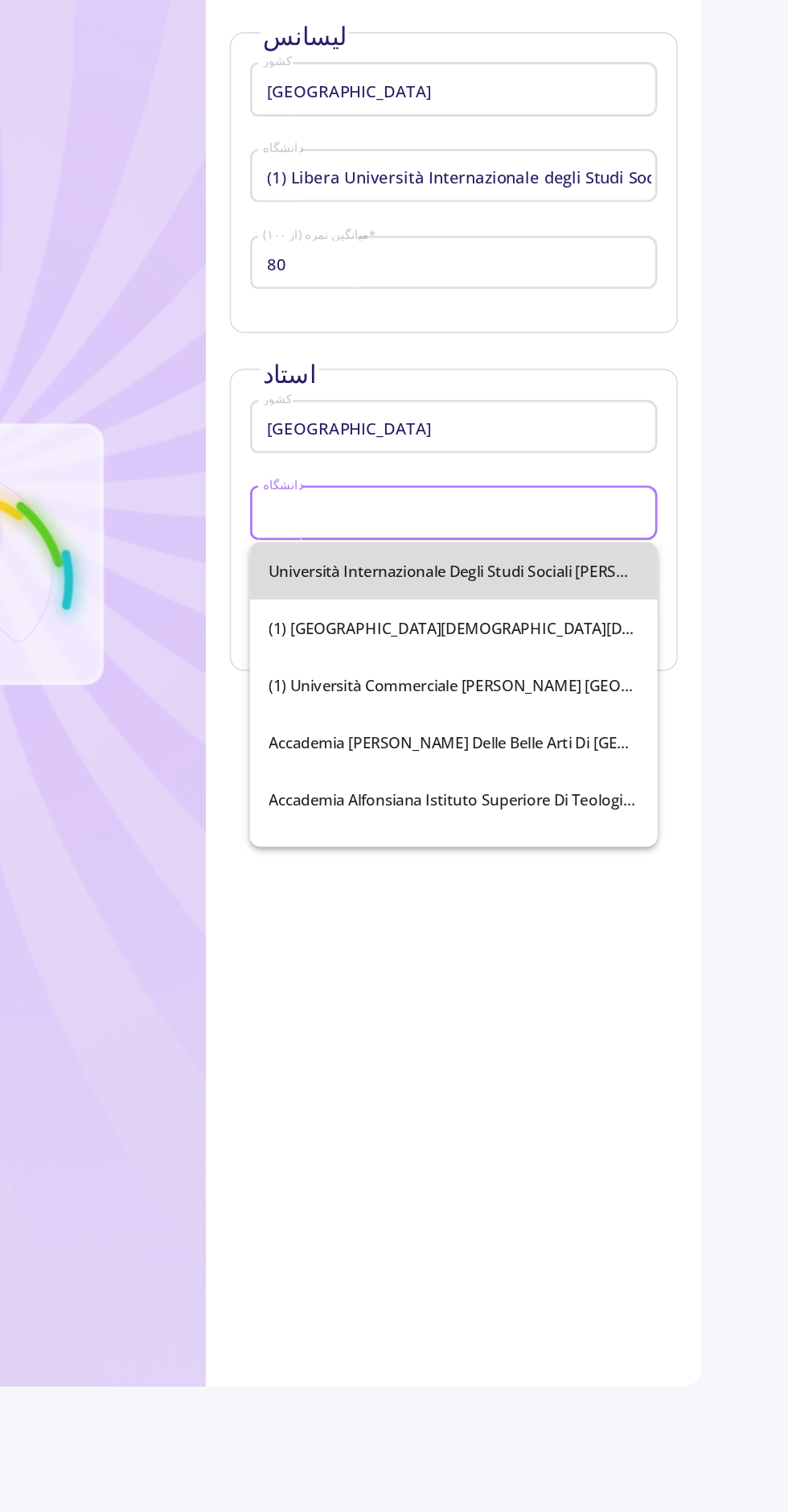
click at [663, 639] on font "(1) لیبرا Università Internazionale degli Studi Sociali [PERSON_NAME]" at bounding box center [598, 634] width 324 height 15
type input "(1) Libera Università Internazionale degli Studi Sociali [PERSON_NAME]"
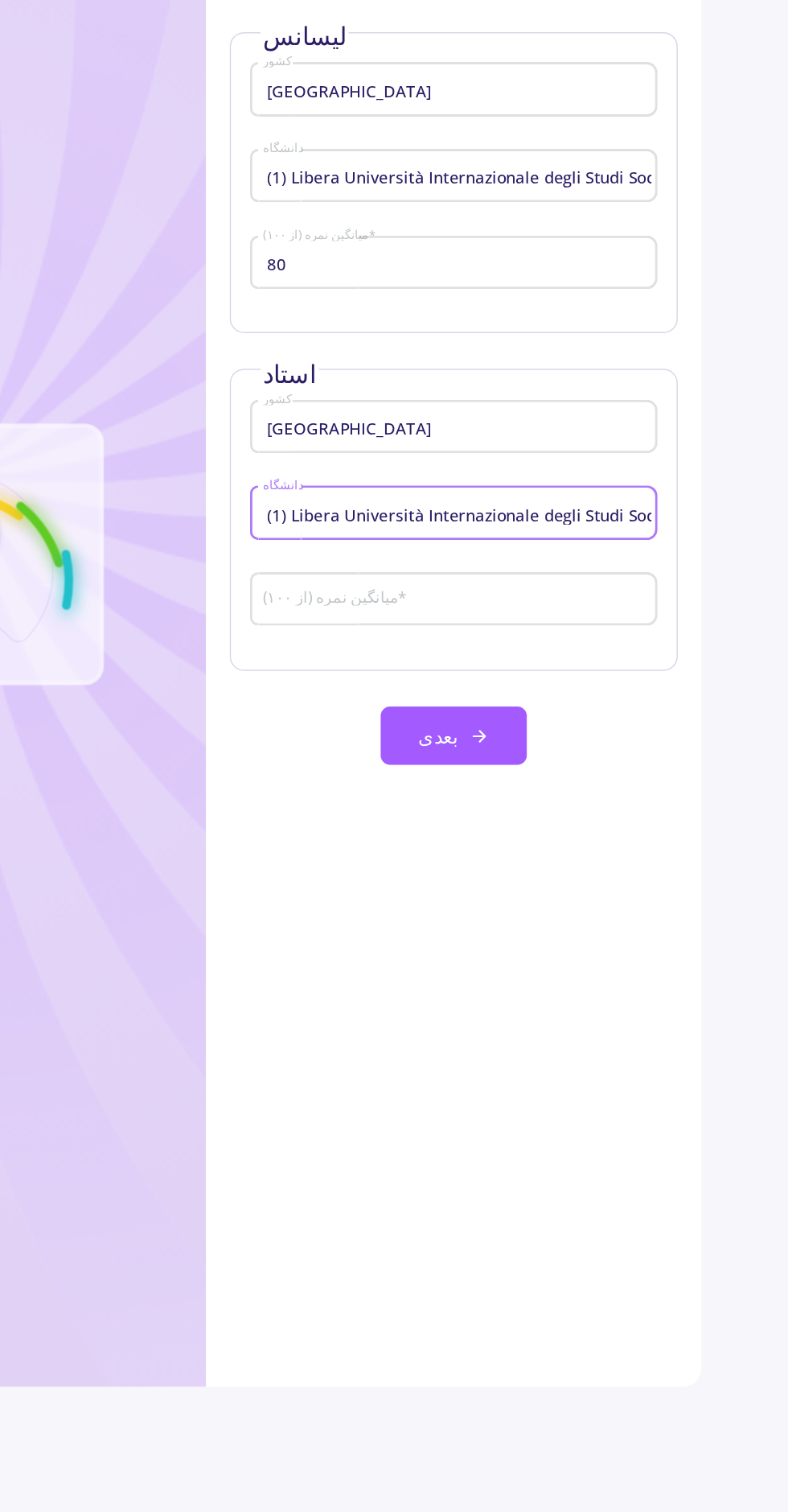
scroll to position [0, 106]
click at [652, 653] on input "میانگین نمره (از ۱۰۰) *" at bounding box center [564, 654] width 264 height 15
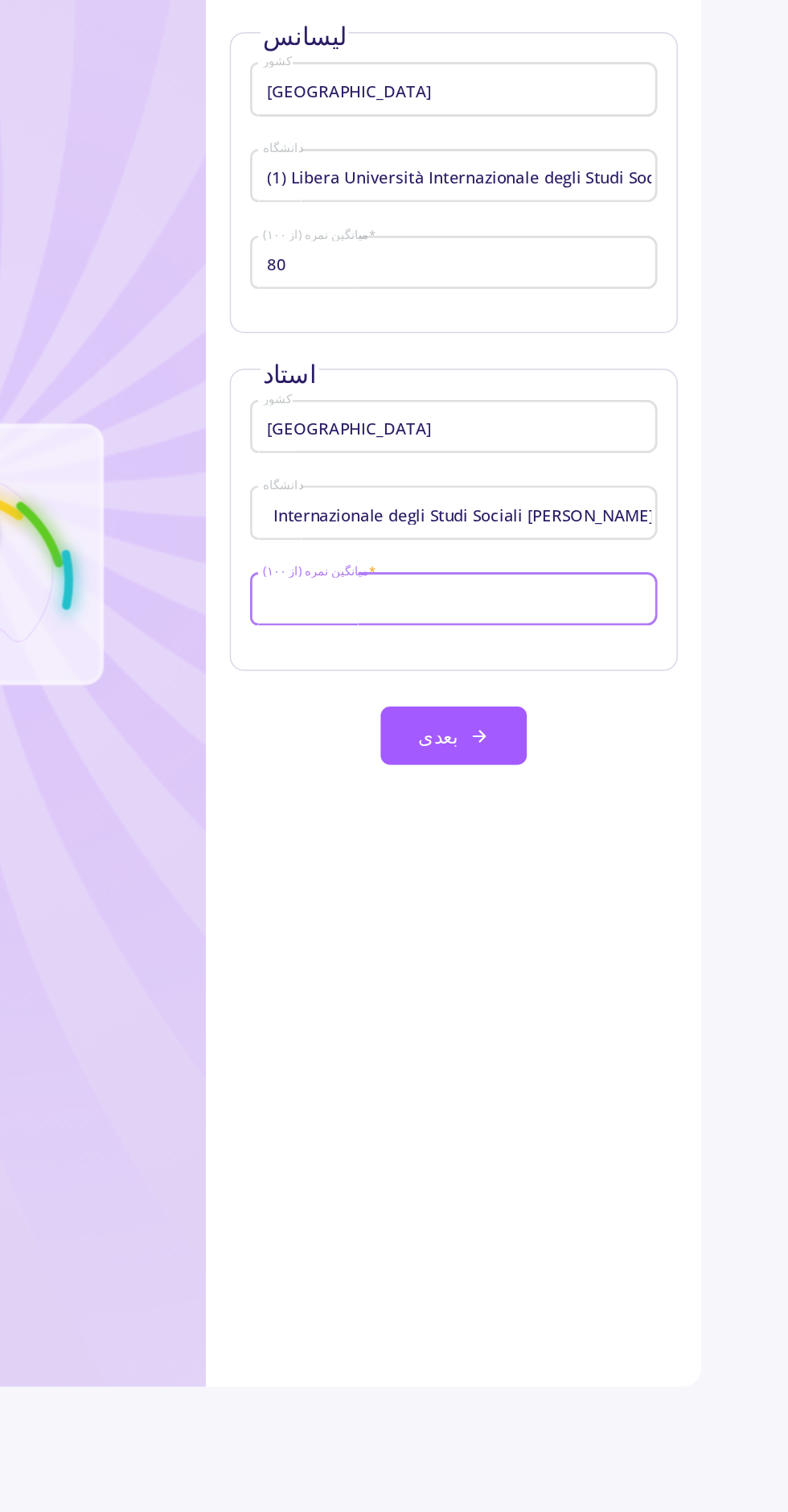
scroll to position [0, 0]
type input "85"
click at [578, 746] on line at bounding box center [578, 746] width 7 height 0
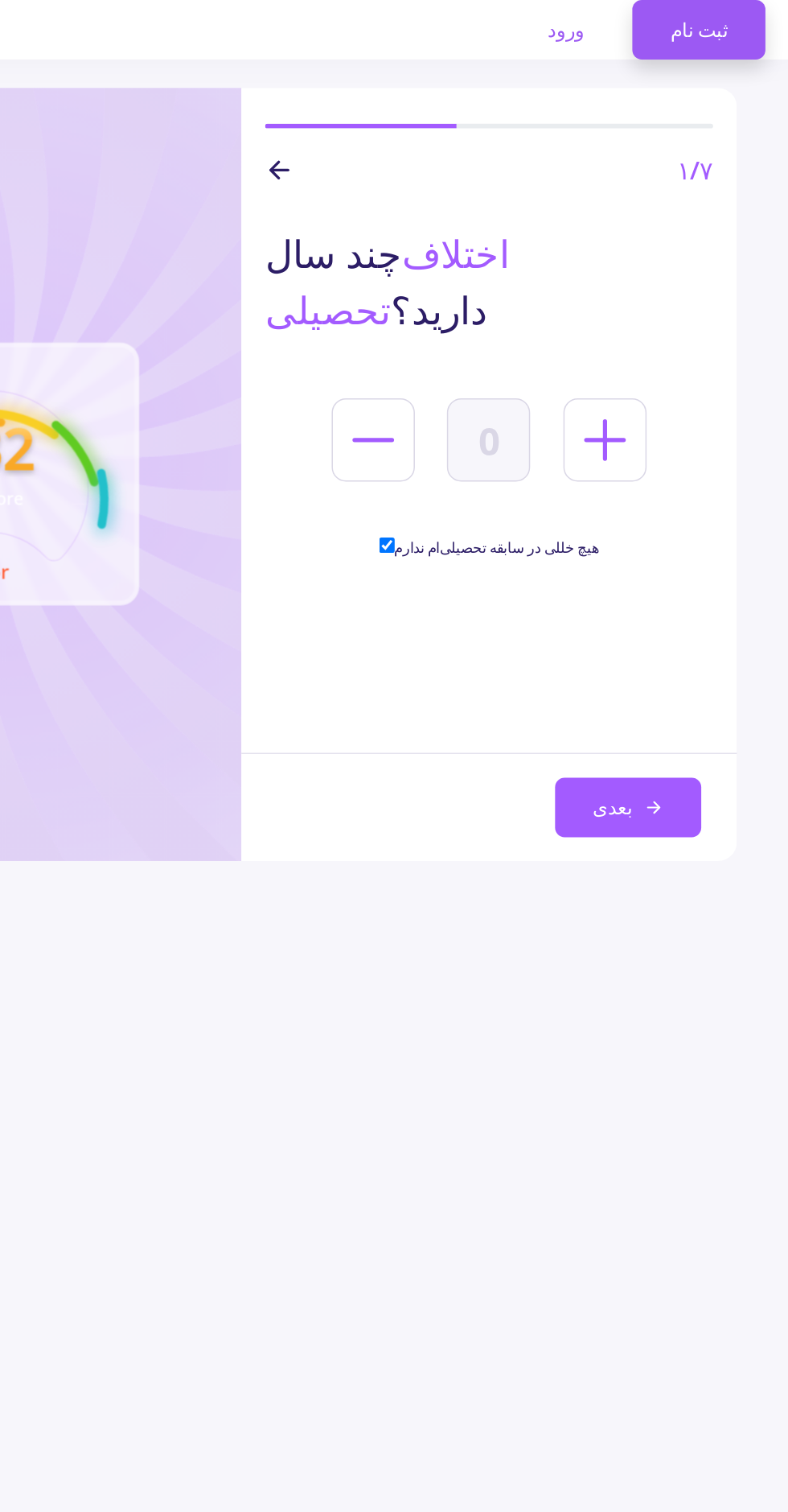
click at [631, 544] on button "بعدی" at bounding box center [656, 547] width 99 height 40
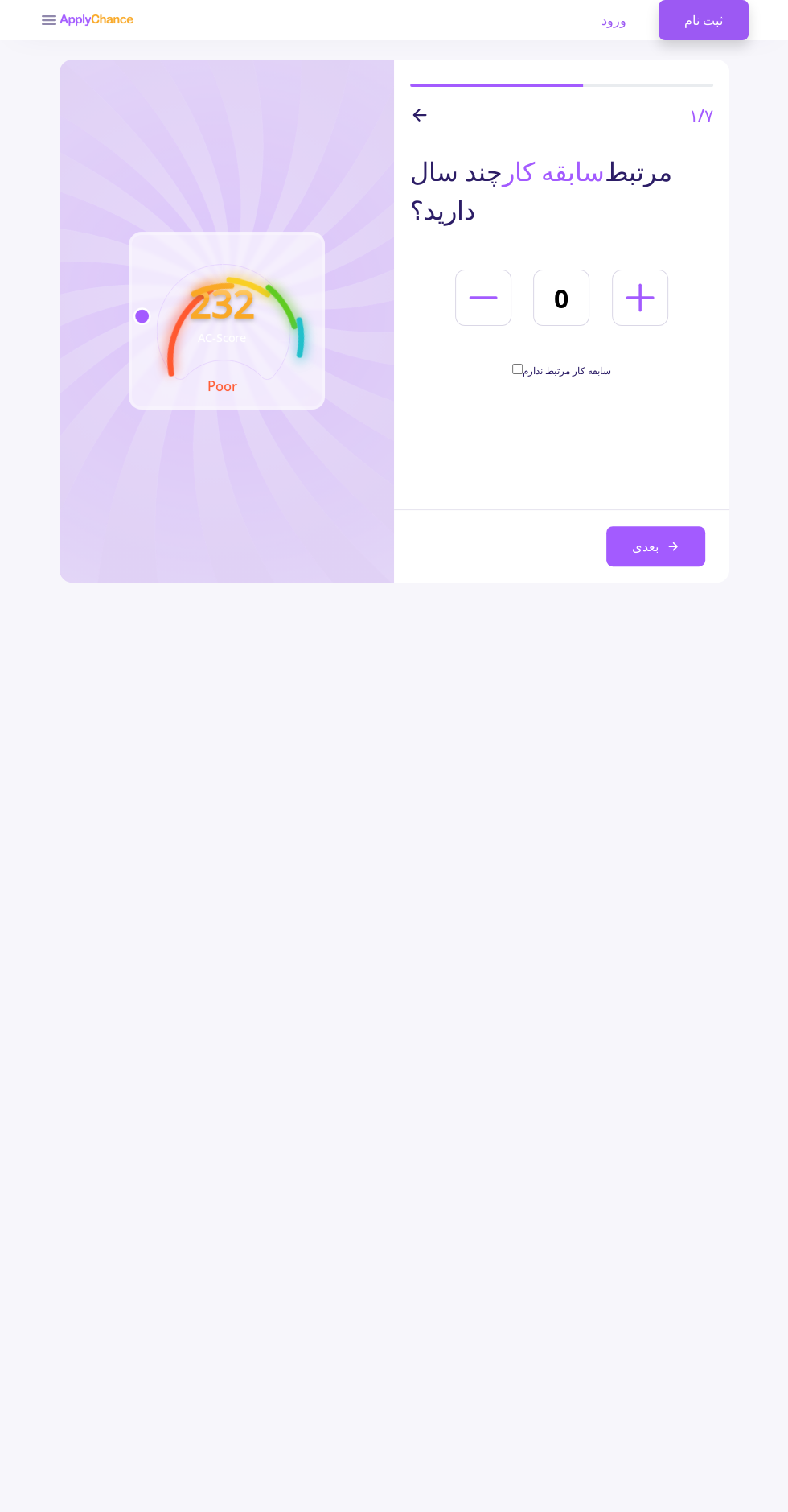
click at [639, 298] on line at bounding box center [640, 298] width 26 height 0
click at [628, 275] on icon at bounding box center [640, 298] width 45 height 45
click at [646, 275] on icon at bounding box center [640, 298] width 45 height 45
click at [627, 275] on icon at bounding box center [640, 298] width 45 height 45
click at [634, 275] on icon at bounding box center [640, 298] width 45 height 45
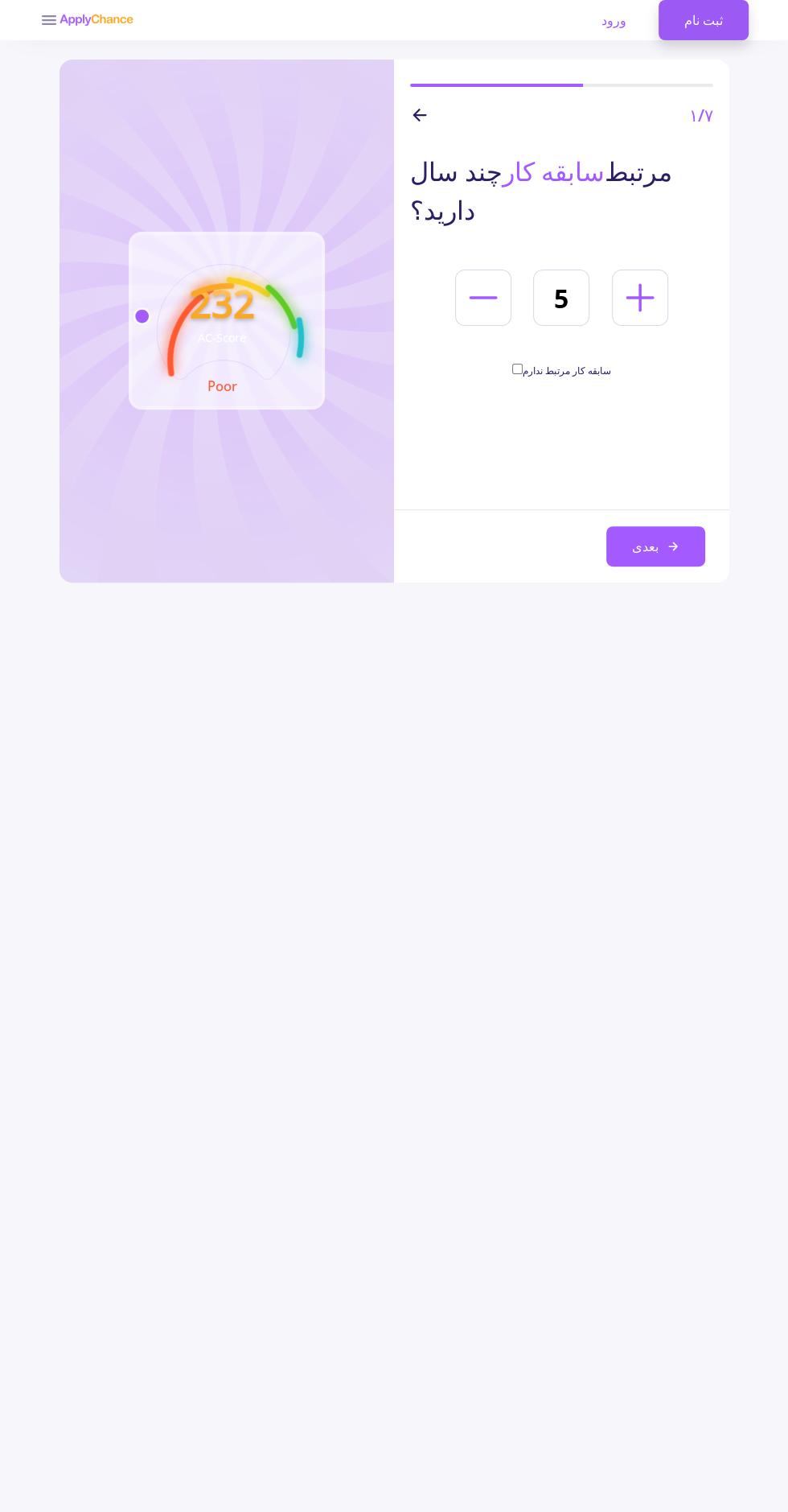
click at [618, 275] on icon at bounding box center [640, 298] width 45 height 45
click at [642, 275] on icon at bounding box center [640, 298] width 45 height 45
click at [631, 275] on icon at bounding box center [640, 298] width 45 height 45
type input "8"
click at [655, 538] on font "بعدی" at bounding box center [645, 546] width 27 height 18
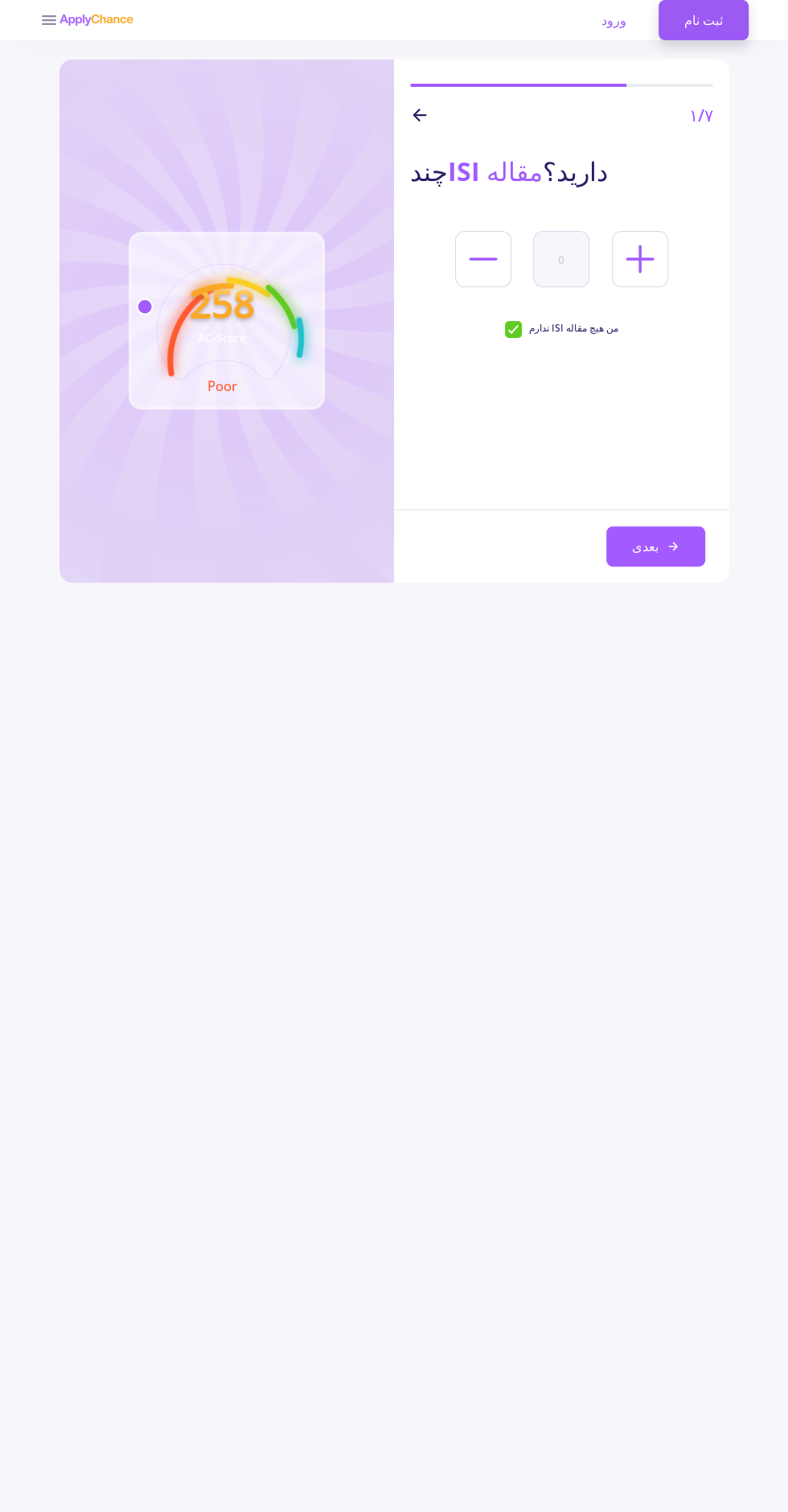
click at [637, 267] on icon at bounding box center [640, 259] width 45 height 45
type input "1"
checkbox input "false"
click at [640, 267] on line at bounding box center [640, 259] width 0 height 26
click at [638, 269] on icon at bounding box center [640, 259] width 45 height 45
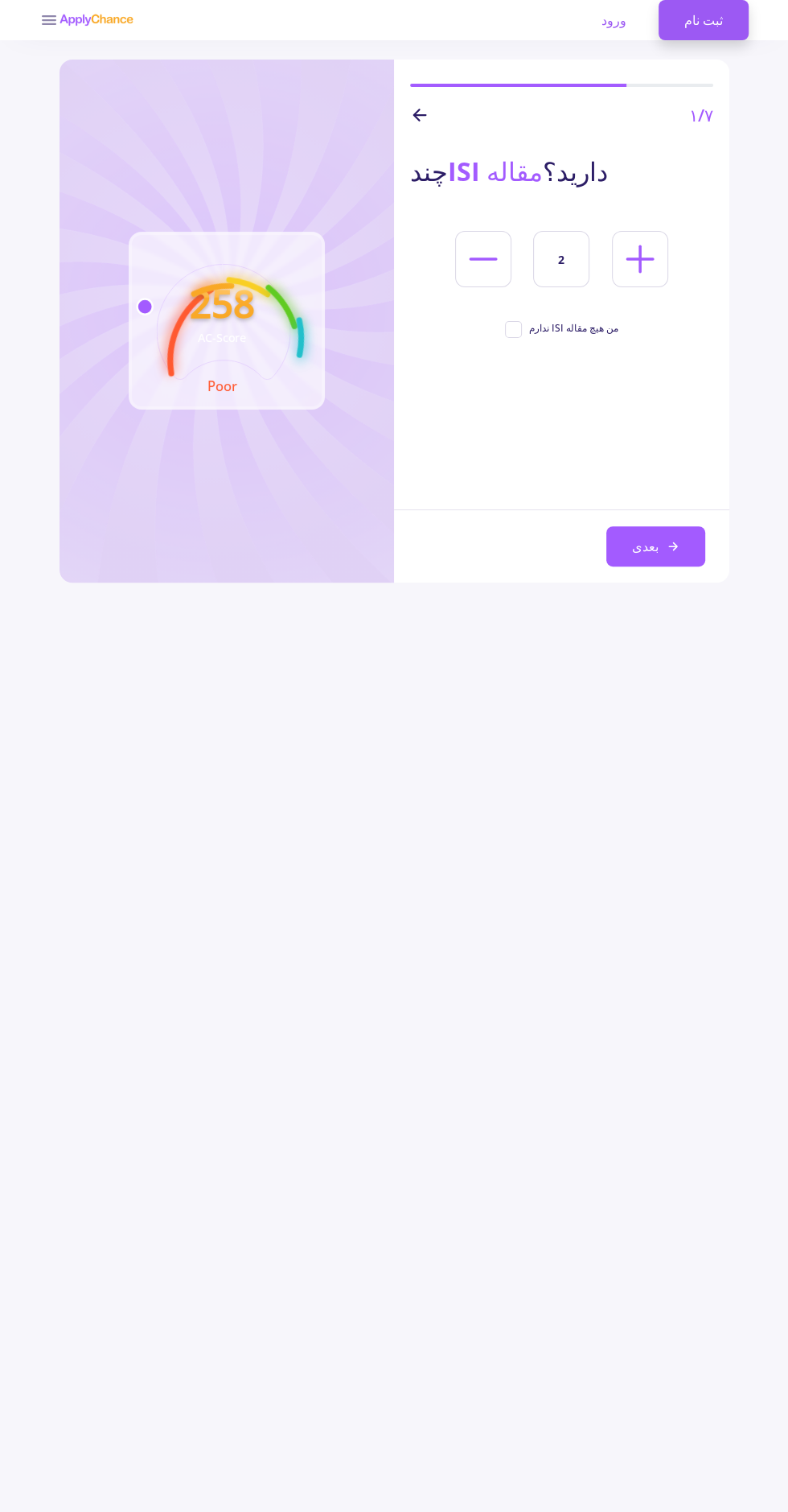
type input "3"
click at [673, 534] on button "بعدی" at bounding box center [656, 547] width 99 height 40
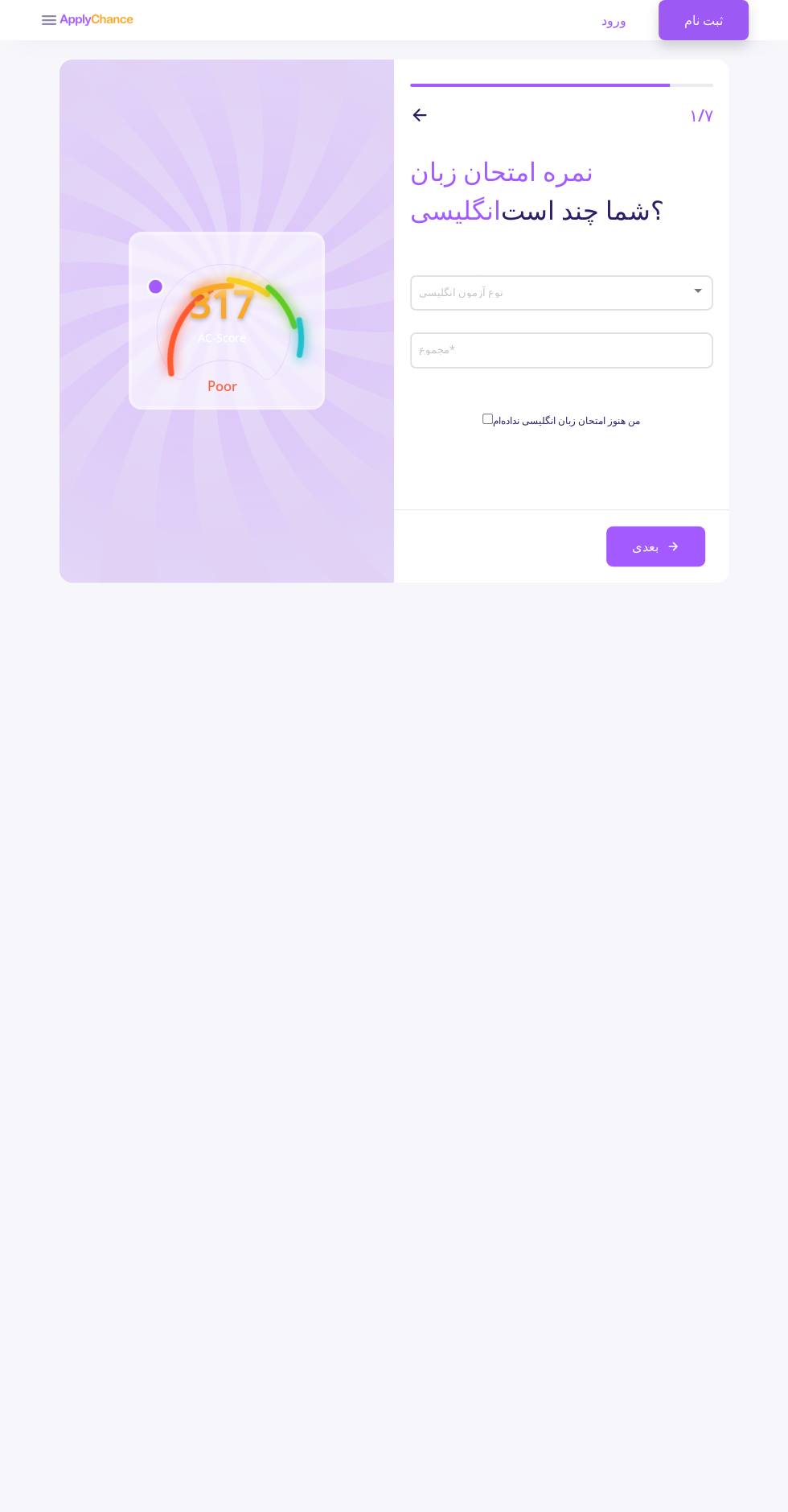
click at [685, 293] on span at bounding box center [556, 293] width 269 height 11
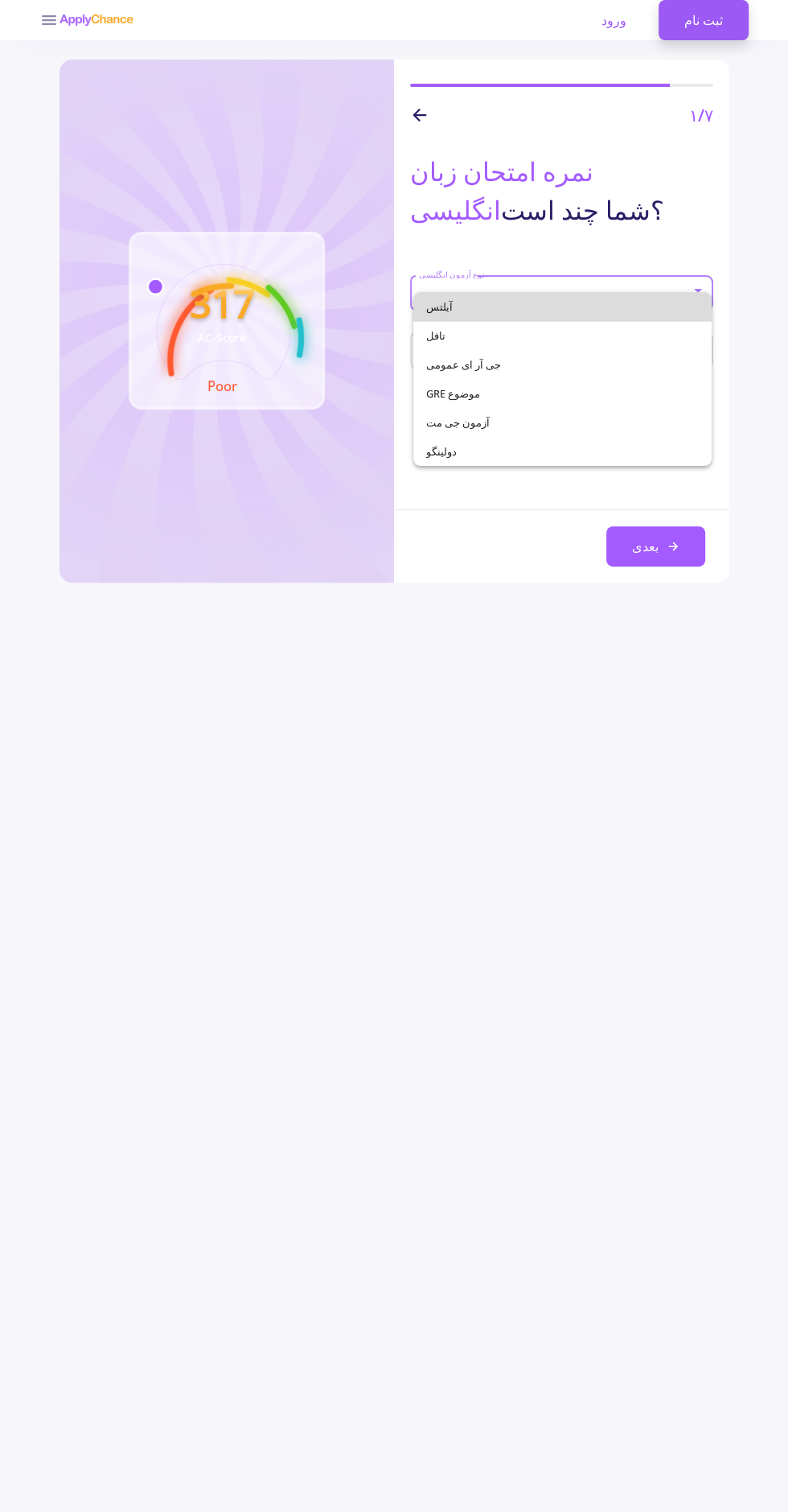
click at [659, 309] on span "آیلتس" at bounding box center [563, 307] width 273 height 29
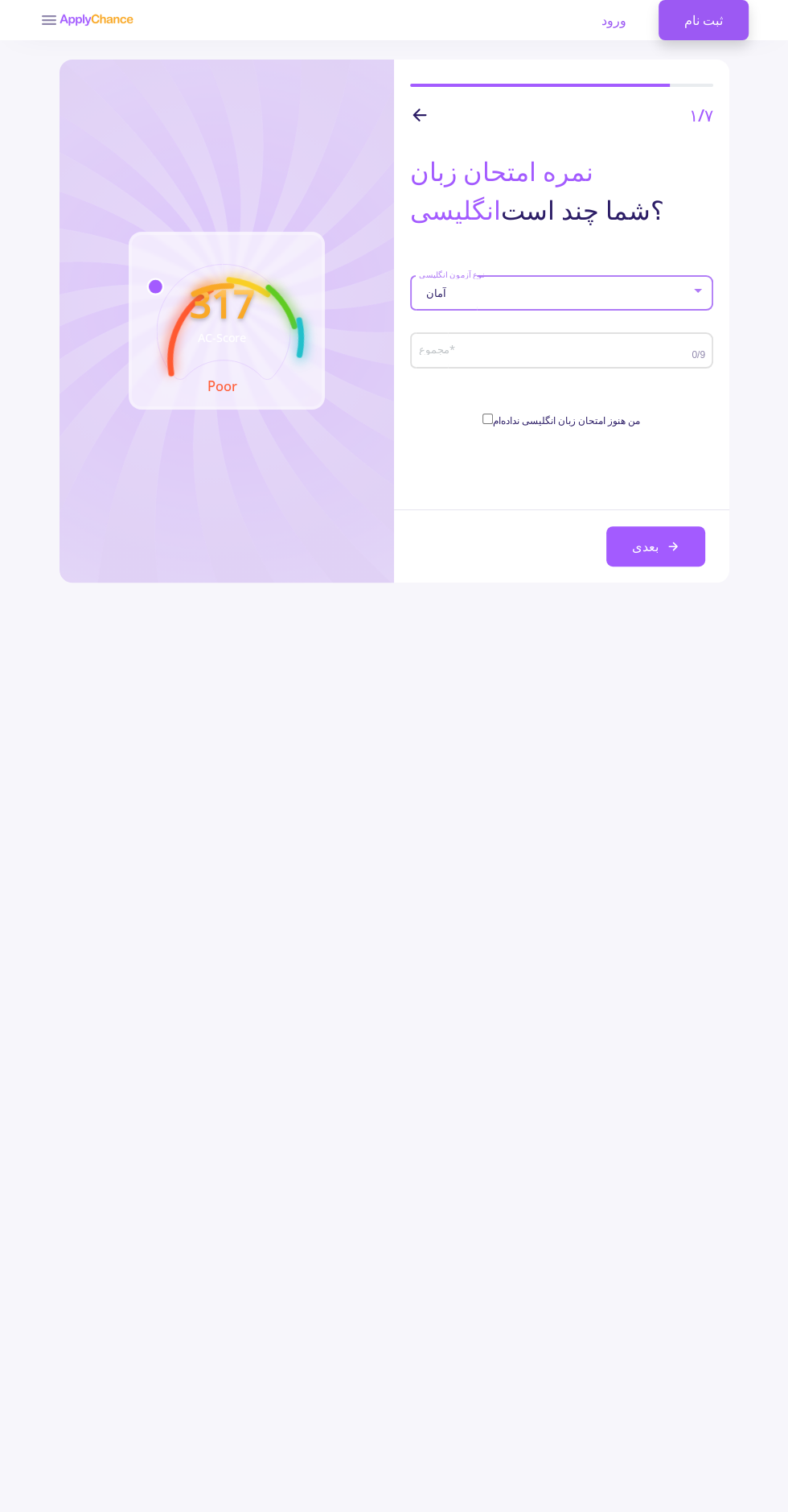
click at [638, 359] on input "مجموع *" at bounding box center [557, 351] width 279 height 15
type input "9"
click at [668, 542] on icon at bounding box center [673, 546] width 13 height 13
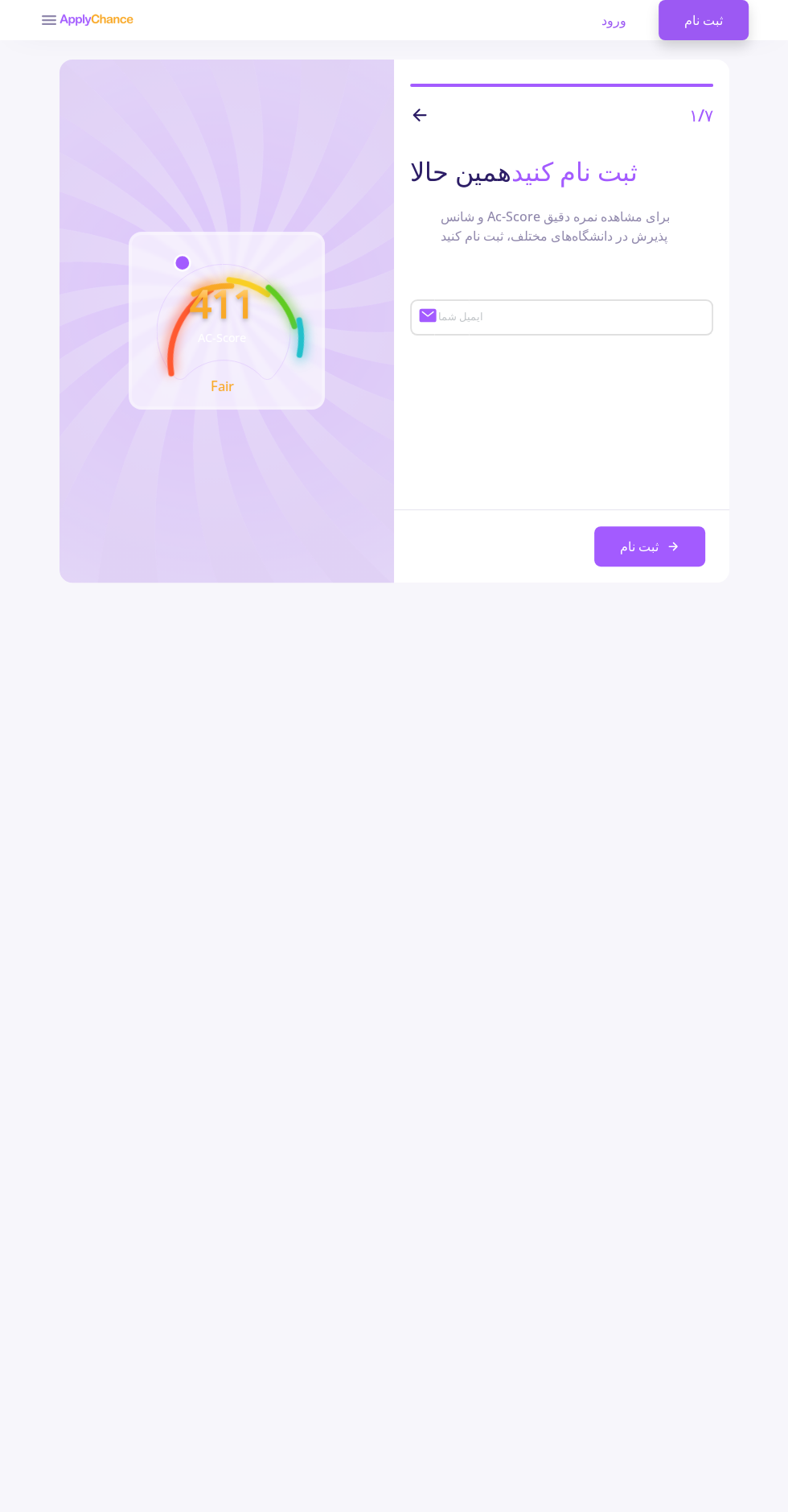
click at [673, 565] on button "ثبت نام" at bounding box center [649, 547] width 111 height 40
click at [675, 325] on input "ایمیل شما" at bounding box center [573, 319] width 272 height 15
type input "[EMAIL_ADDRESS][DOMAIN_NAME]"
click at [673, 546] on line at bounding box center [673, 546] width 7 height 0
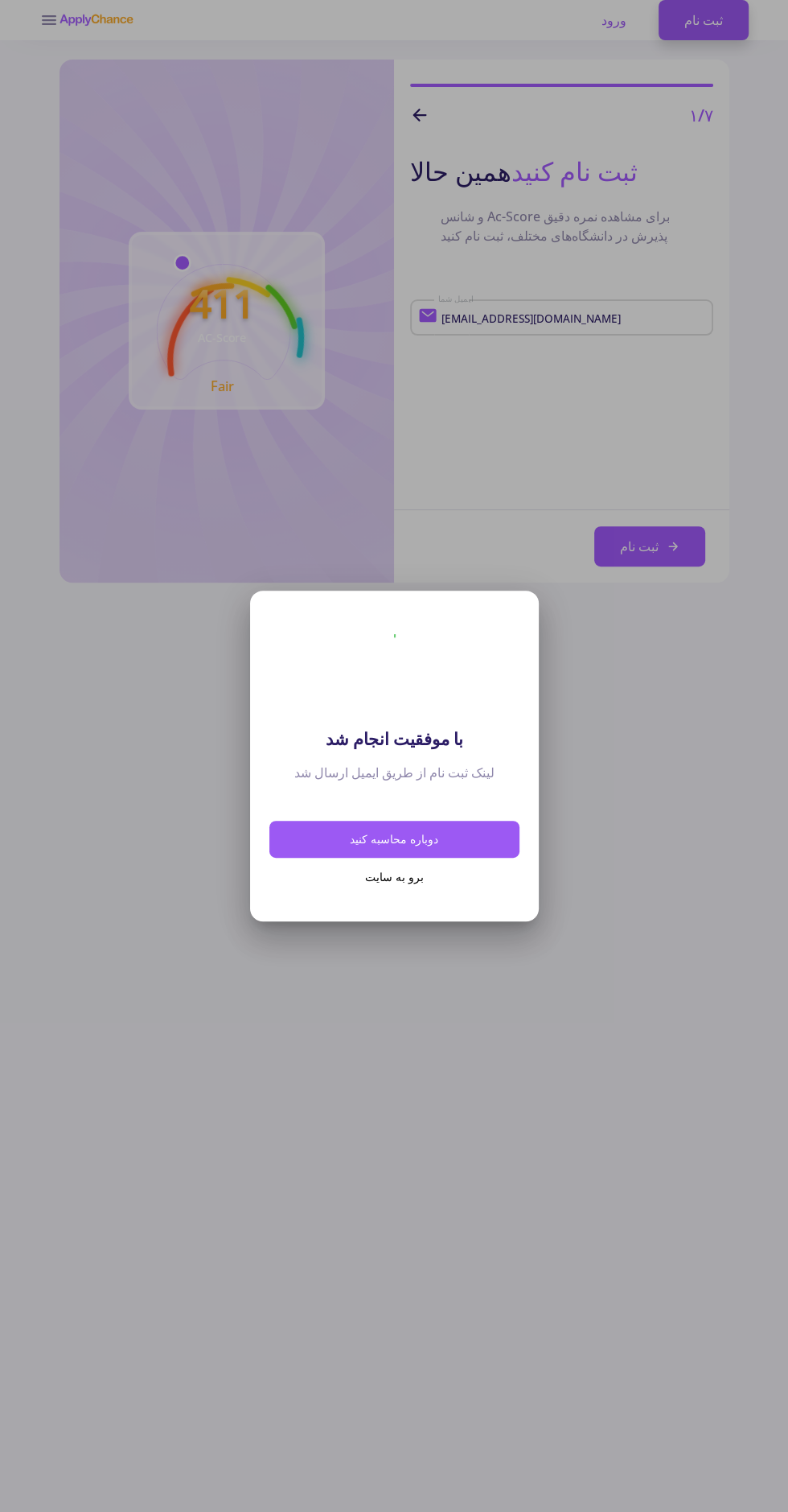
click at [375, 885] on button "برو به سایت" at bounding box center [395, 876] width 250 height 38
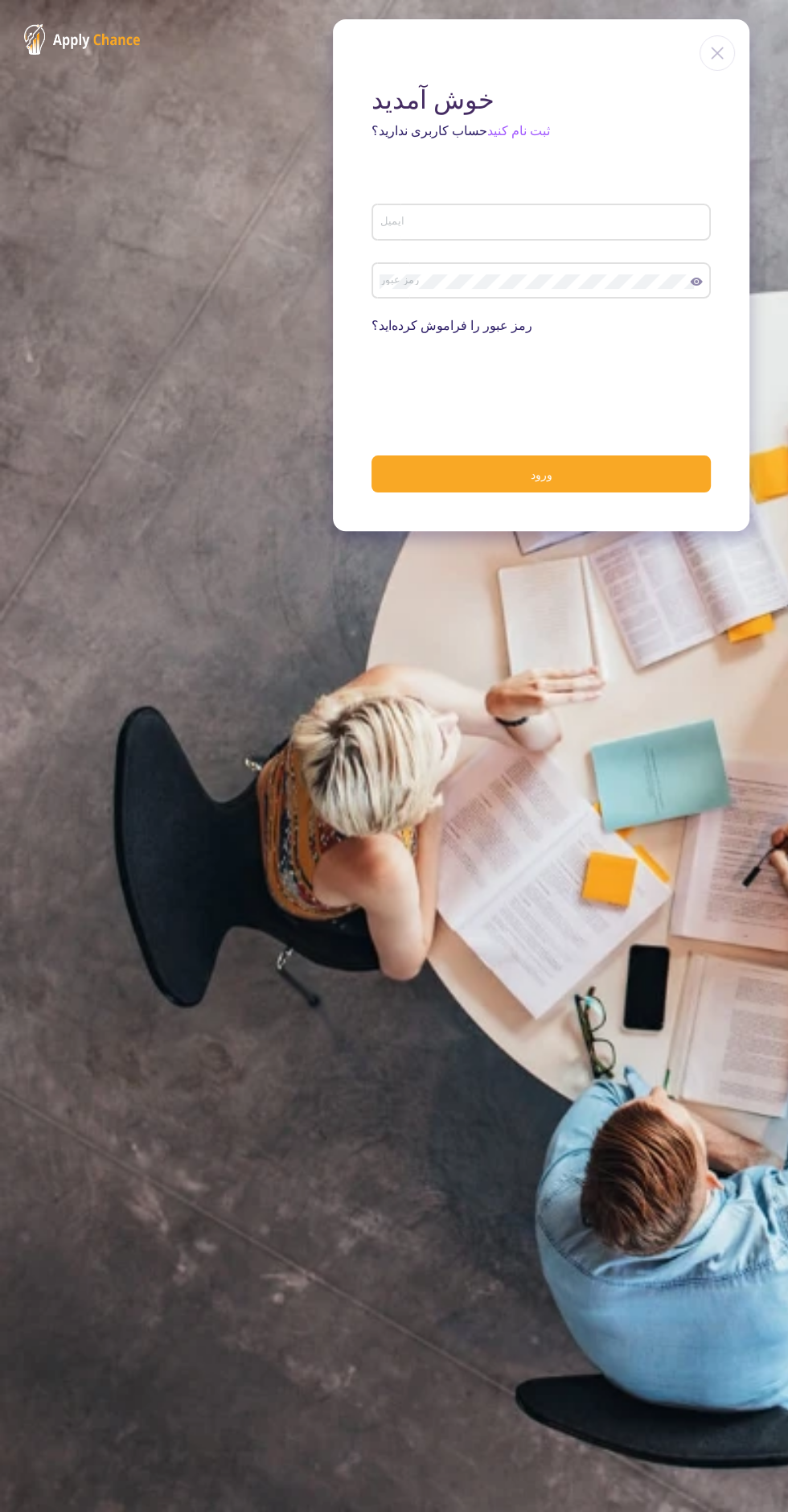
click at [682, 223] on input "ایمیل" at bounding box center [543, 223] width 328 height 15
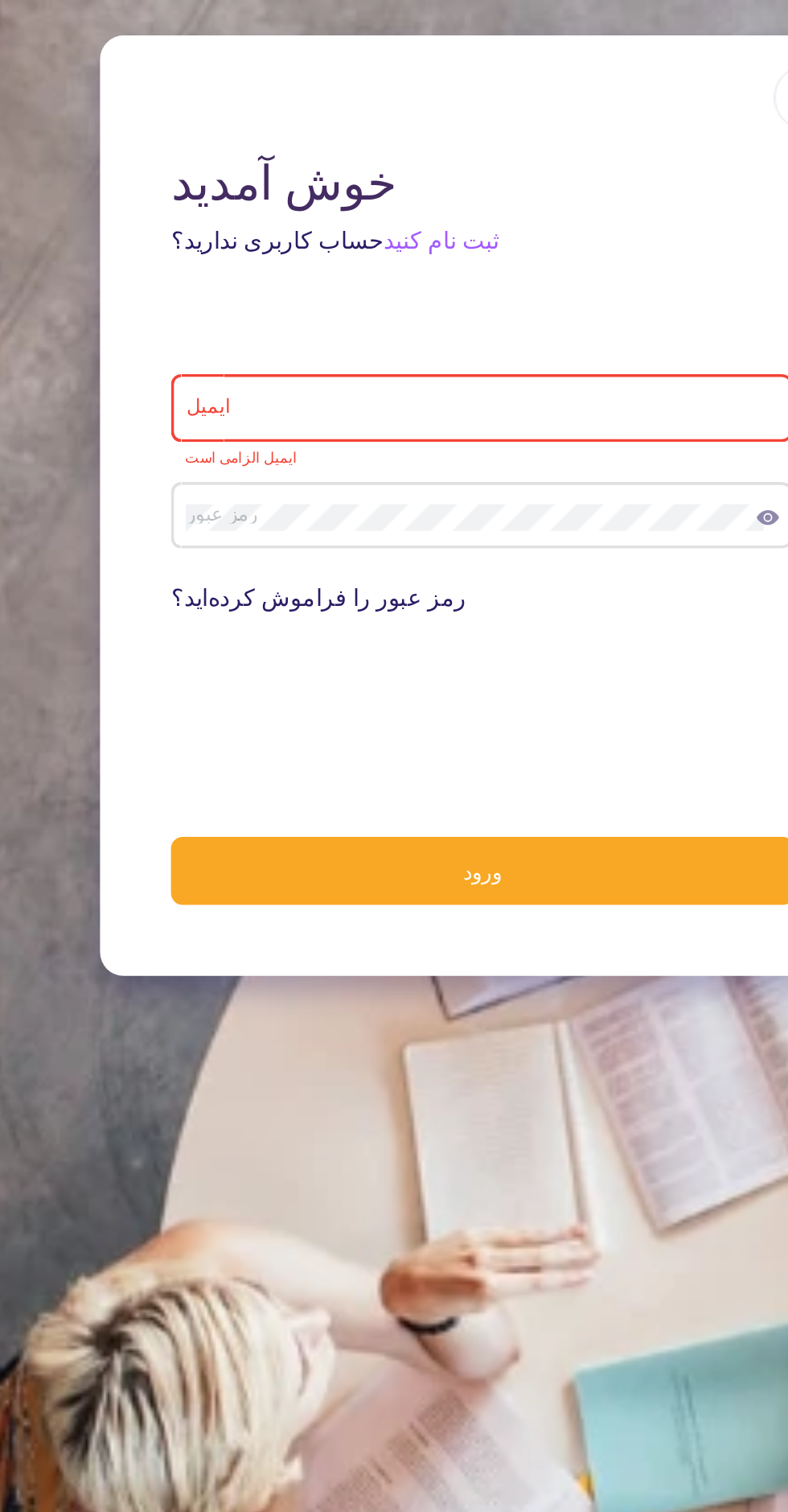
type input "[EMAIL_ADDRESS][DOMAIN_NAME]"
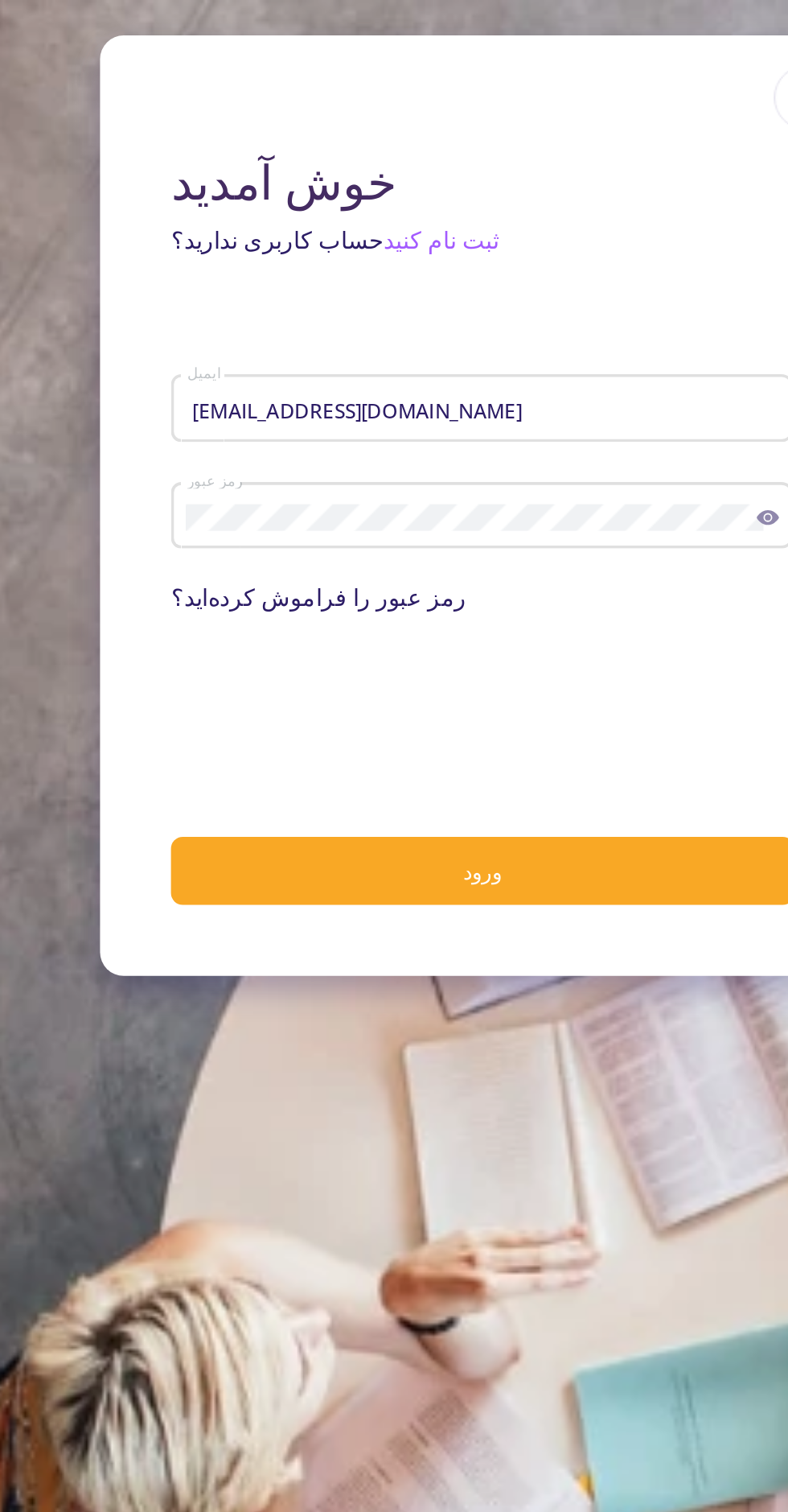
click at [588, 477] on button "ورود" at bounding box center [541, 474] width 339 height 38
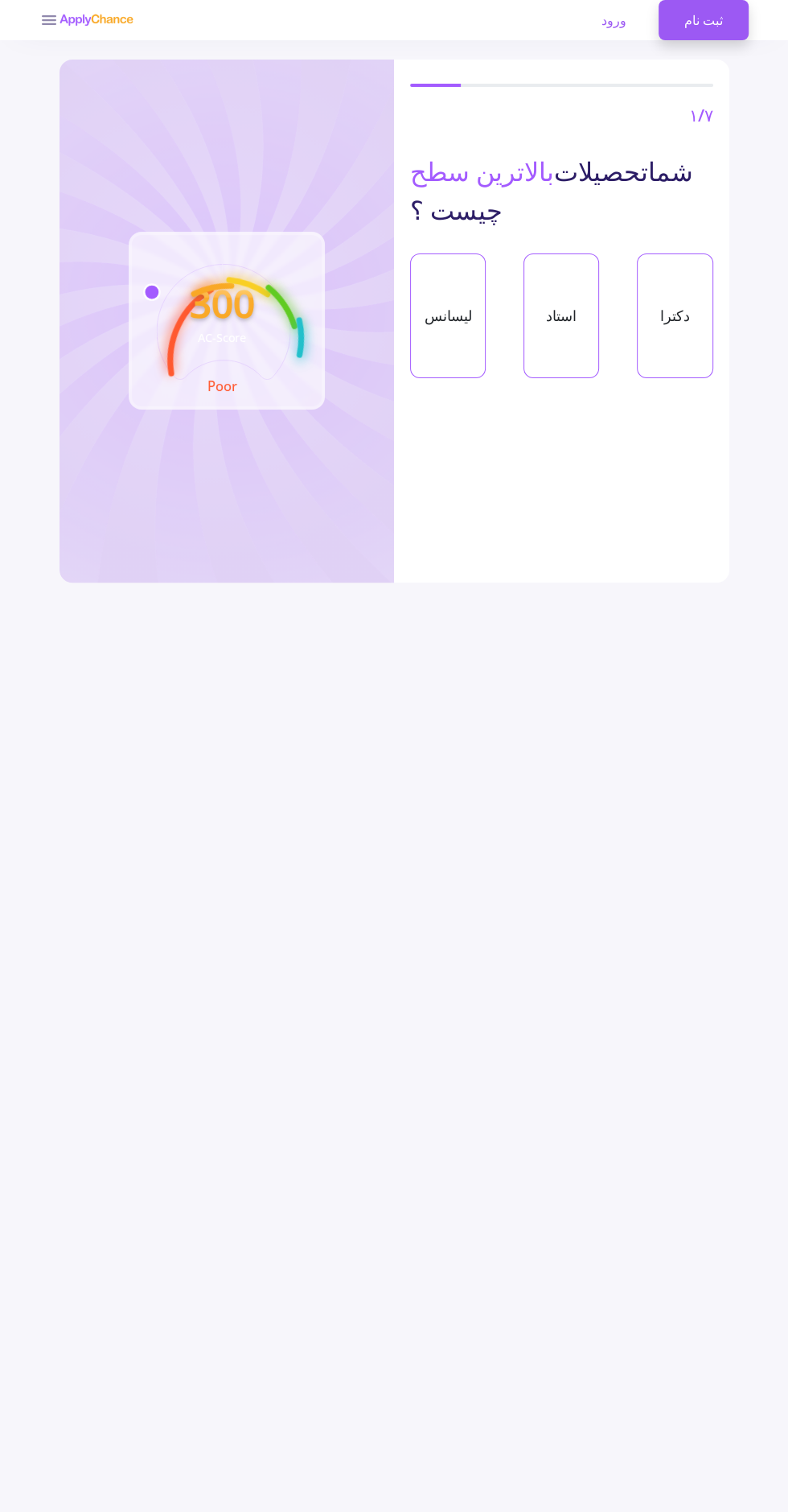
click at [470, 338] on div "لیسانس" at bounding box center [448, 316] width 76 height 124
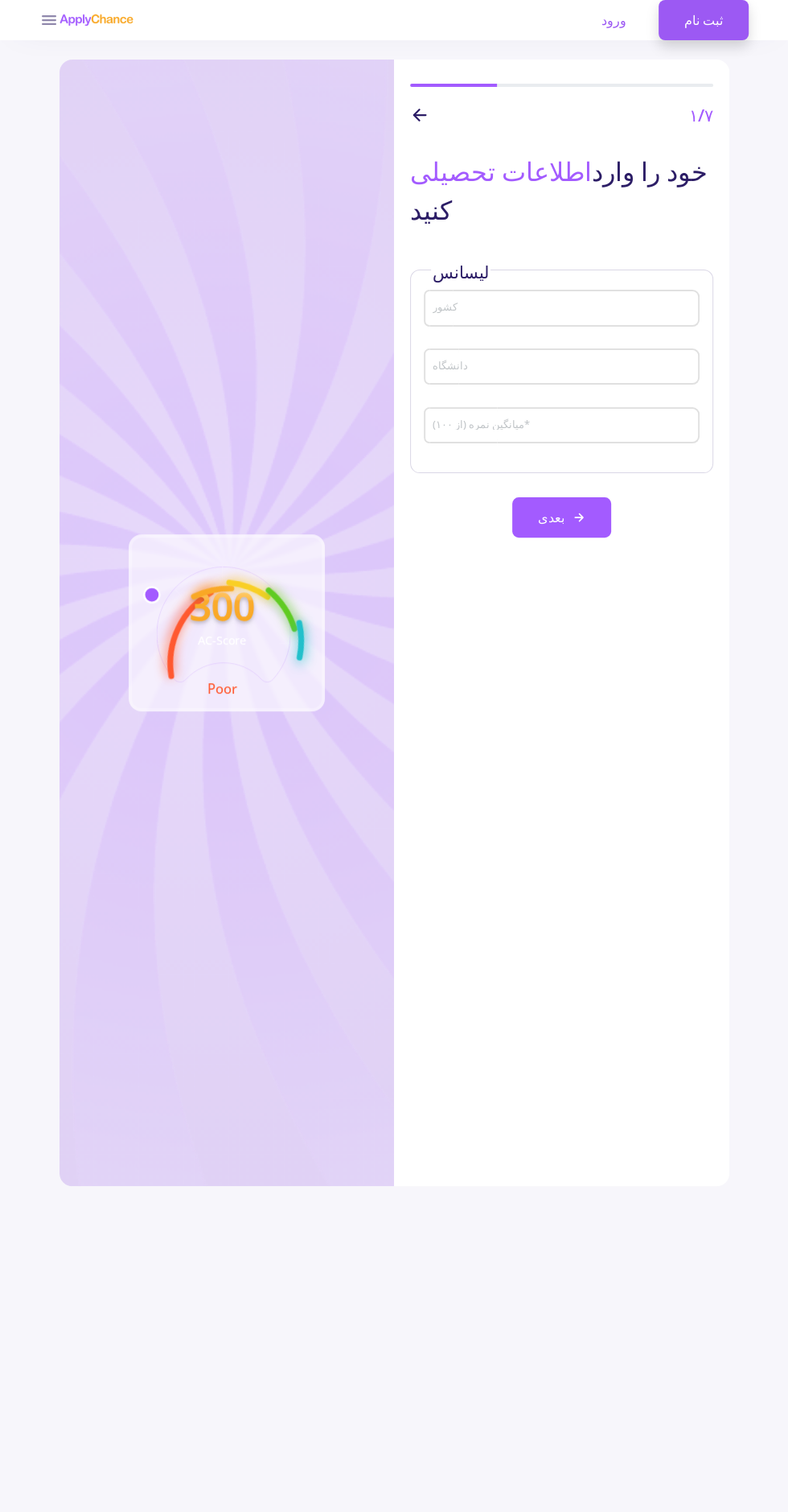
click at [621, 309] on input "کشور" at bounding box center [564, 309] width 264 height 15
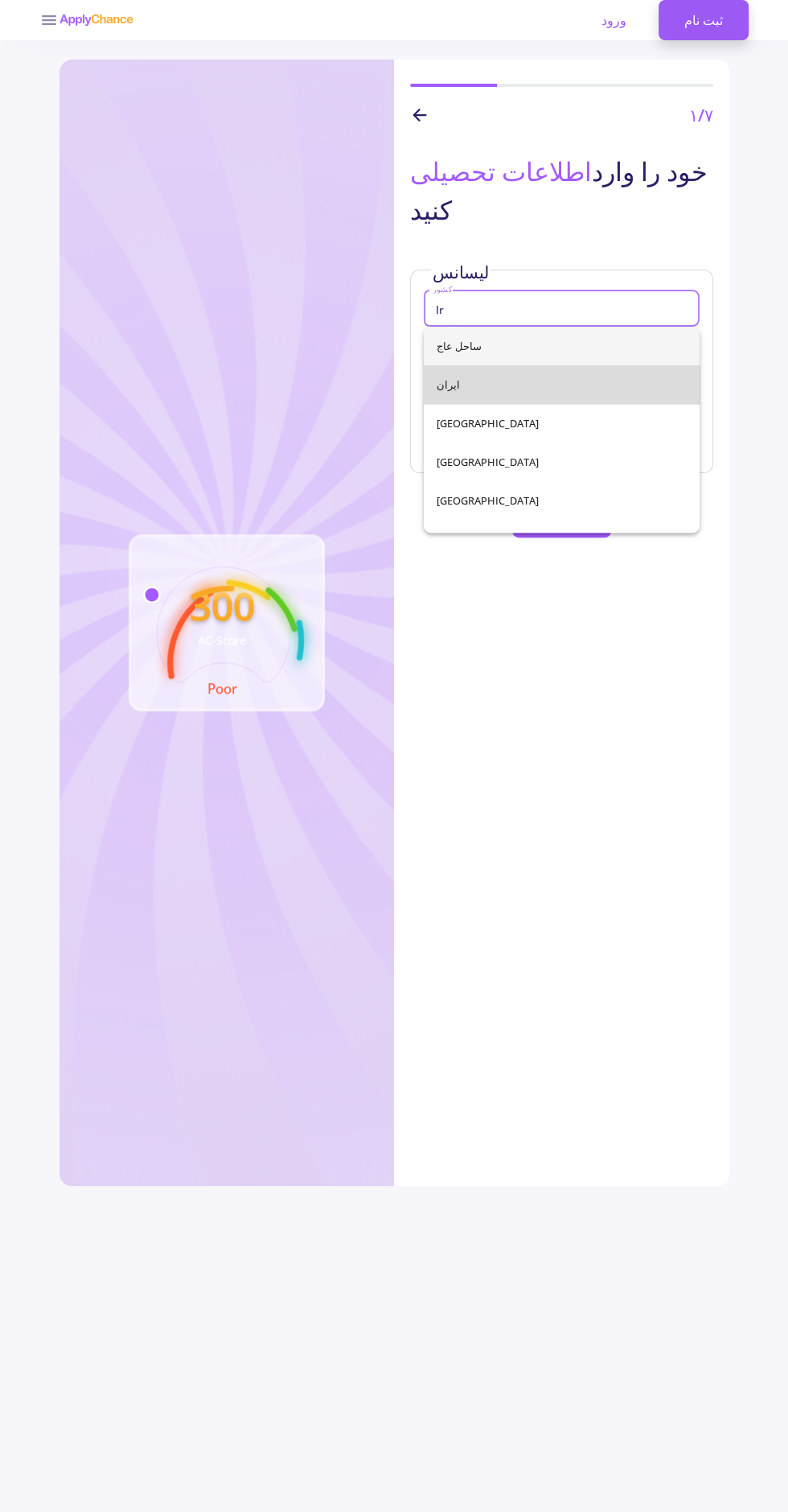
click at [573, 401] on span "ایران" at bounding box center [562, 384] width 250 height 39
type input "[GEOGRAPHIC_DATA]"
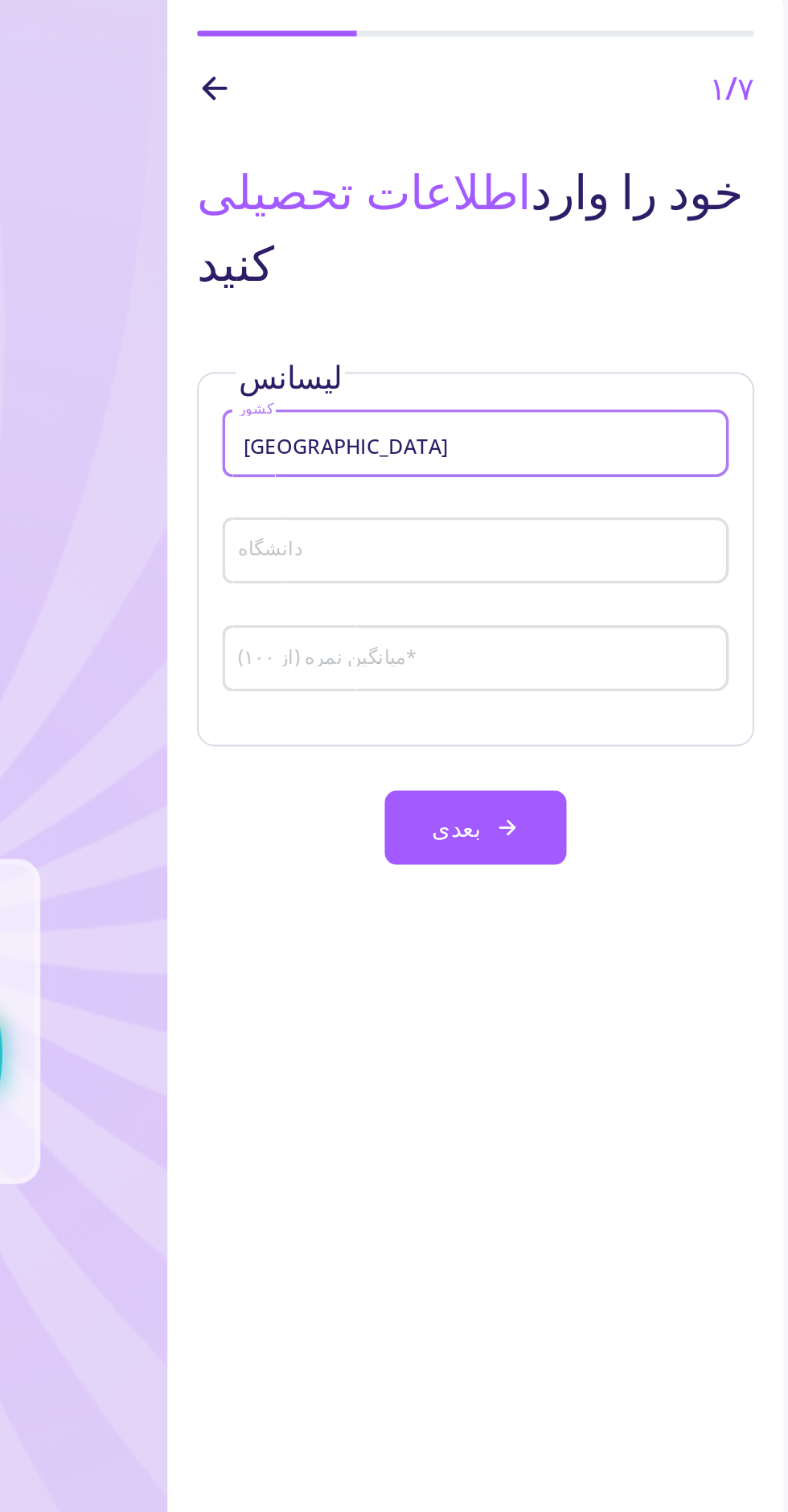
click at [590, 369] on input "دانشگاه" at bounding box center [564, 368] width 264 height 15
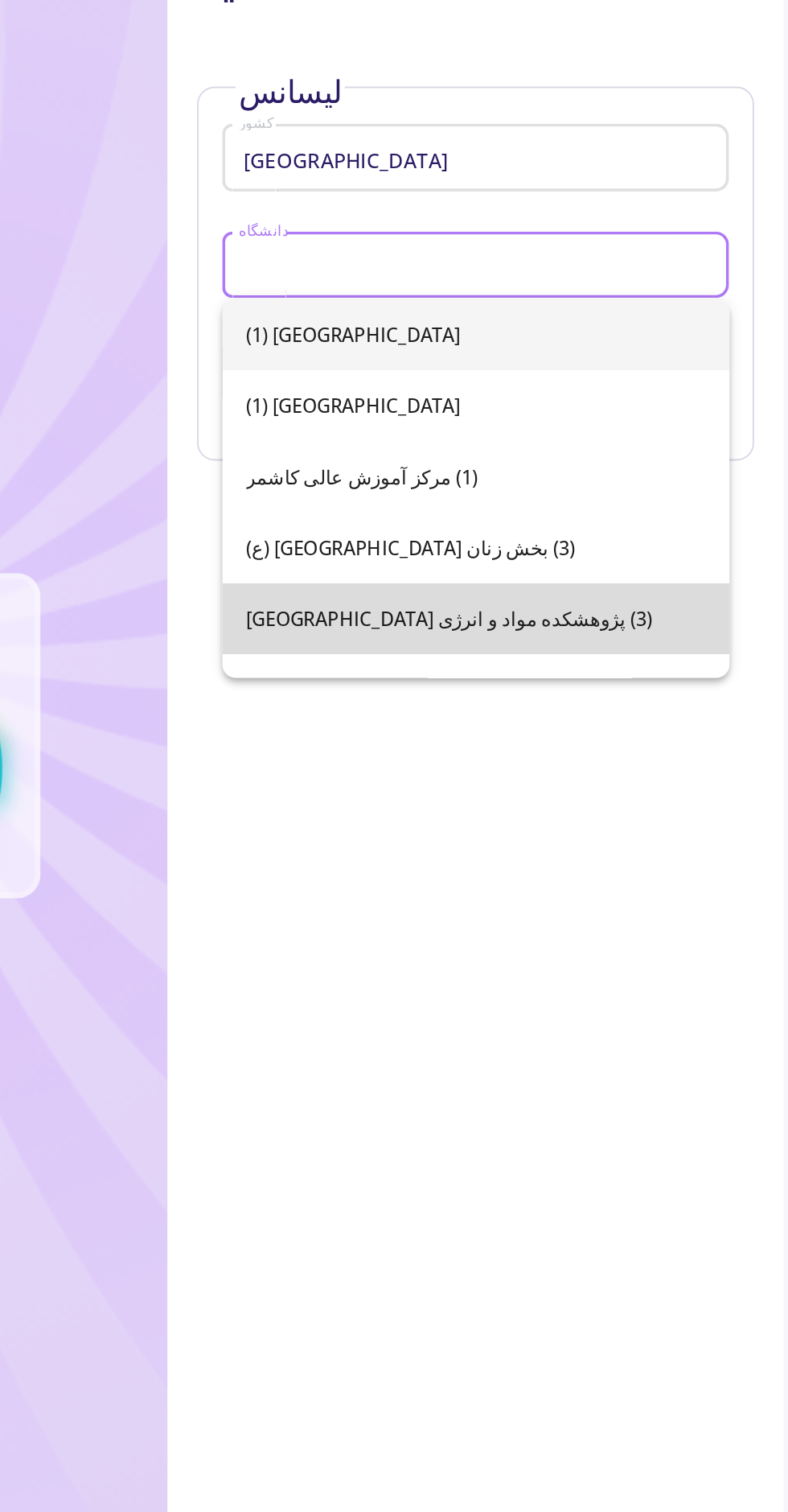
click at [642, 562] on span "(3) پژوهشکده مواد و انرژی [GEOGRAPHIC_DATA]" at bounding box center [562, 559] width 250 height 39
type input "(3) Institute for Materials and [GEOGRAPHIC_DATA]"
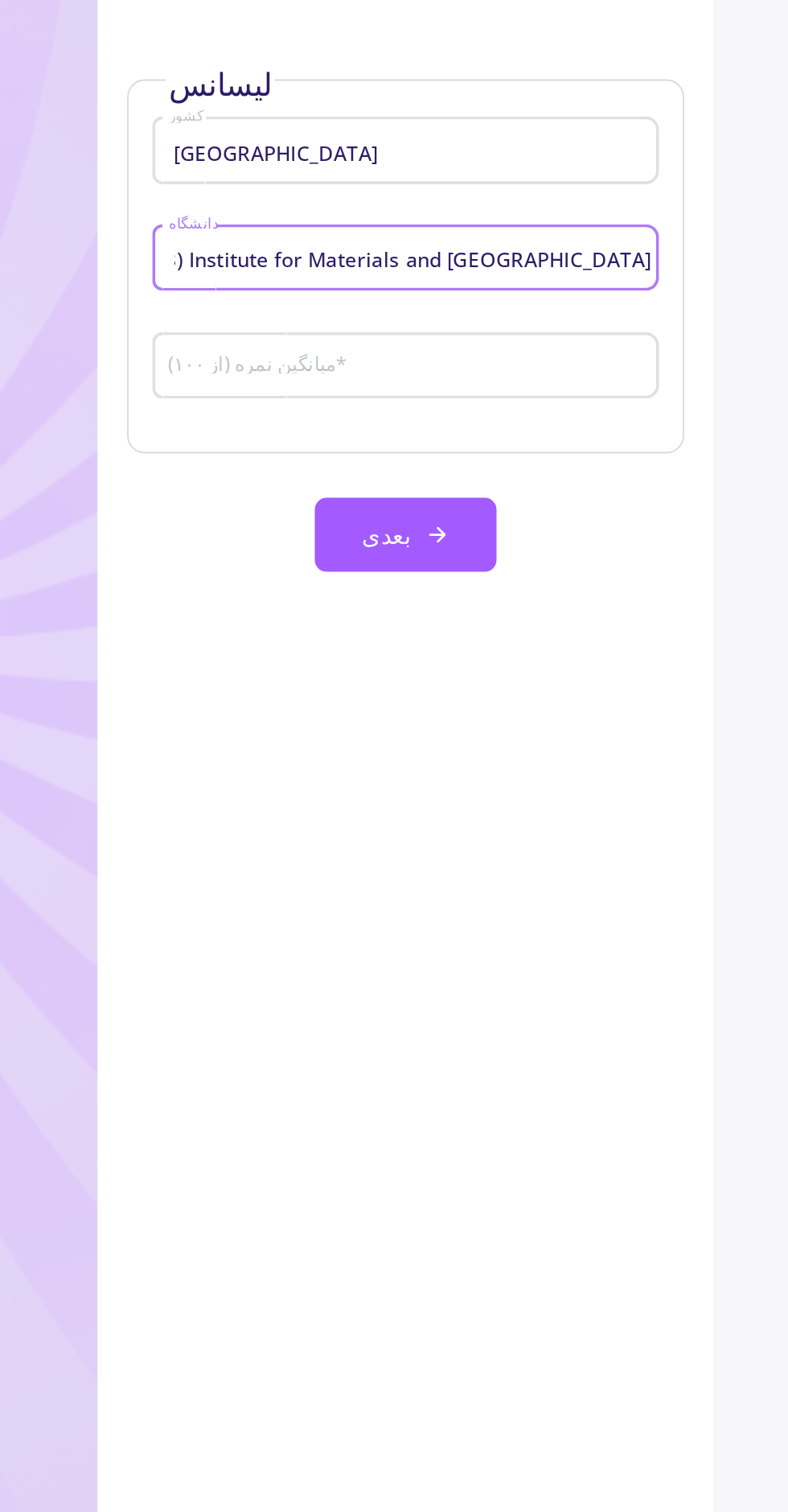
click at [669, 422] on input "میانگین نمره (از ۱۰۰) *" at bounding box center [564, 426] width 264 height 15
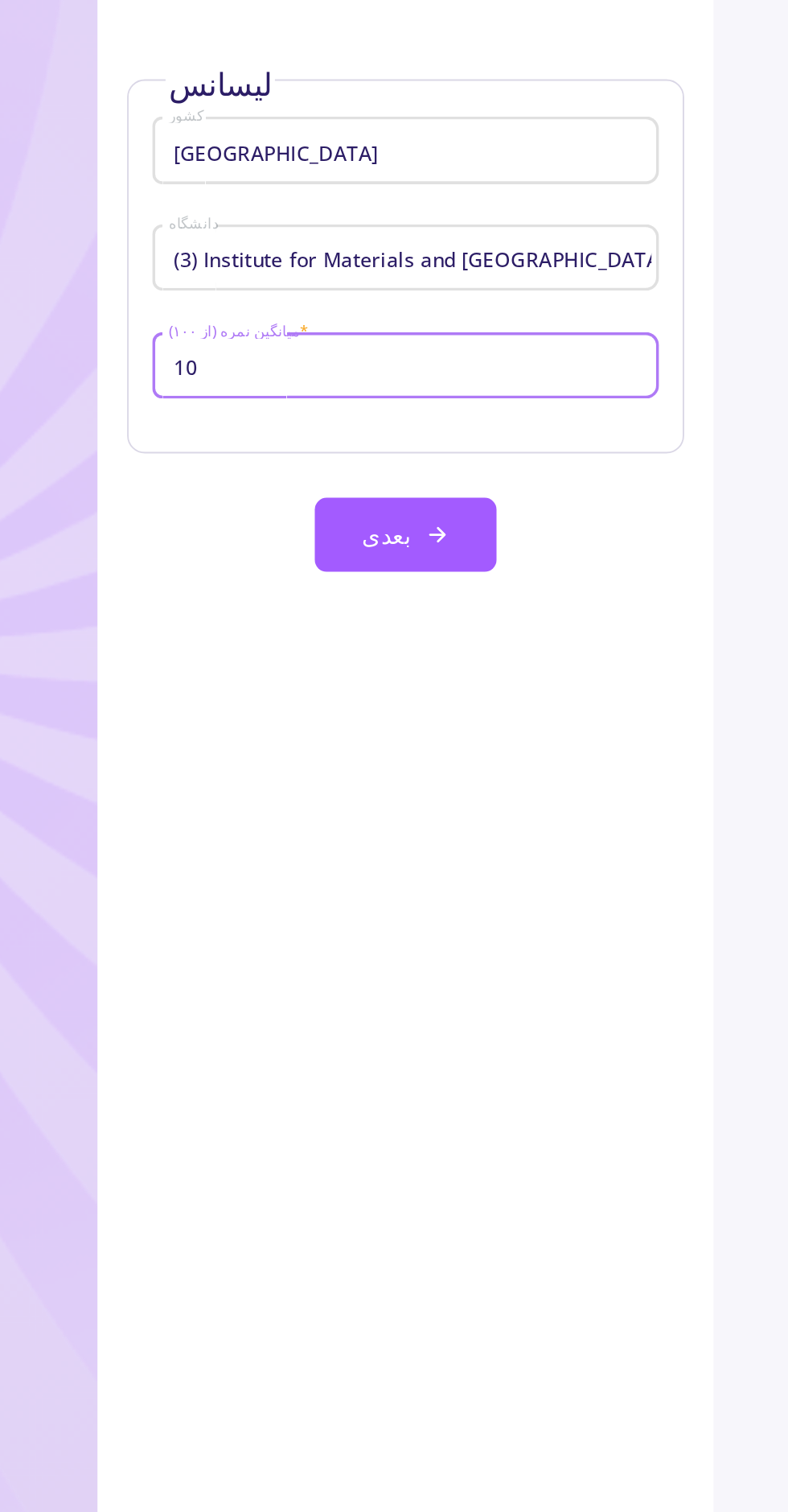
type input "100"
click at [581, 523] on icon at bounding box center [579, 518] width 13 height 13
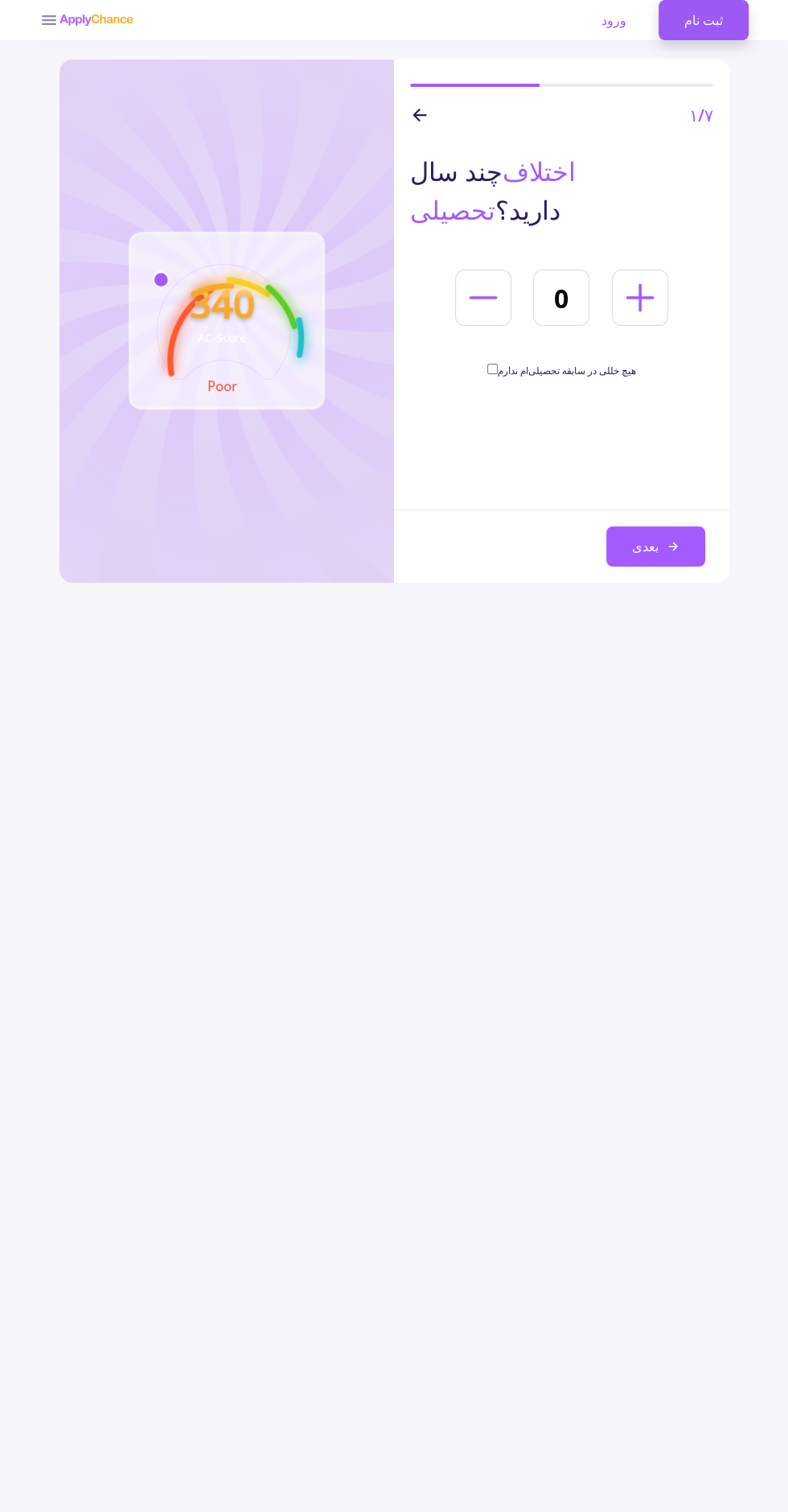
click at [639, 298] on line at bounding box center [640, 298] width 26 height 0
click at [480, 302] on icon at bounding box center [484, 298] width 45 height 45
click at [640, 298] on line at bounding box center [640, 298] width 26 height 0
type input "1"
click at [669, 542] on icon at bounding box center [673, 546] width 13 height 13
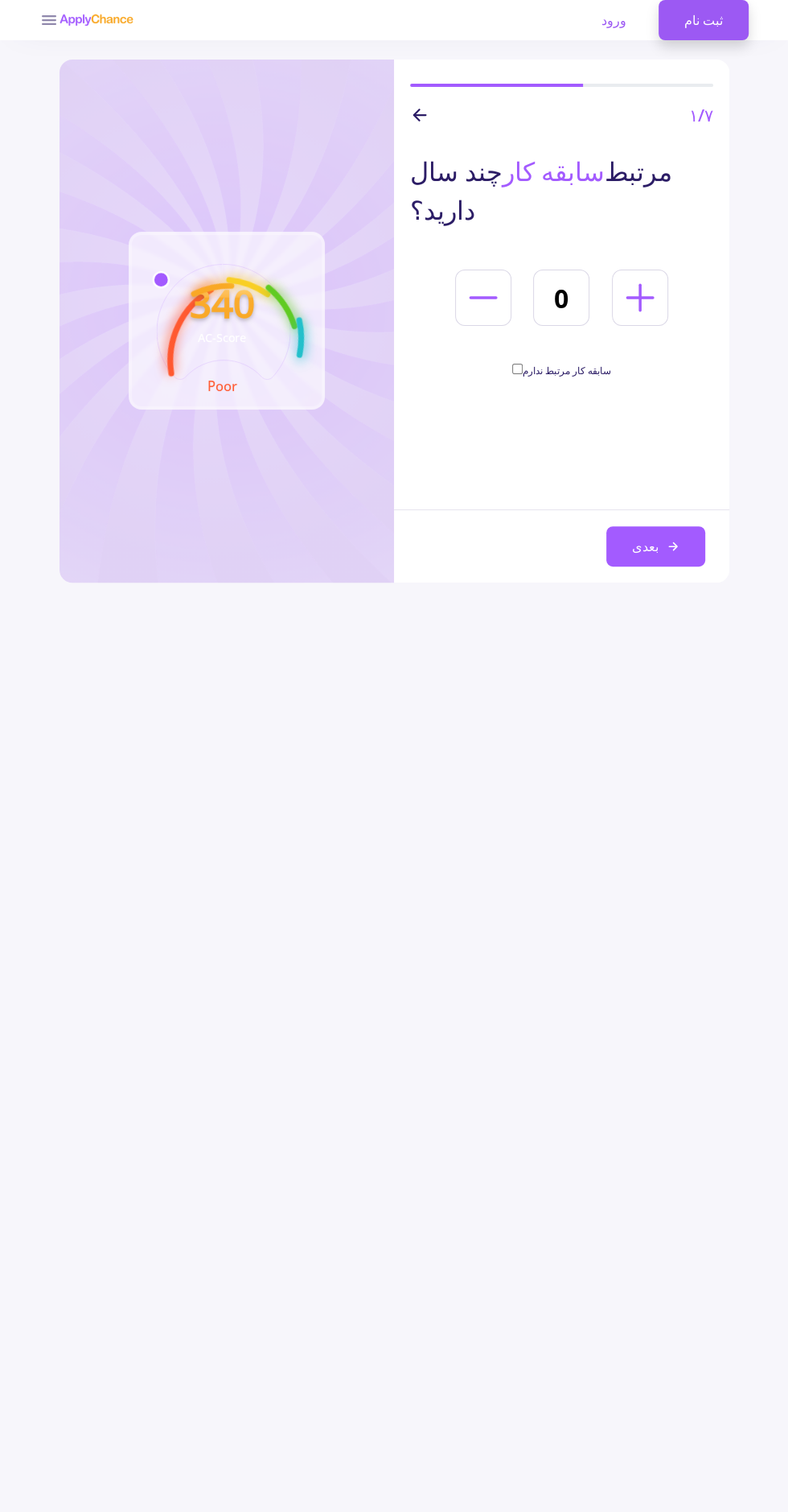
click at [639, 298] on line at bounding box center [640, 298] width 26 height 0
click at [631, 275] on icon at bounding box center [640, 298] width 45 height 45
click at [640, 285] on line at bounding box center [640, 298] width 0 height 26
click at [632, 298] on line at bounding box center [640, 298] width 26 height 0
type input "4"
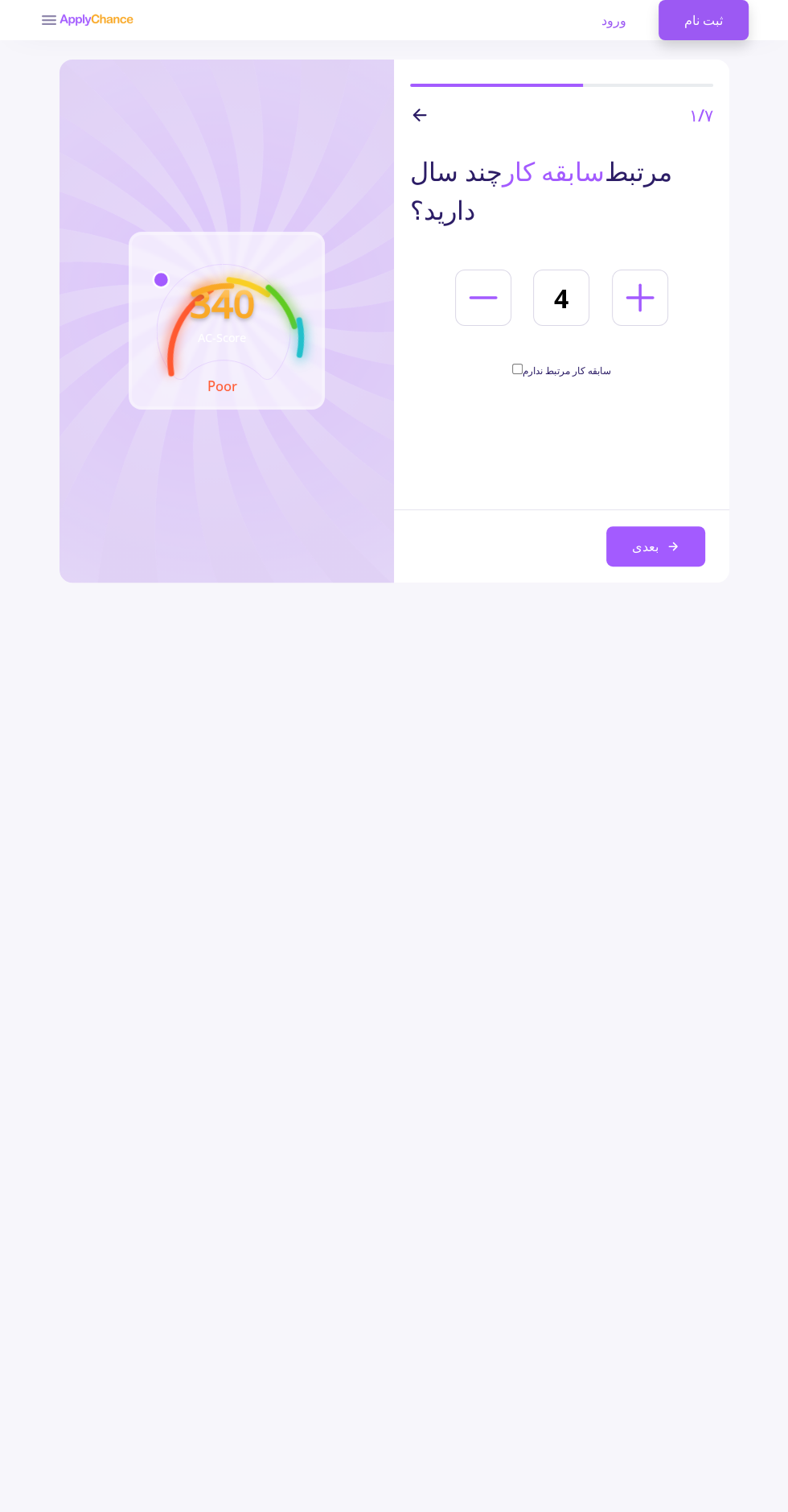
click at [658, 560] on button "بعدی" at bounding box center [656, 547] width 99 height 40
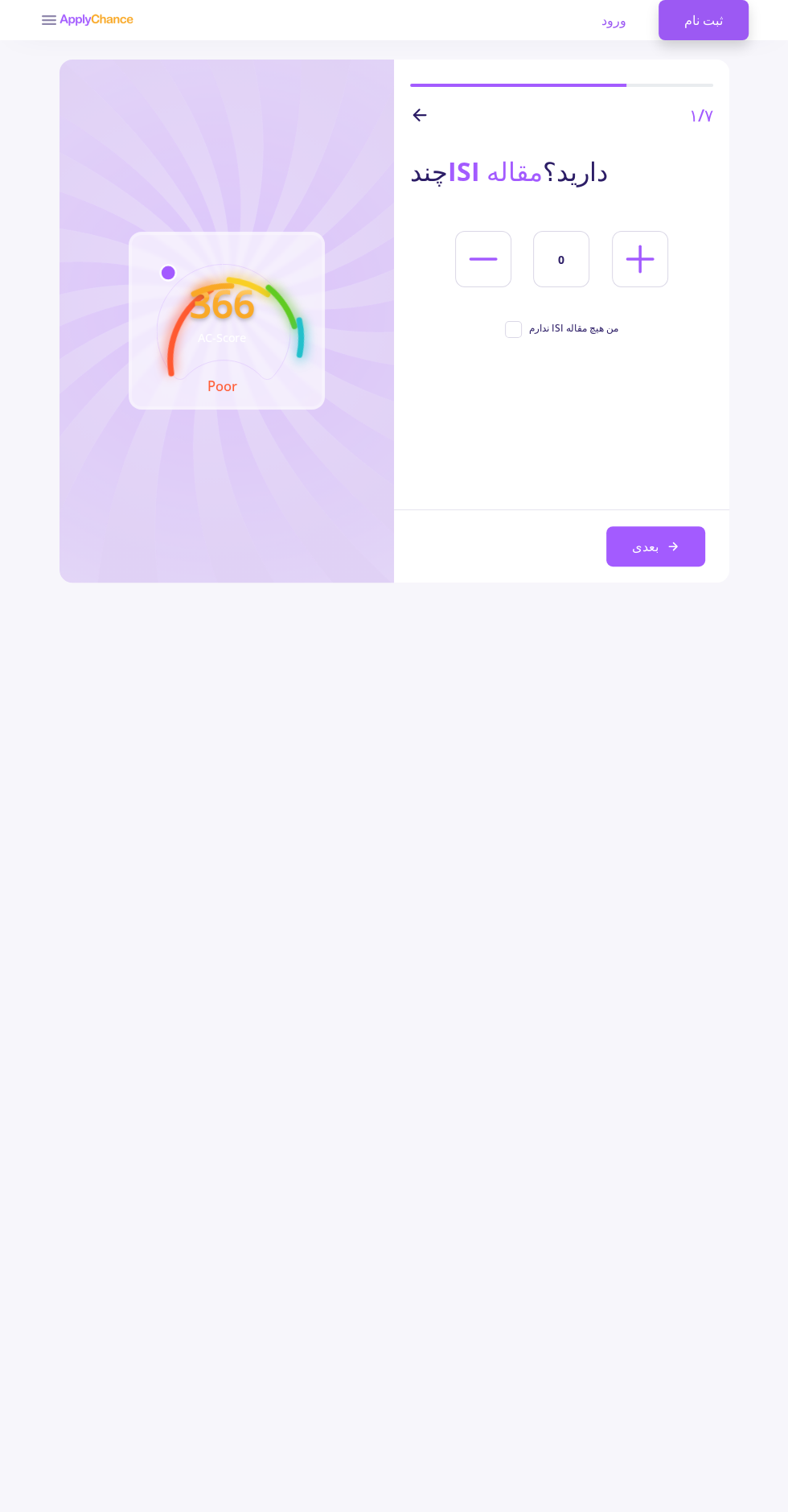
click at [628, 263] on icon at bounding box center [640, 259] width 45 height 45
click at [621, 269] on icon at bounding box center [640, 259] width 45 height 45
click at [640, 252] on line at bounding box center [640, 259] width 0 height 26
click at [636, 253] on icon at bounding box center [640, 259] width 45 height 45
click at [628, 256] on icon at bounding box center [640, 259] width 45 height 45
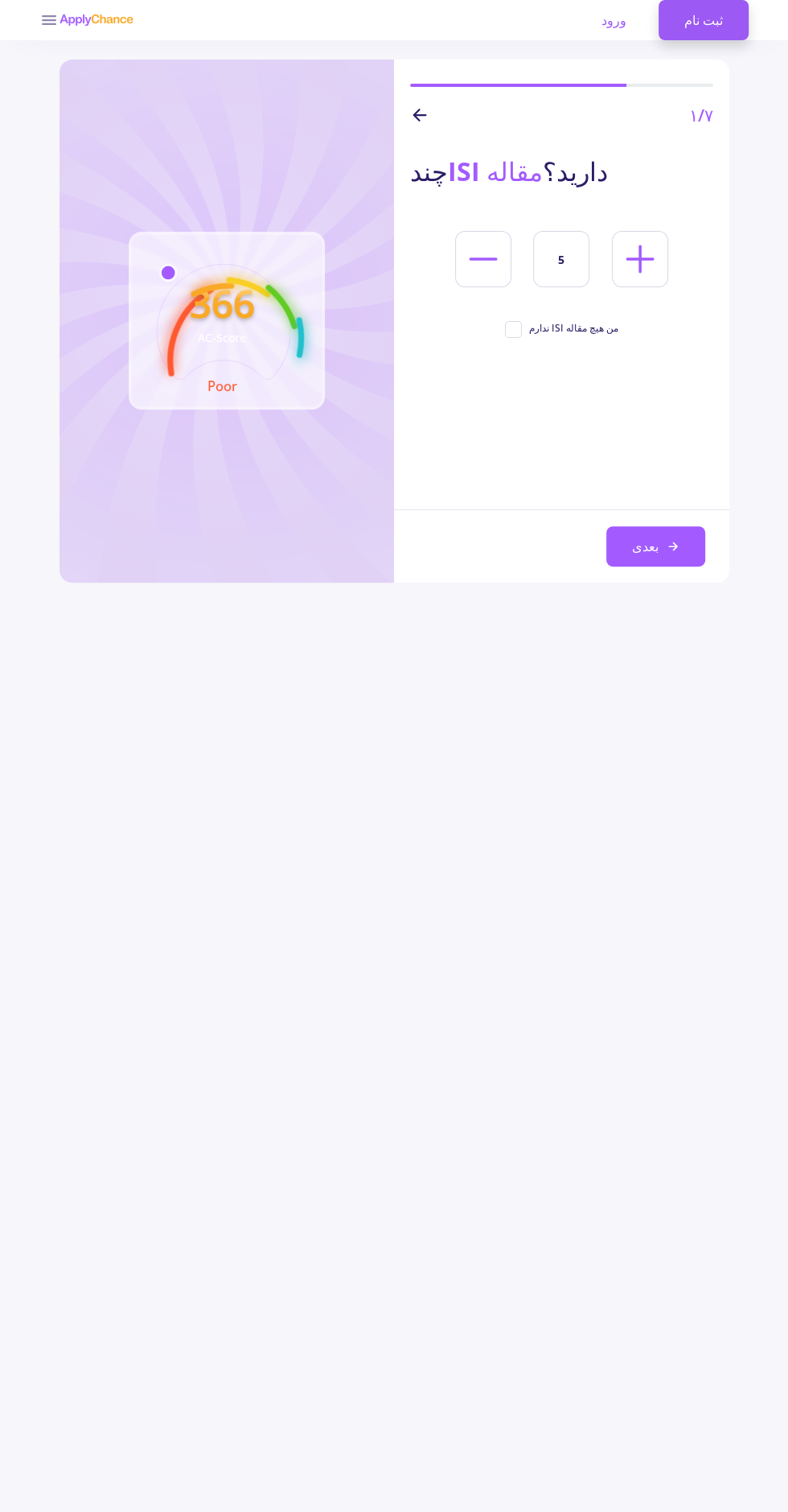
click at [623, 265] on icon at bounding box center [640, 259] width 45 height 45
click at [630, 255] on icon at bounding box center [640, 259] width 45 height 45
type input "7"
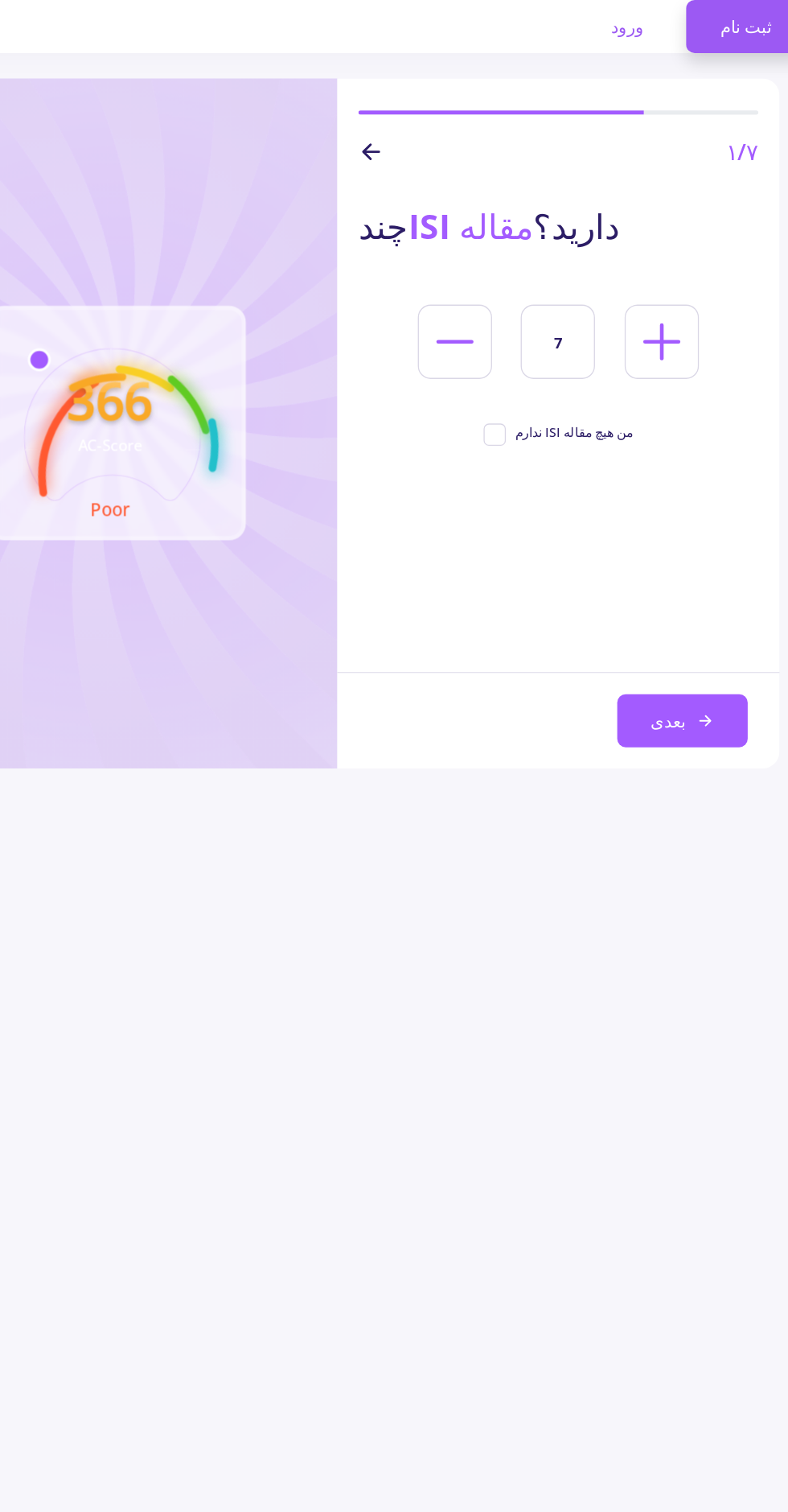
click at [655, 529] on button "بعدی" at bounding box center [656, 547] width 99 height 40
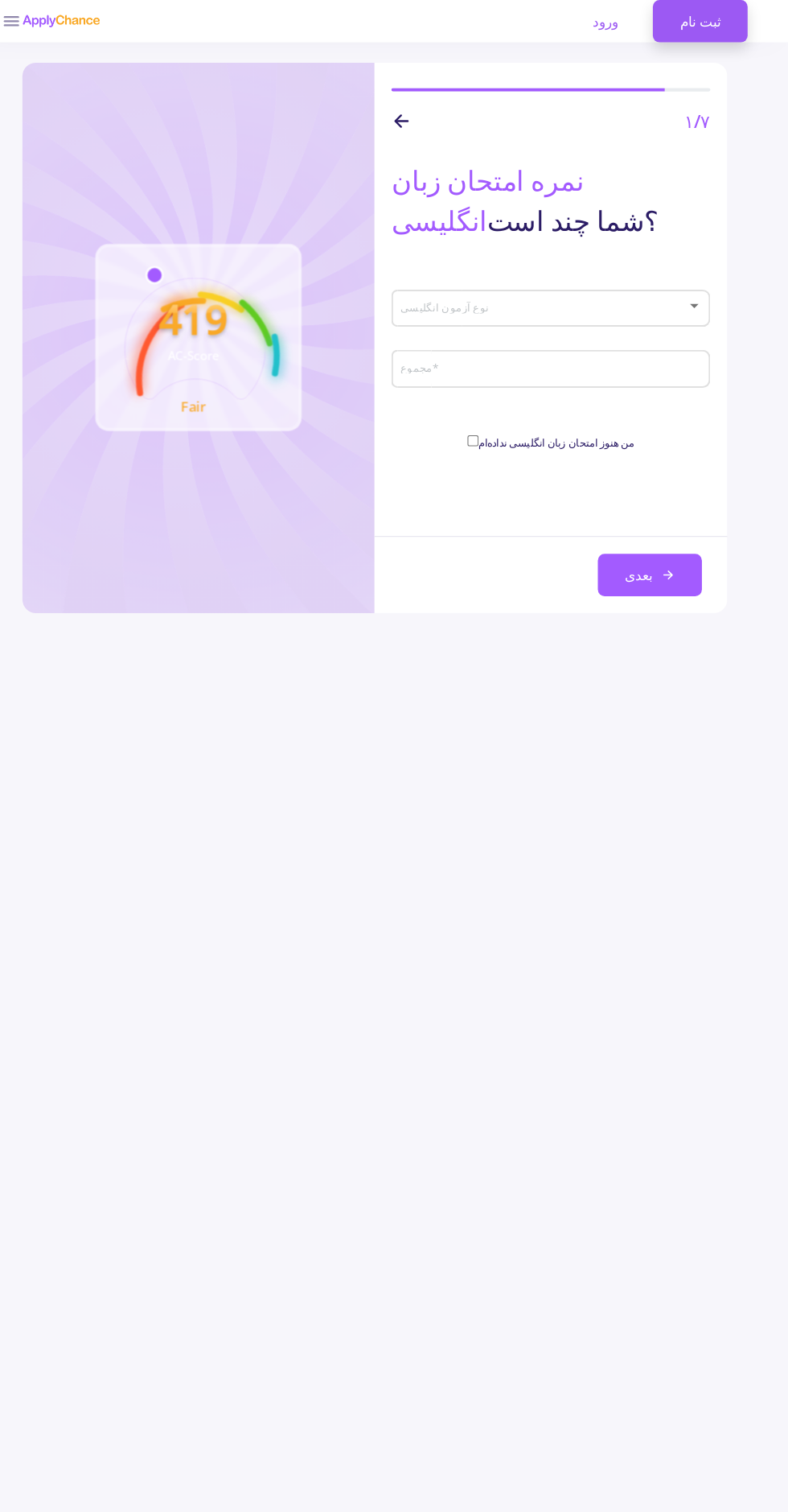
click at [665, 293] on span at bounding box center [556, 293] width 269 height 11
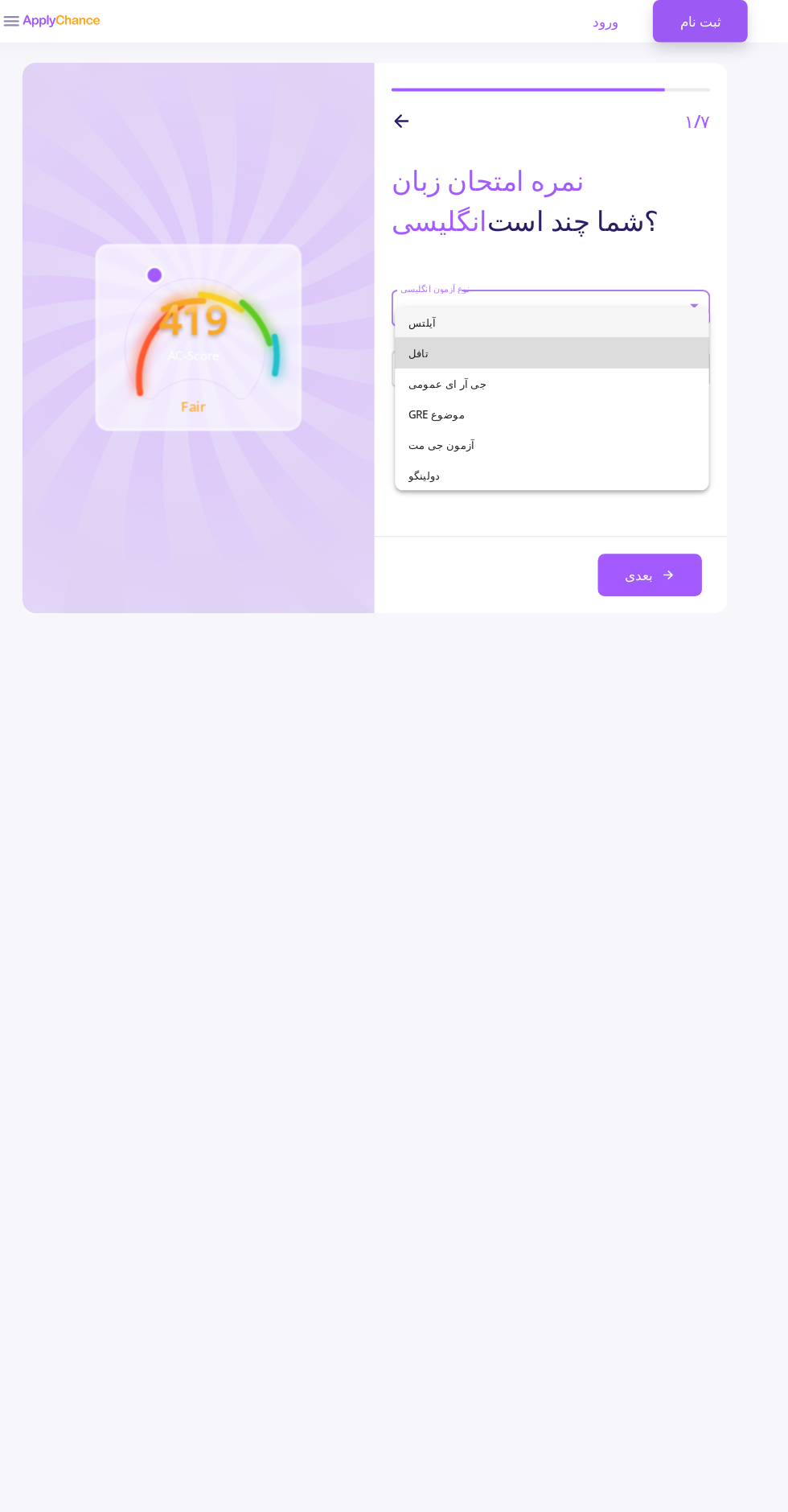
click at [638, 340] on span "تافل" at bounding box center [563, 335] width 273 height 29
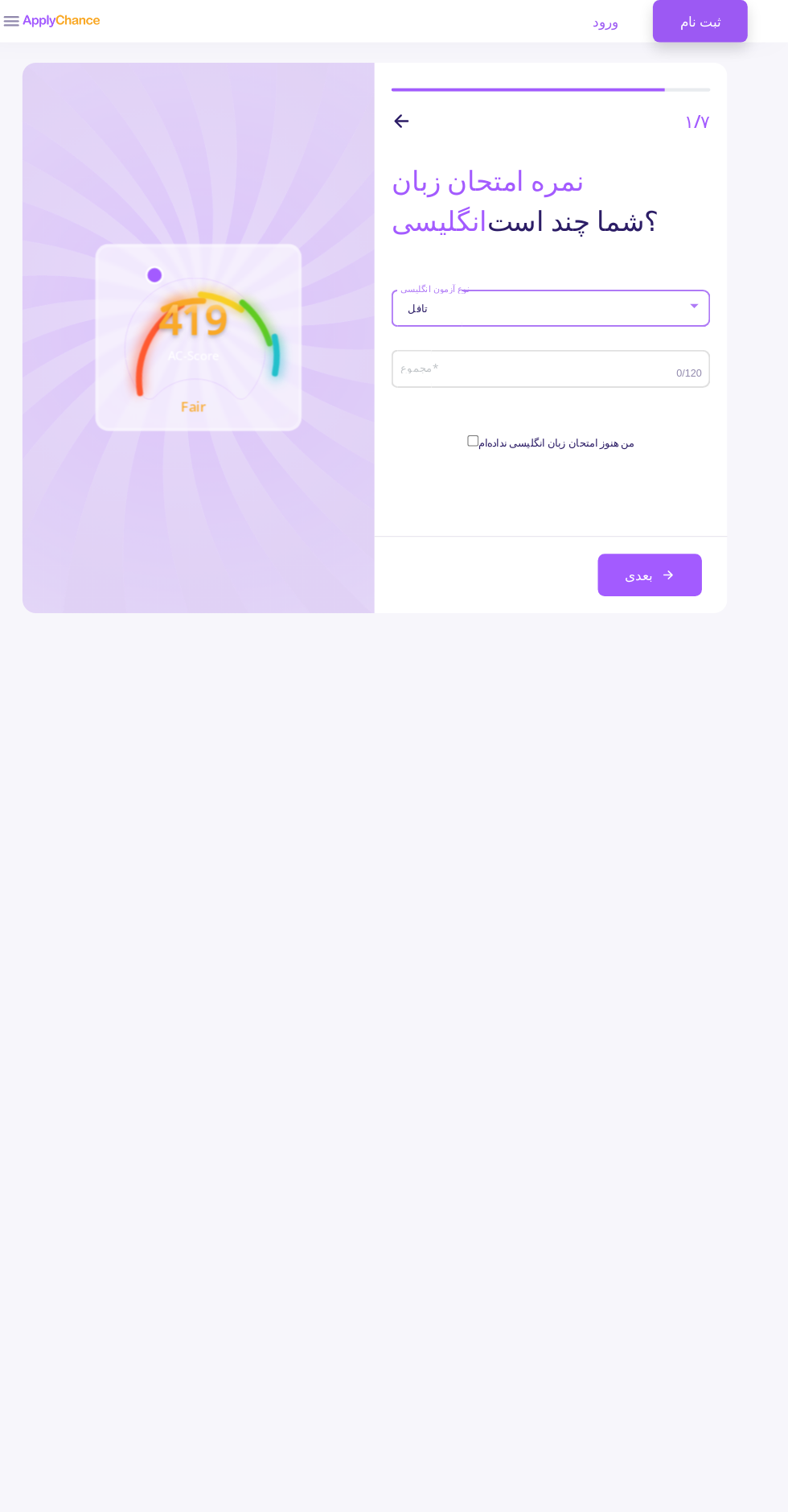
click at [639, 357] on input "مجموع *" at bounding box center [551, 351] width 267 height 15
type input "120"
click at [669, 548] on icon at bounding box center [673, 546] width 13 height 13
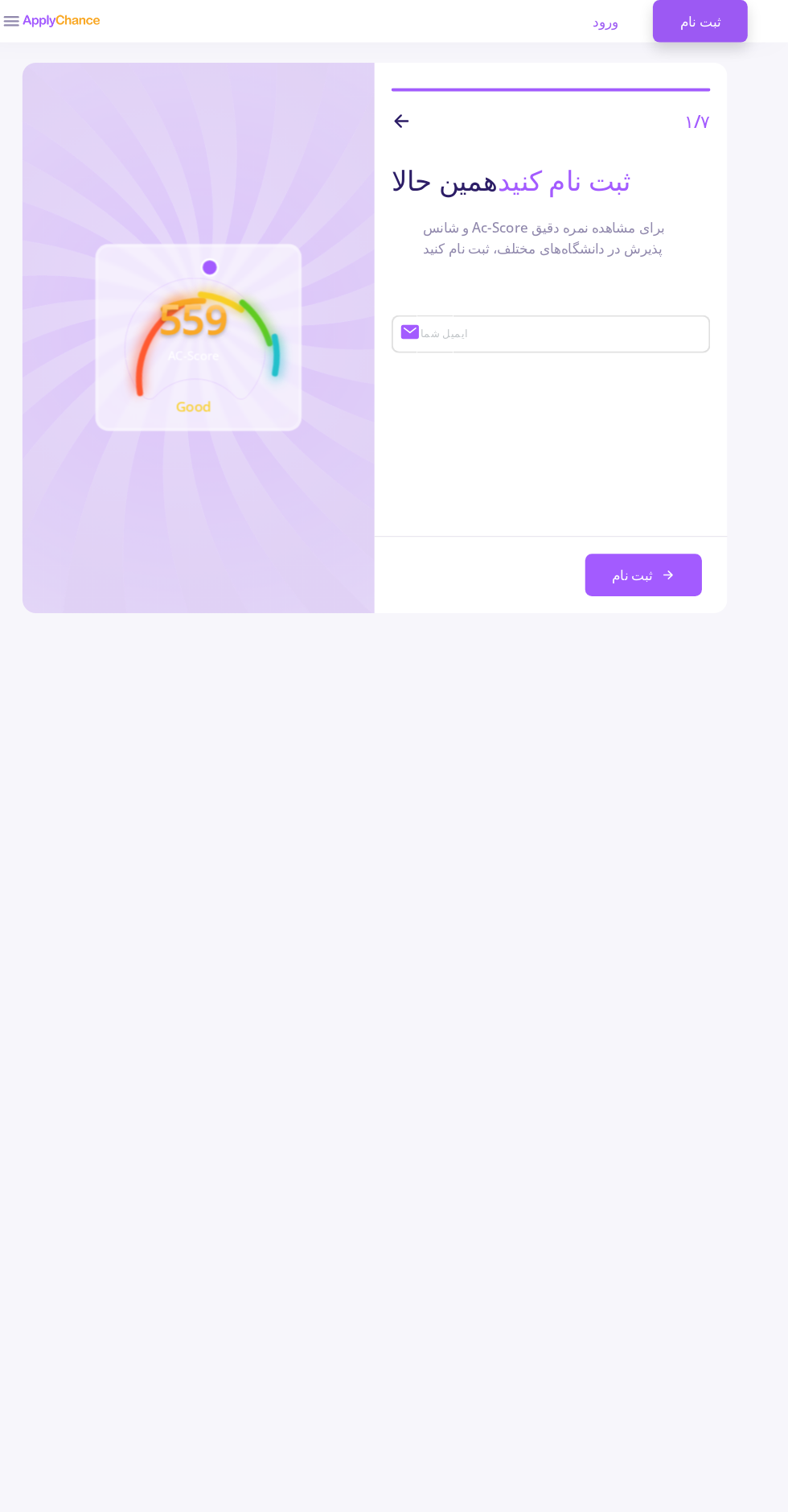
click at [610, 23] on font "ورود" at bounding box center [614, 20] width 25 height 18
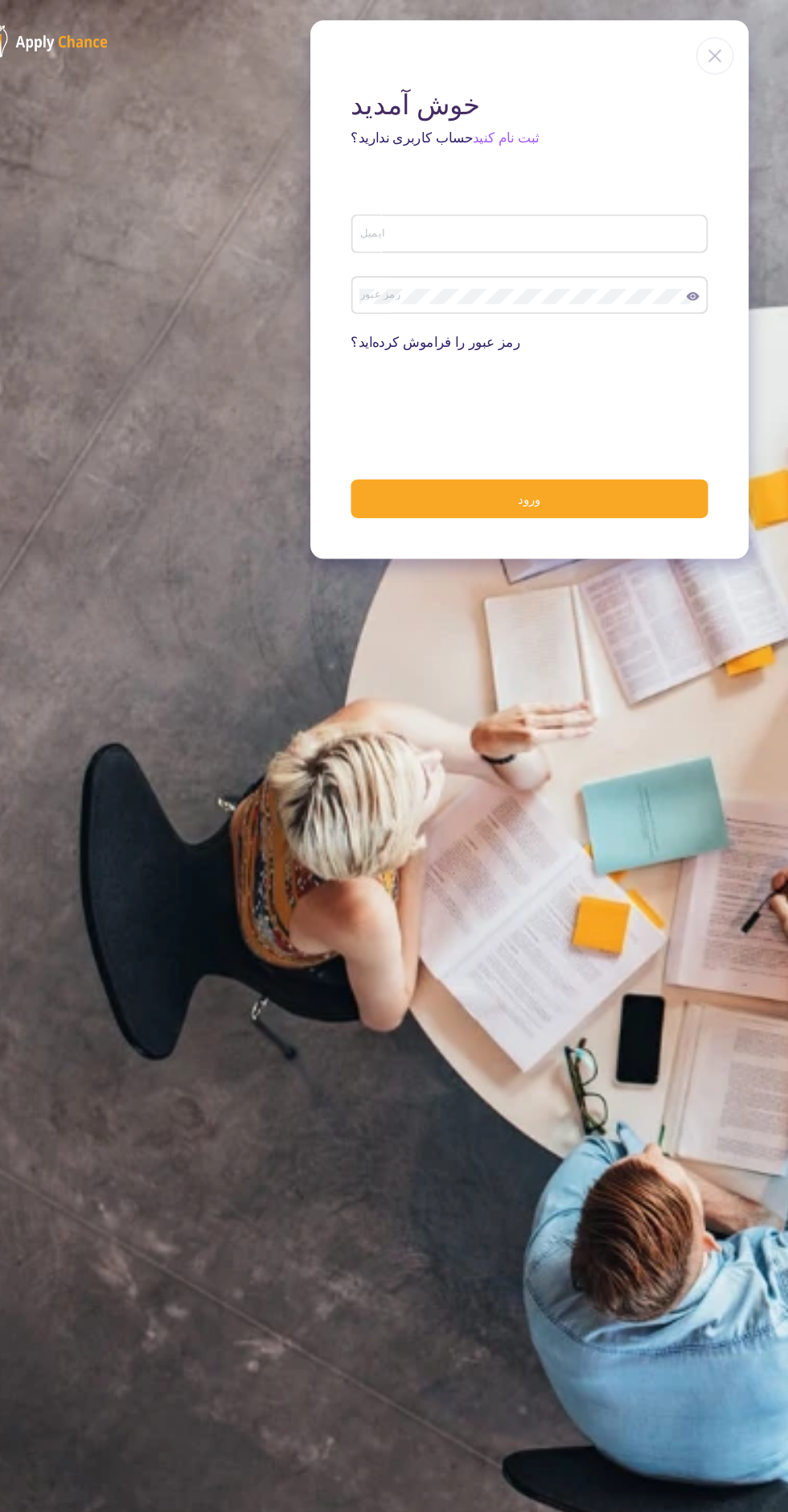
click at [719, 52] on img at bounding box center [718, 53] width 36 height 36
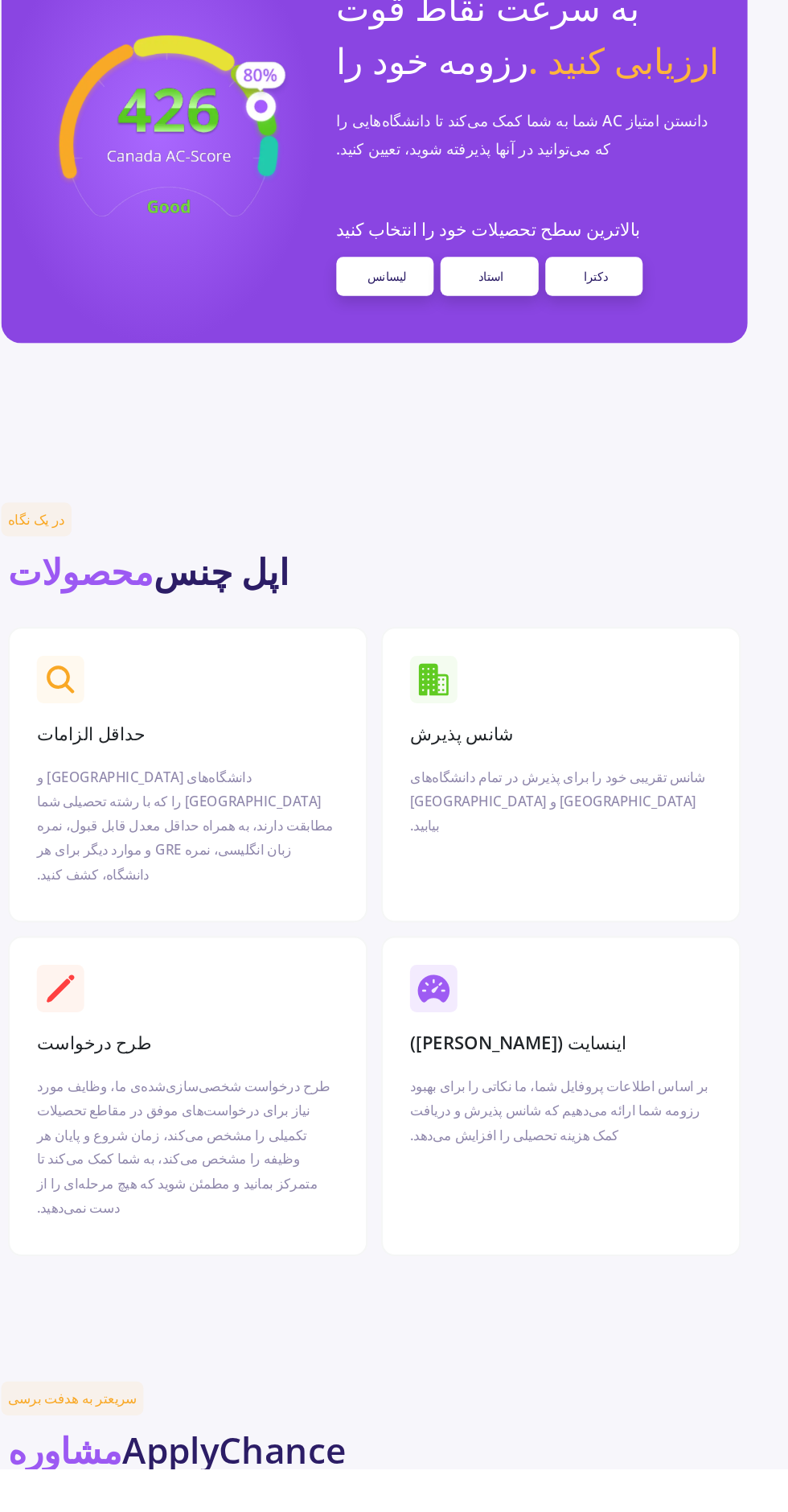
scroll to position [1383, 0]
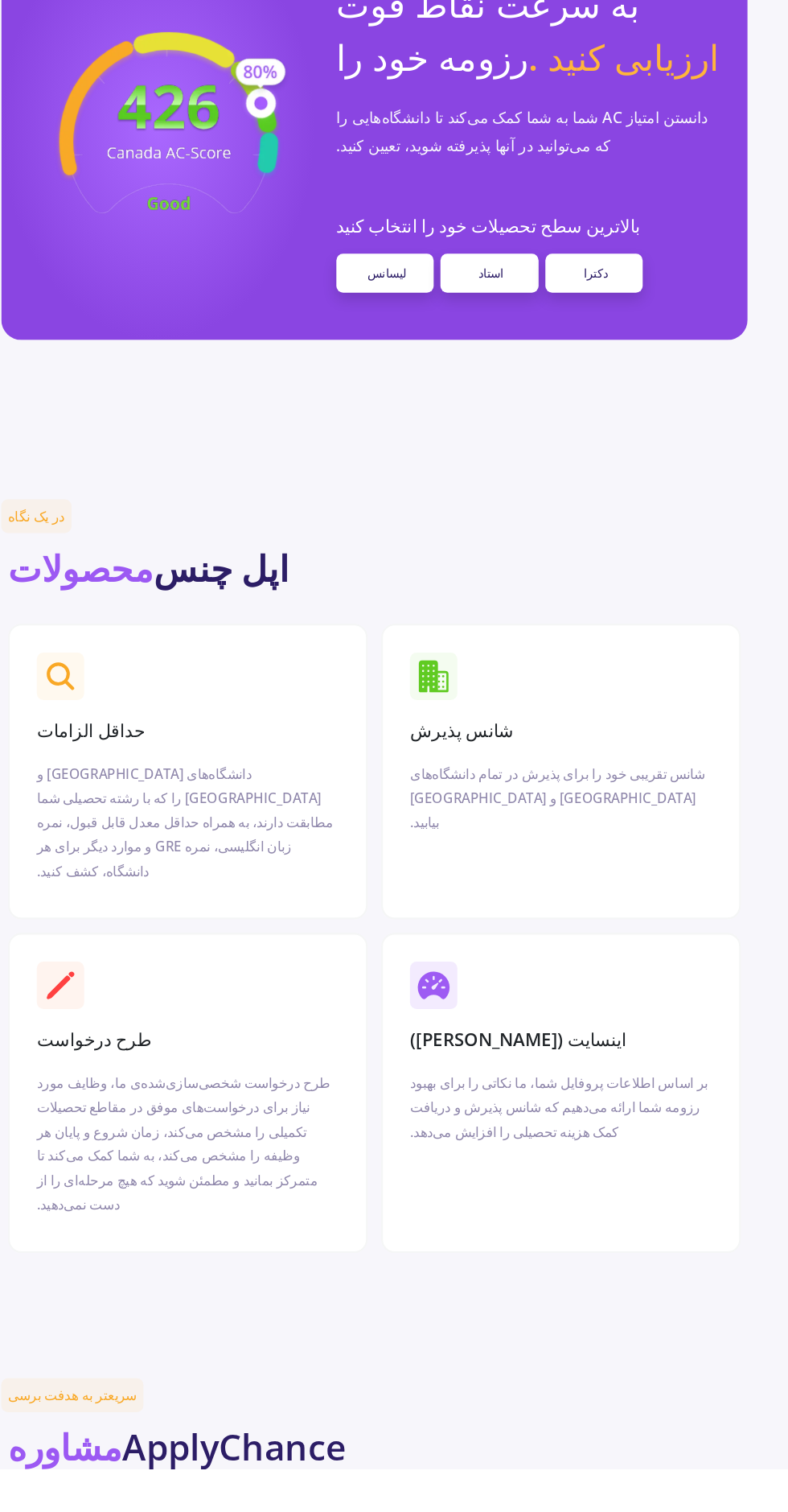
click at [658, 734] on section "شانس پذیرش" at bounding box center [572, 779] width 300 height 98
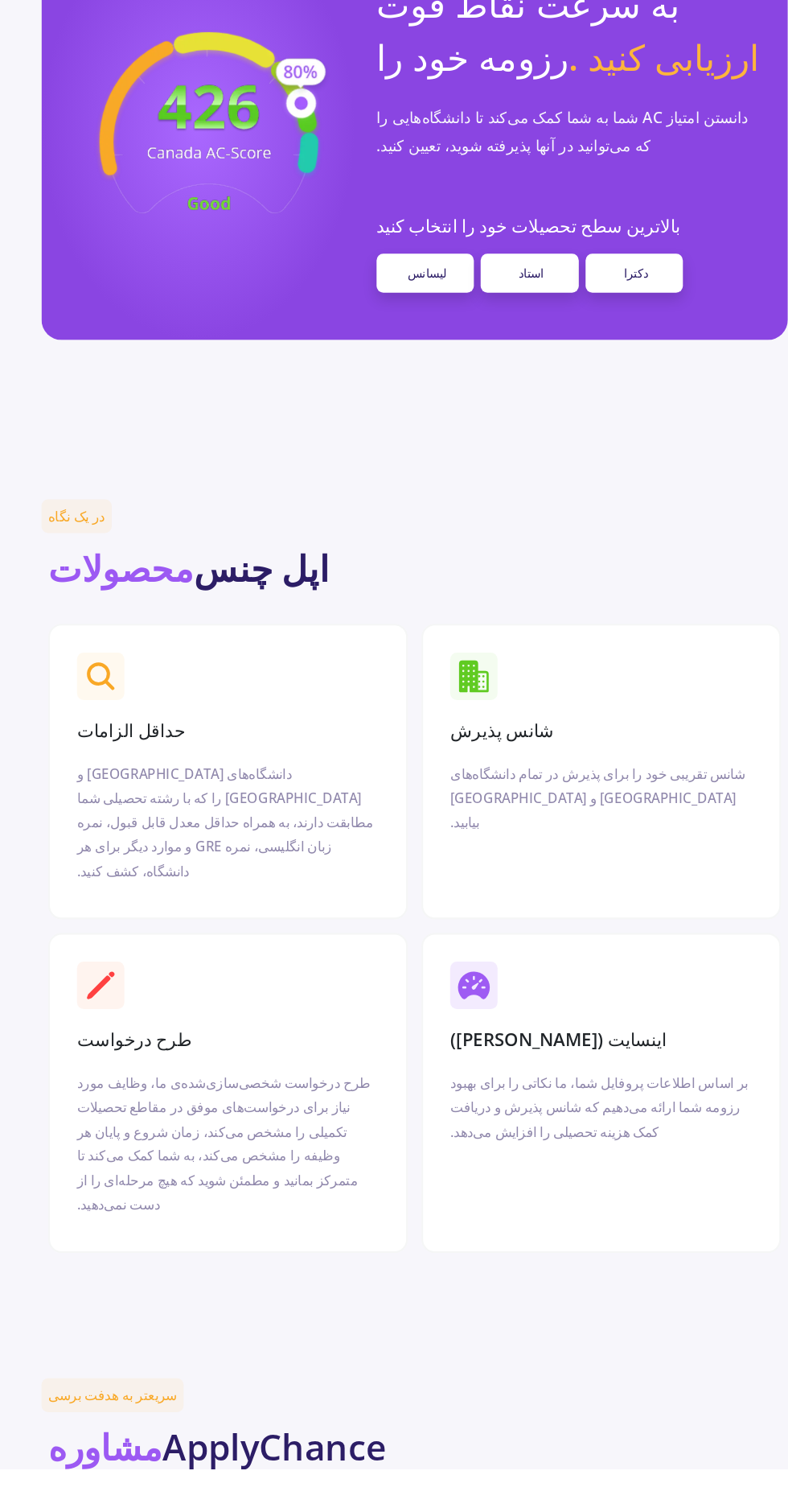
click at [610, 749] on div "شانس پذیرش شانس تقریبی خود را برای پذیرش در تمام دانشگاه‌های [GEOGRAPHIC_DATA] …" at bounding box center [571, 850] width 342 height 281
click at [566, 842] on font "شانس تقریبی خود را برای پذیرش در تمام دانشگاه‌های [GEOGRAPHIC_DATA] و [GEOGRAPH…" at bounding box center [568, 875] width 281 height 65
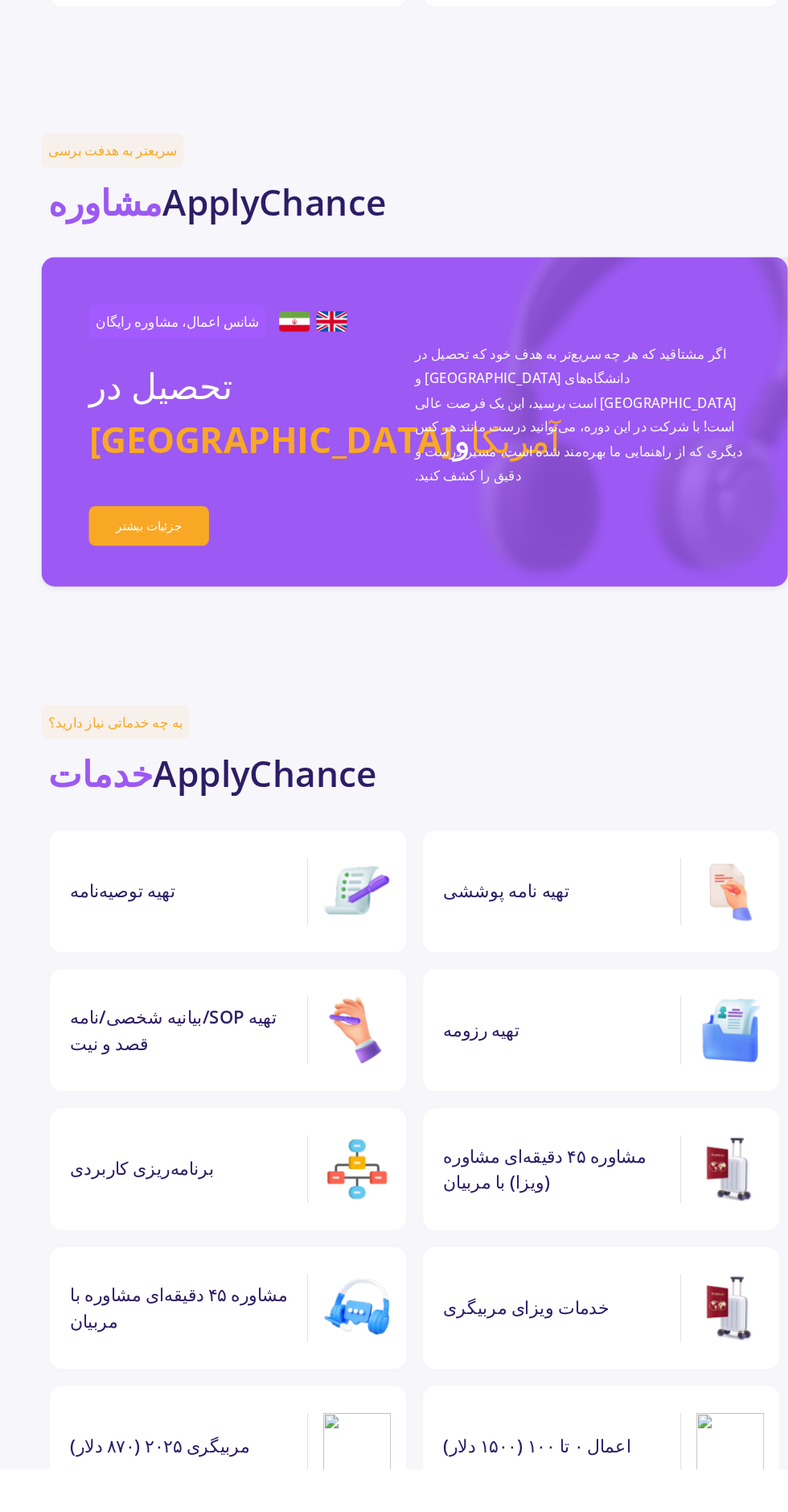
scroll to position [2568, 0]
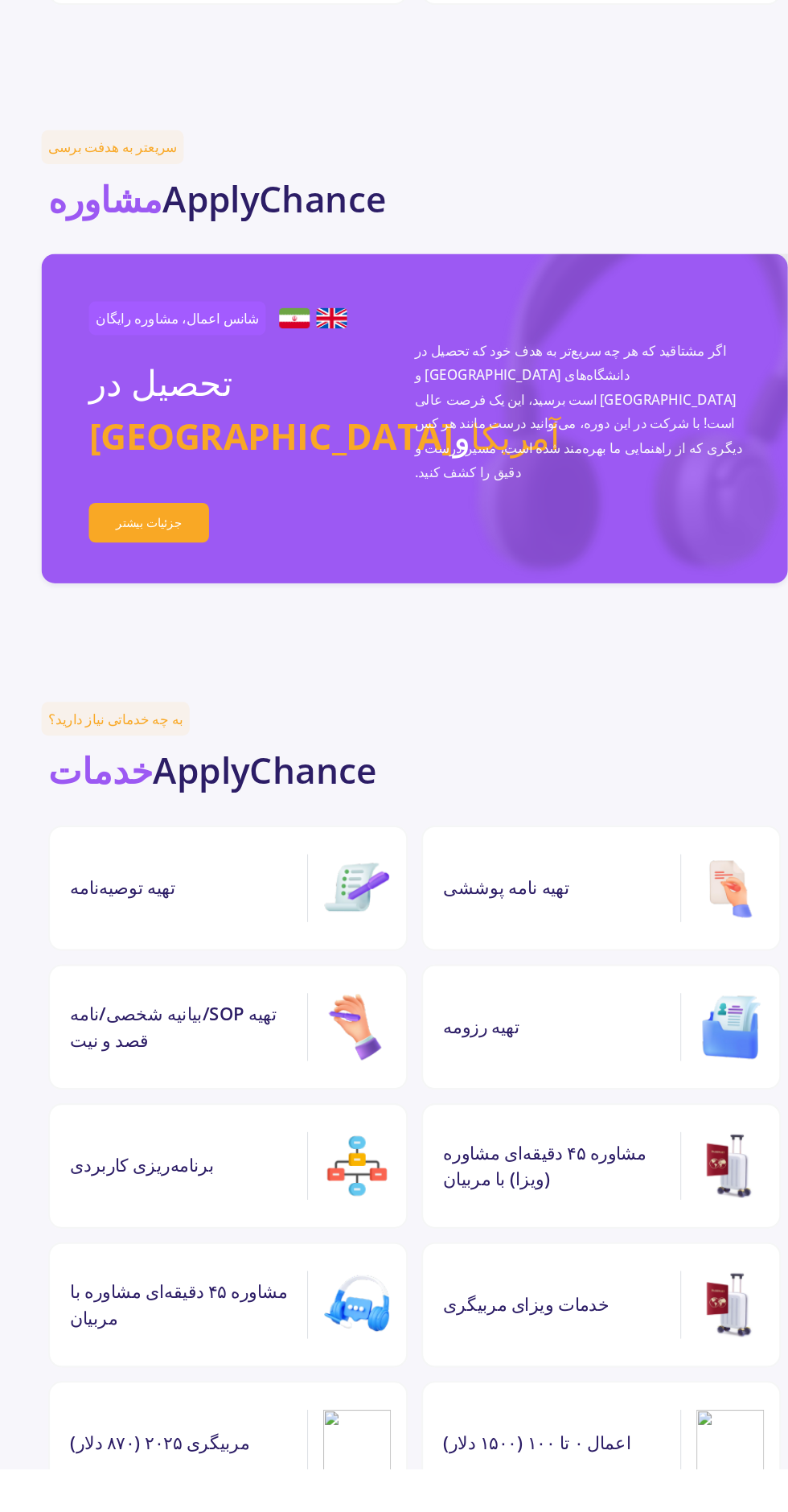
click at [126, 949] on font "تهیه توصیه‌نامه" at bounding box center [117, 960] width 100 height 23
click at [241, 922] on div "تهیه توصیه‌نامه" at bounding box center [217, 961] width 300 height 78
click at [329, 929] on img at bounding box center [340, 961] width 65 height 65
click at [258, 922] on div "تهیه توصیه‌نامه" at bounding box center [217, 961] width 300 height 78
click at [244, 922] on div "تهیه توصیه‌نامه" at bounding box center [217, 961] width 300 height 78
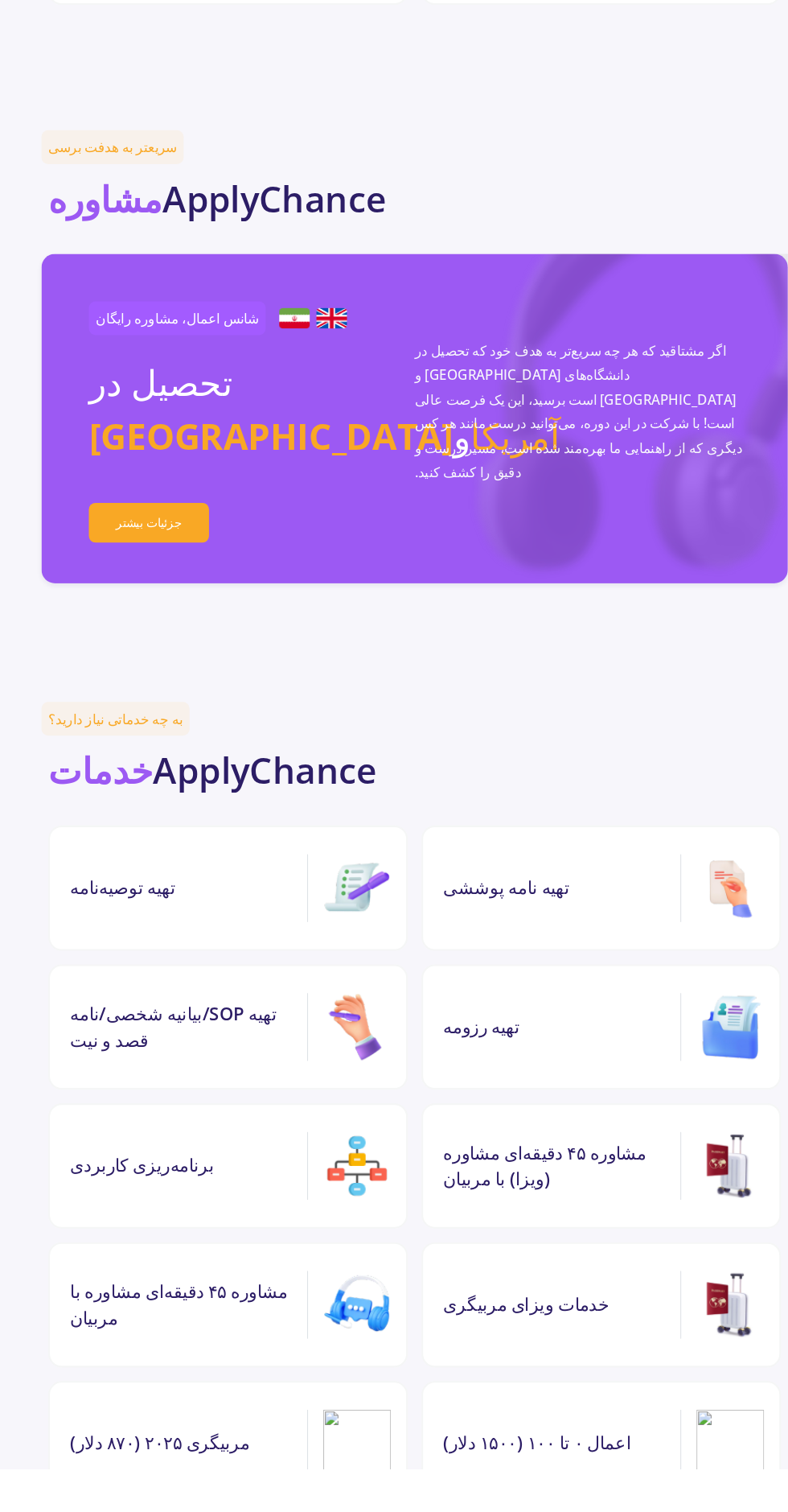
click at [324, 929] on img at bounding box center [340, 961] width 65 height 65
click at [343, 929] on img at bounding box center [340, 961] width 65 height 65
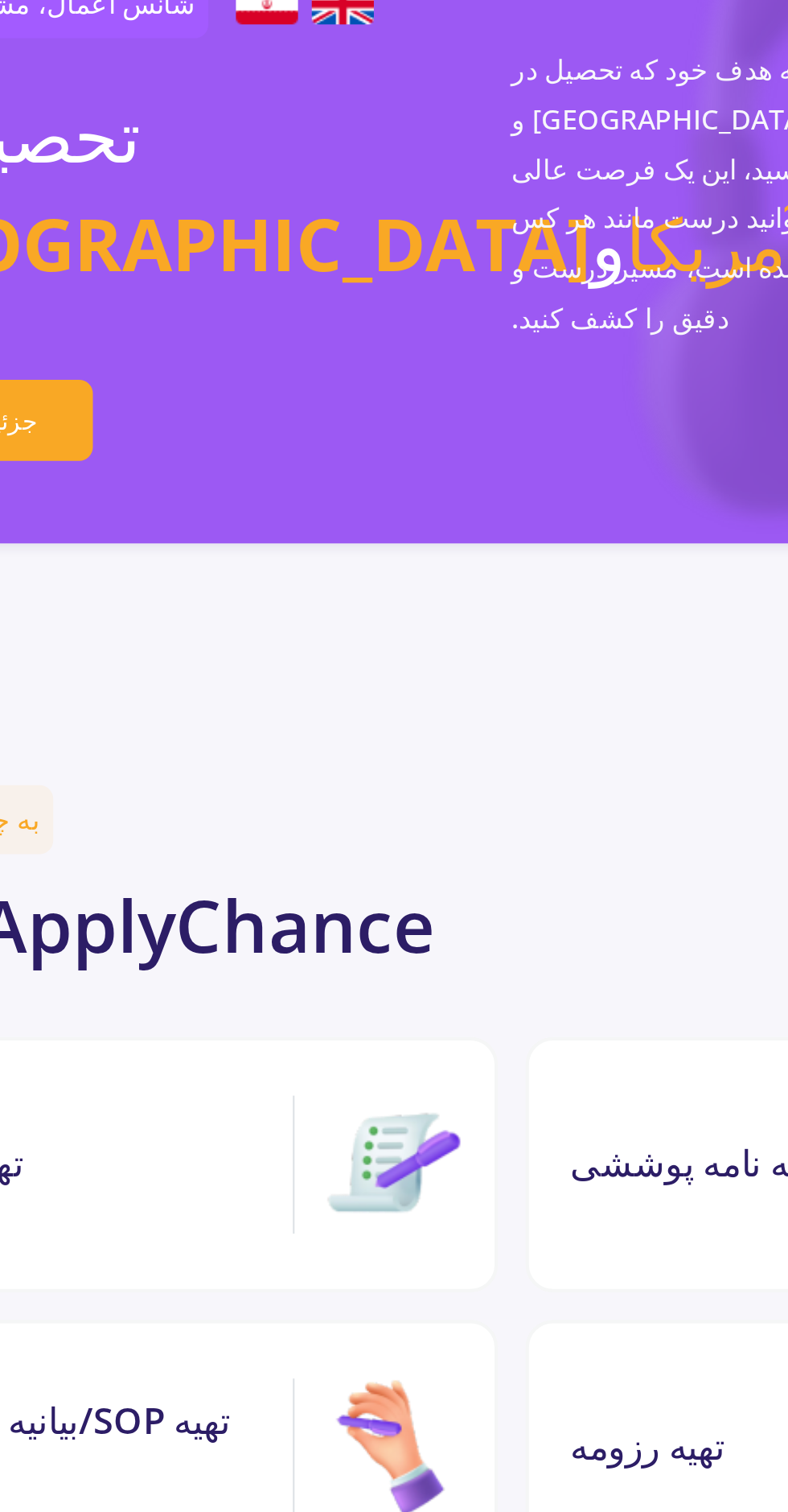
click at [318, 901] on div "تهیه توصیه‌نامه" at bounding box center [216, 960] width 342 height 119
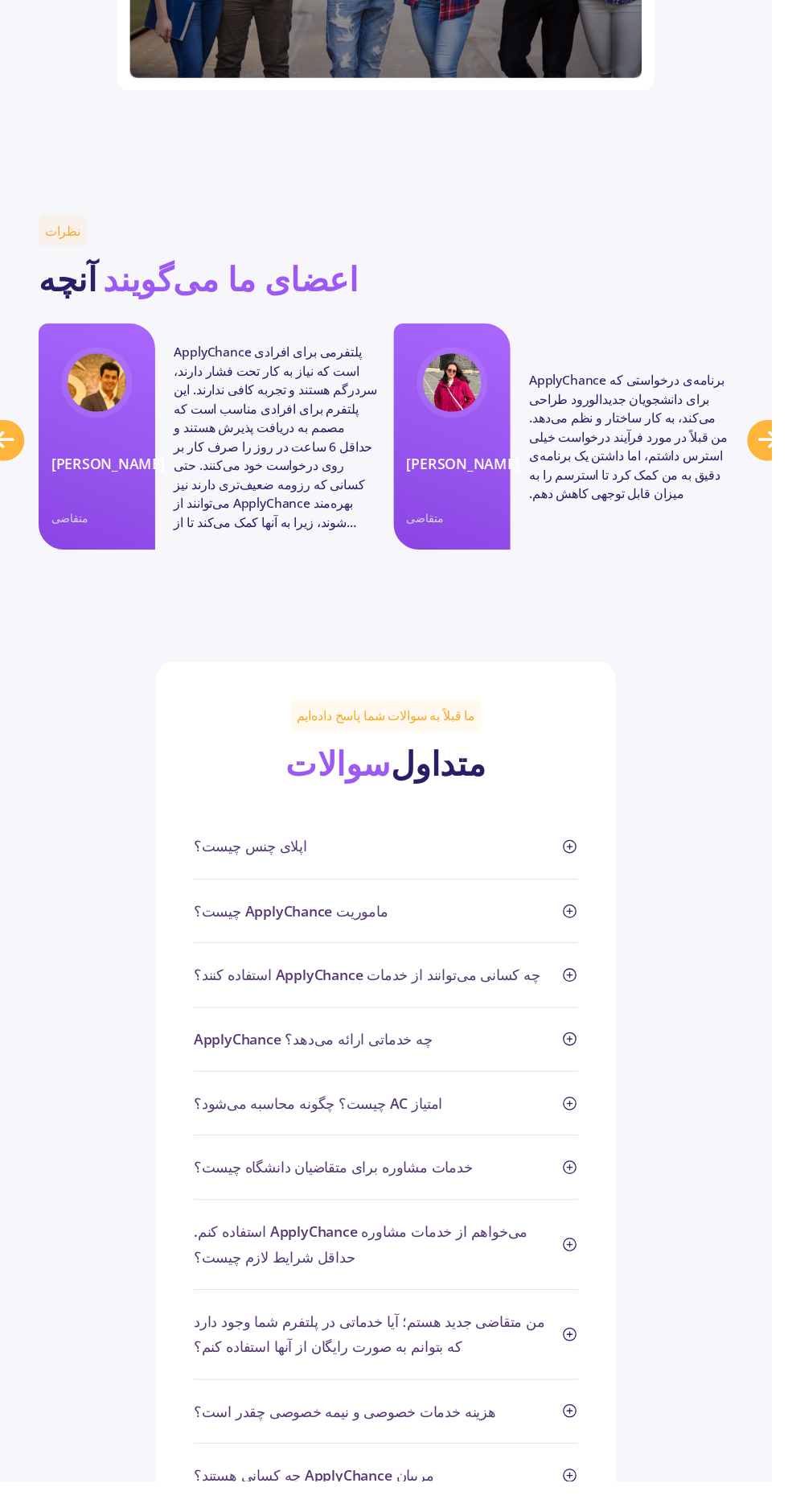
scroll to position [6214, 0]
